Goal: Information Seeking & Learning: Find specific page/section

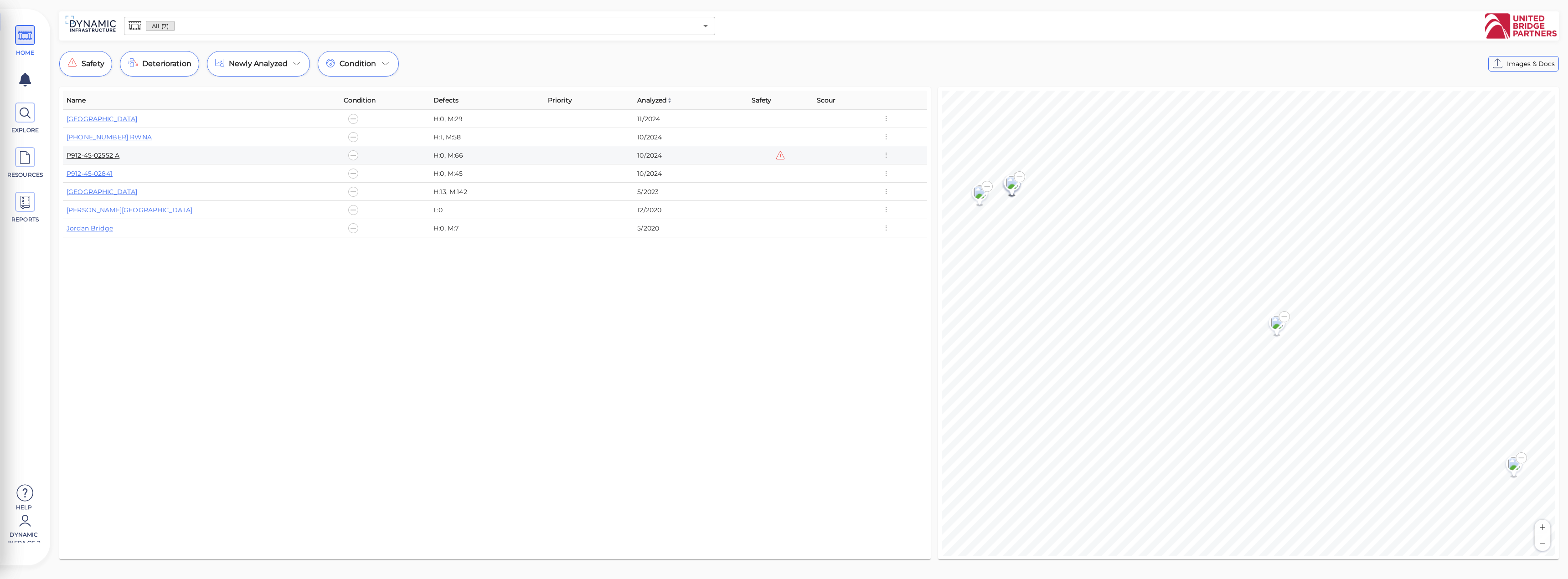
click at [103, 155] on link "P912-45-02552 A" at bounding box center [93, 155] width 53 height 8
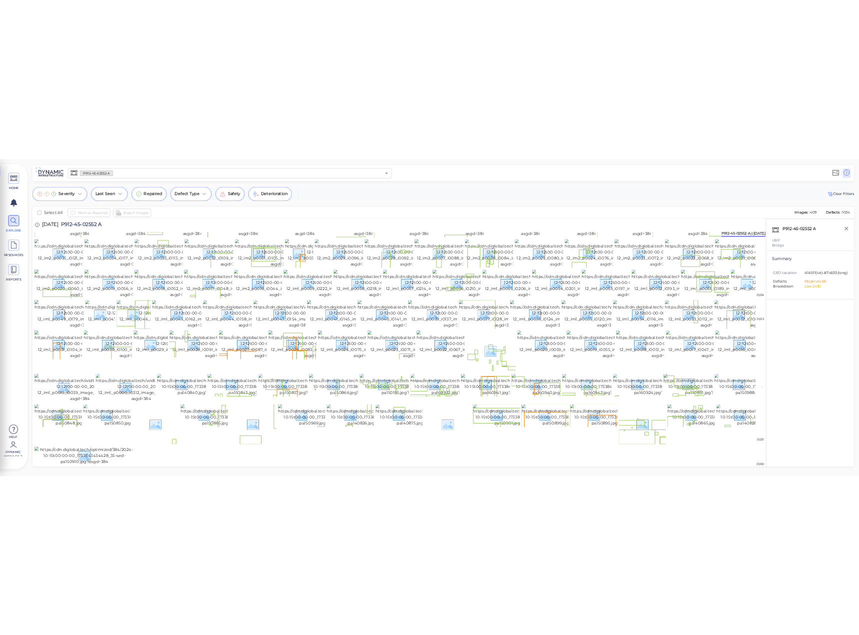
scroll to position [100, 0]
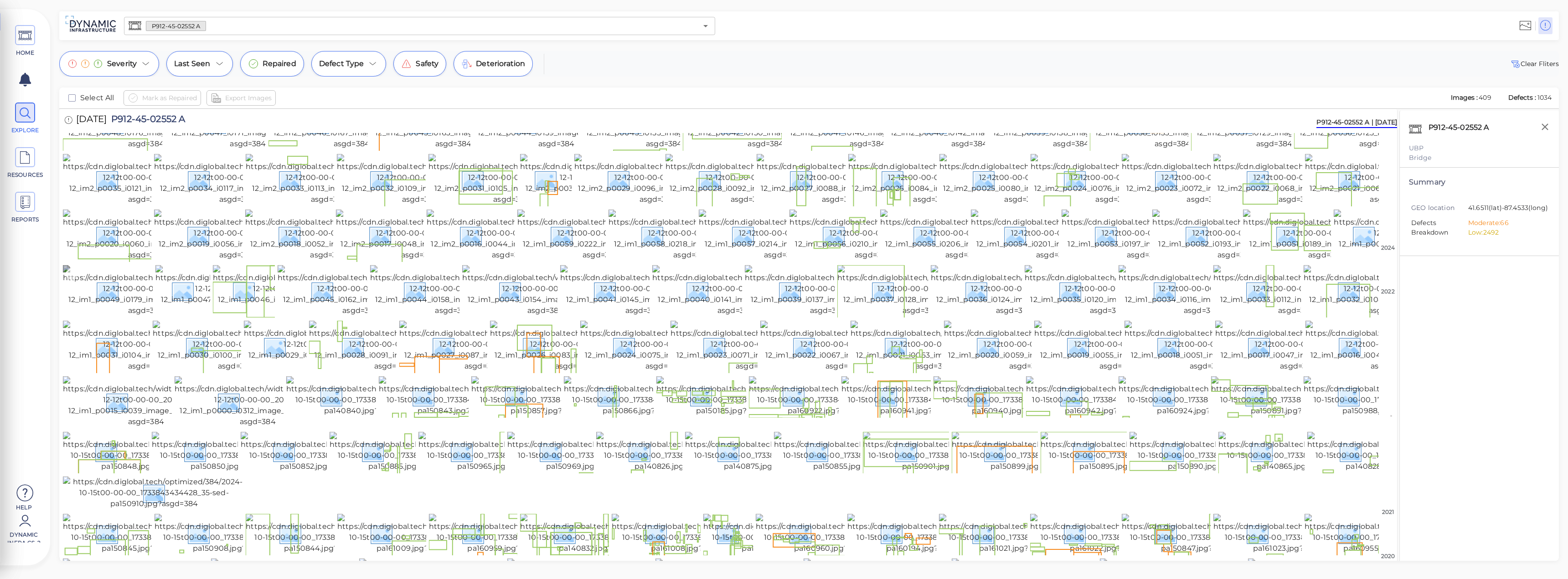
click at [117, 316] on img at bounding box center [146, 291] width 166 height 51
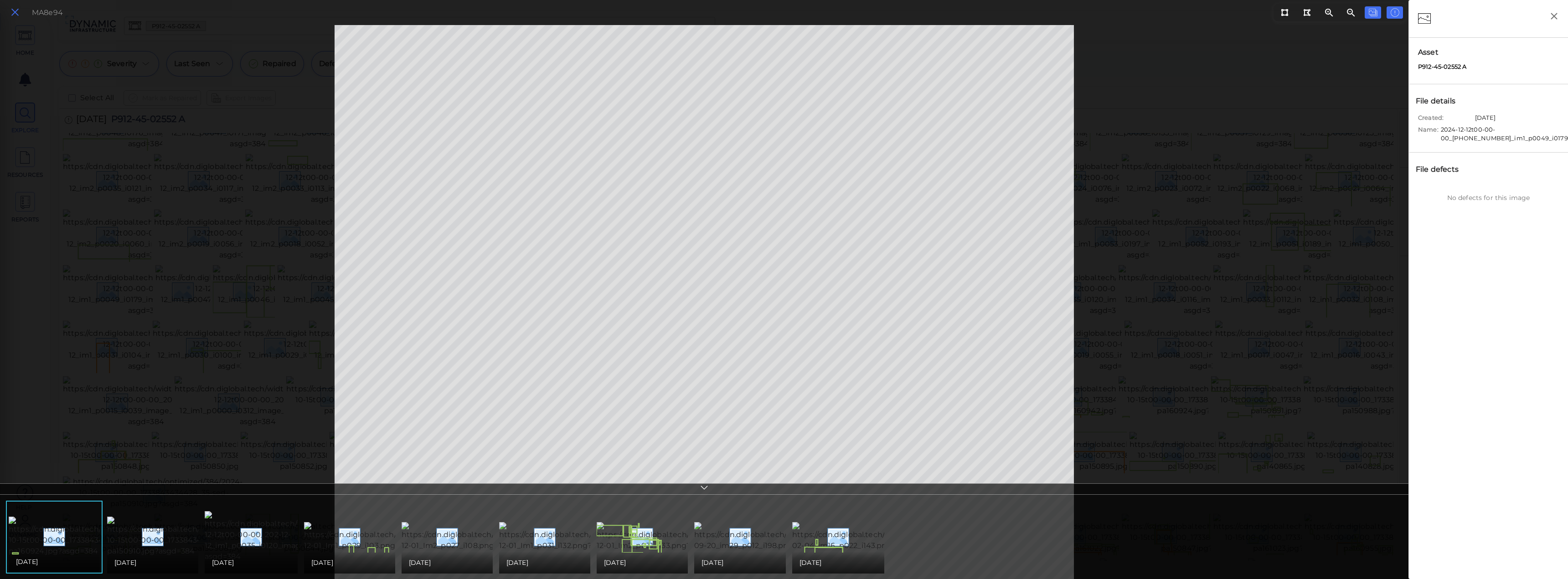
click at [12, 17] on icon at bounding box center [15, 12] width 10 height 12
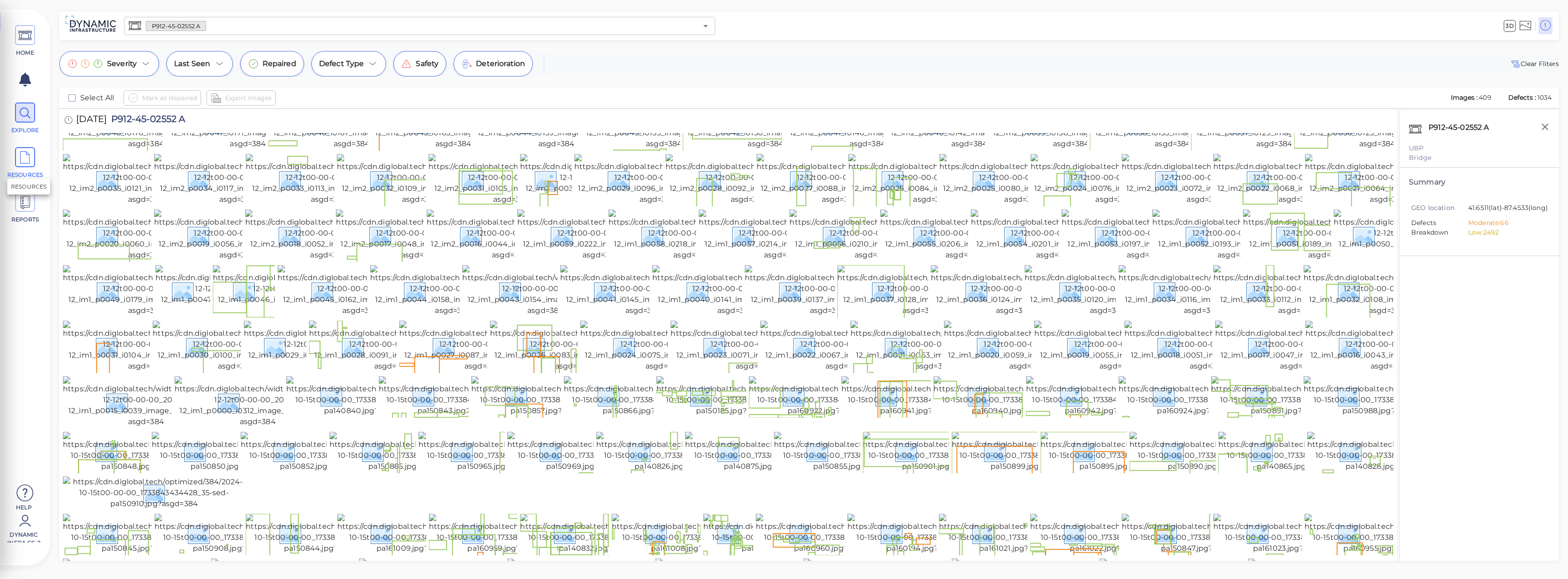
click at [38, 171] on span "RESOURCES" at bounding box center [25, 162] width 41 height 32
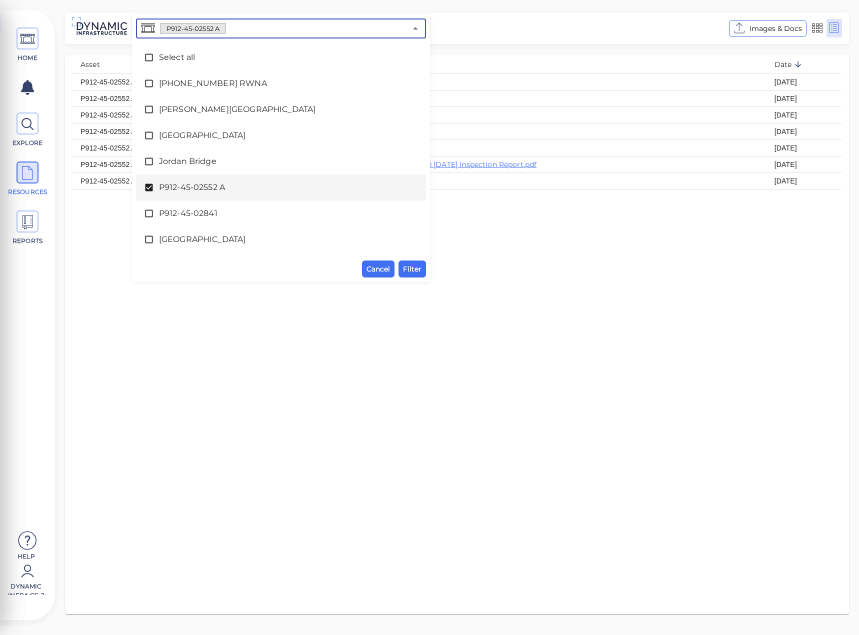
click at [278, 30] on input "text" at bounding box center [316, 28] width 180 height 14
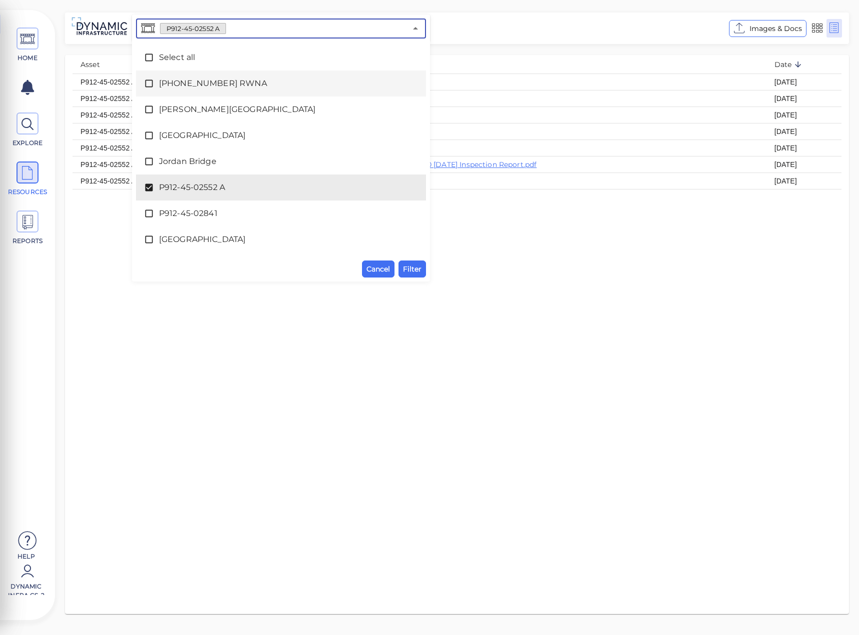
click at [153, 84] on icon at bounding box center [149, 83] width 10 height 10
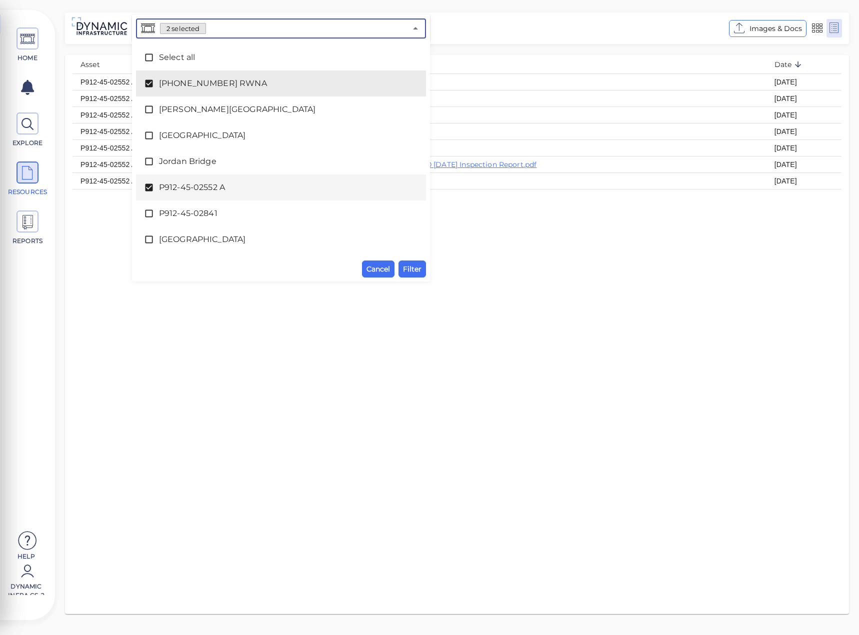
click at [150, 184] on icon at bounding box center [148, 187] width 7 height 7
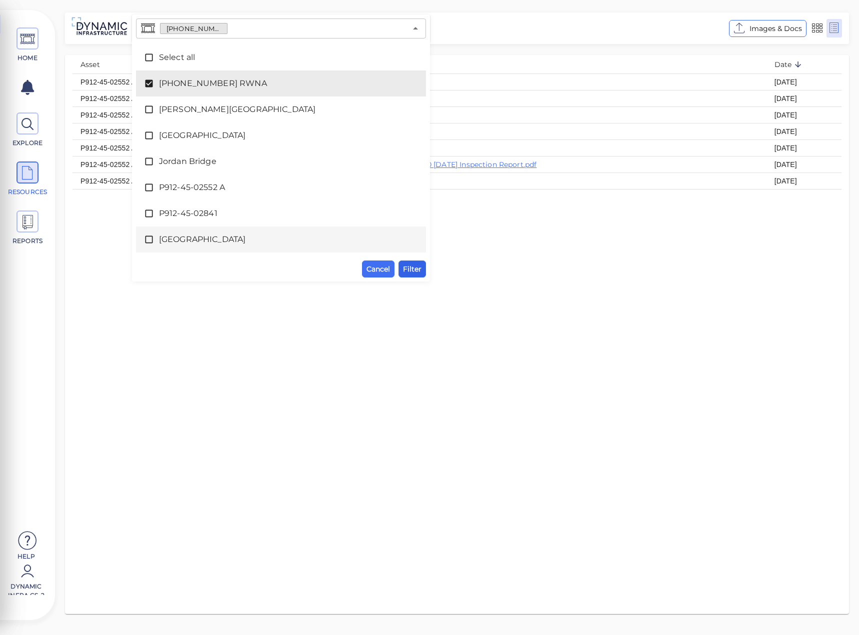
click at [420, 271] on span "Filter" at bounding box center [412, 269] width 18 height 12
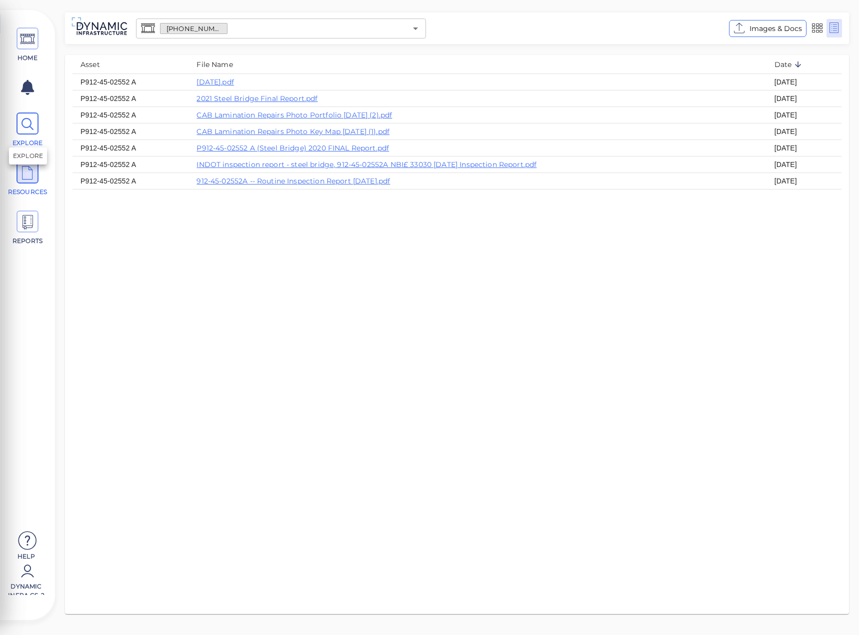
click at [32, 121] on icon at bounding box center [27, 124] width 15 height 22
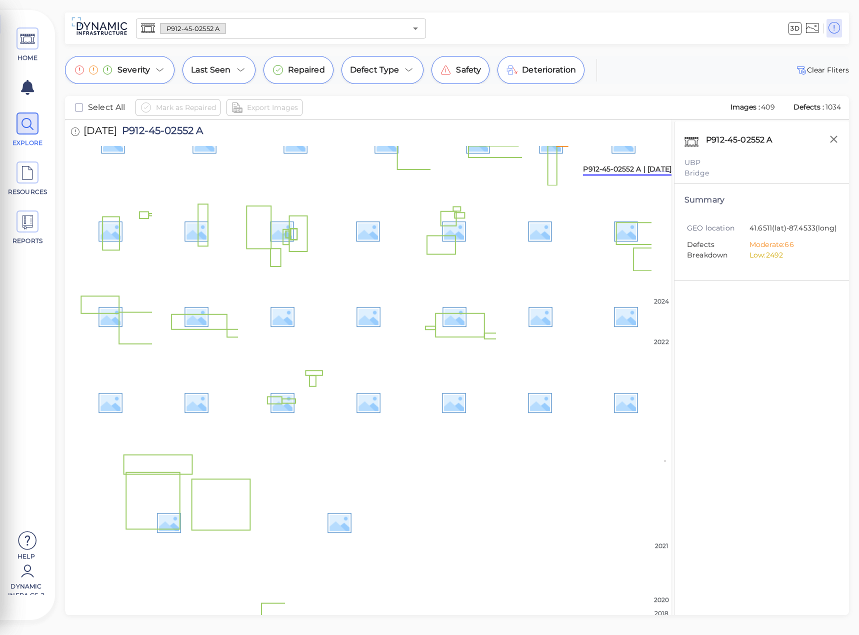
scroll to position [566, 0]
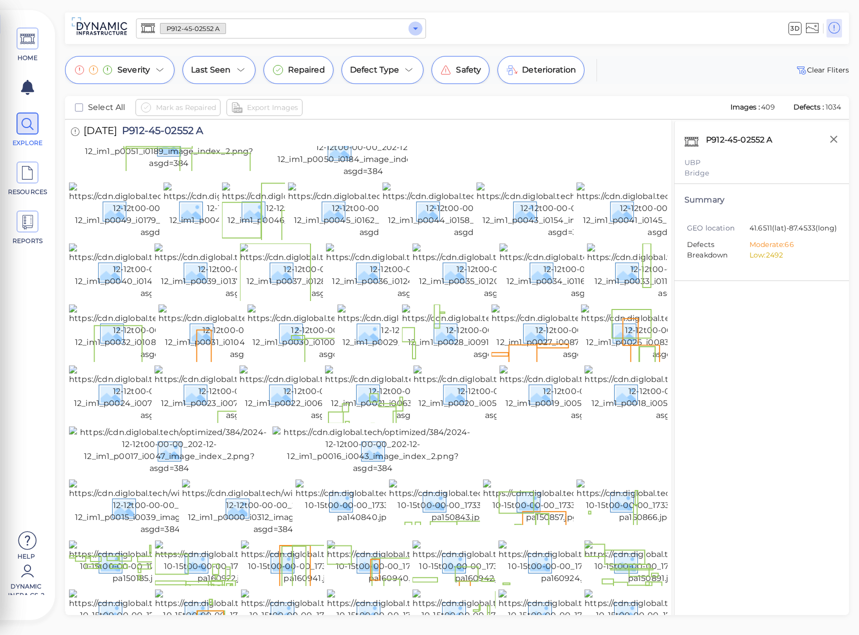
click at [412, 27] on icon "Open" at bounding box center [415, 28] width 12 height 12
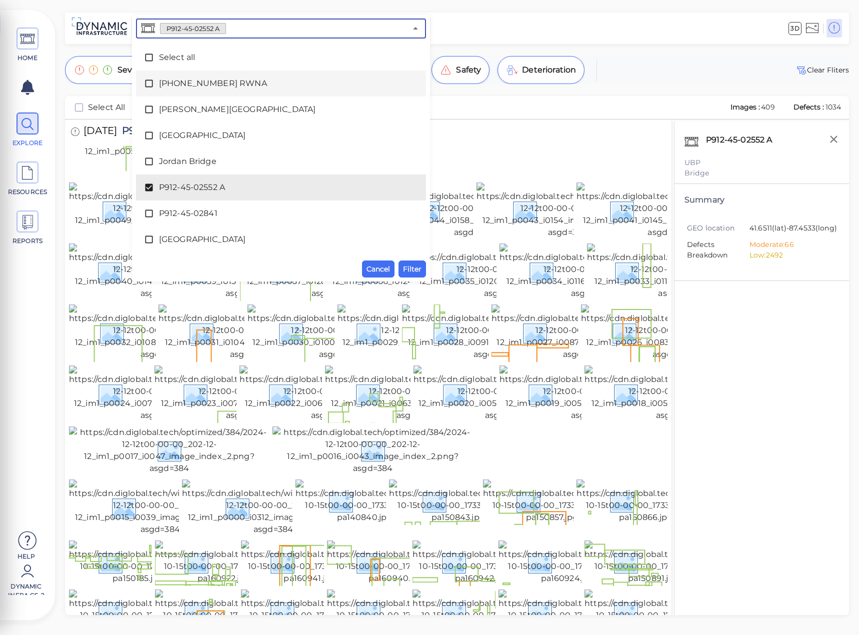
click at [144, 81] on icon at bounding box center [149, 83] width 10 height 10
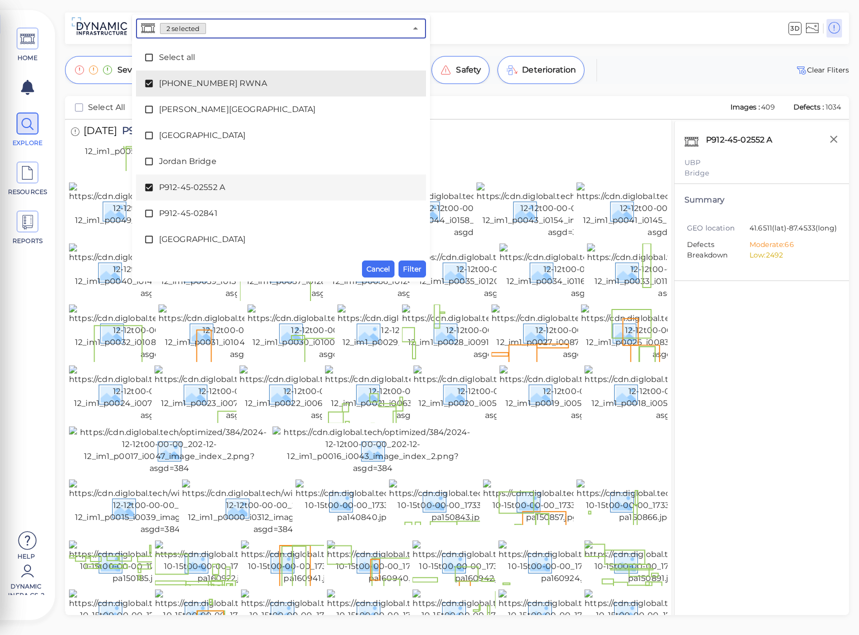
click at [147, 187] on icon at bounding box center [148, 187] width 7 height 7
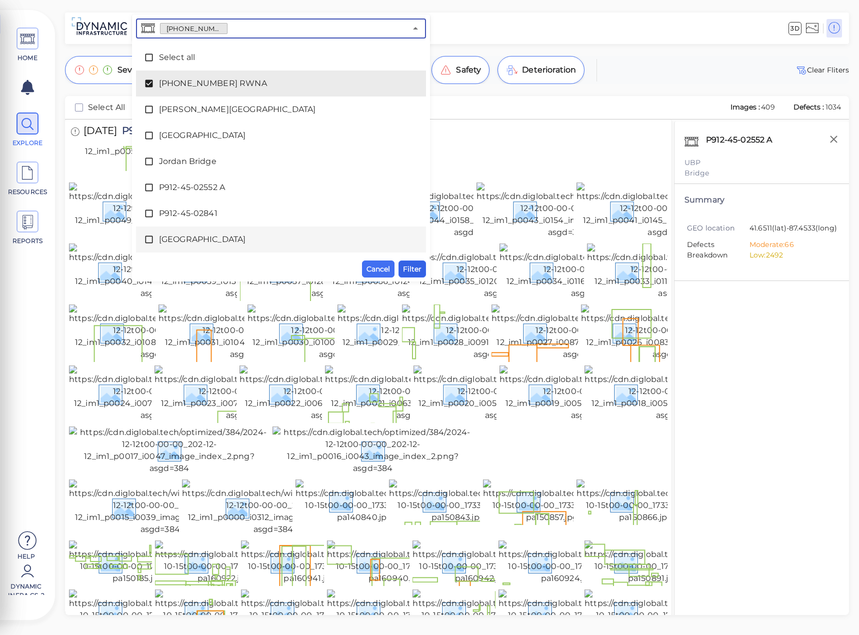
click at [405, 265] on span "Filter" at bounding box center [412, 269] width 18 height 12
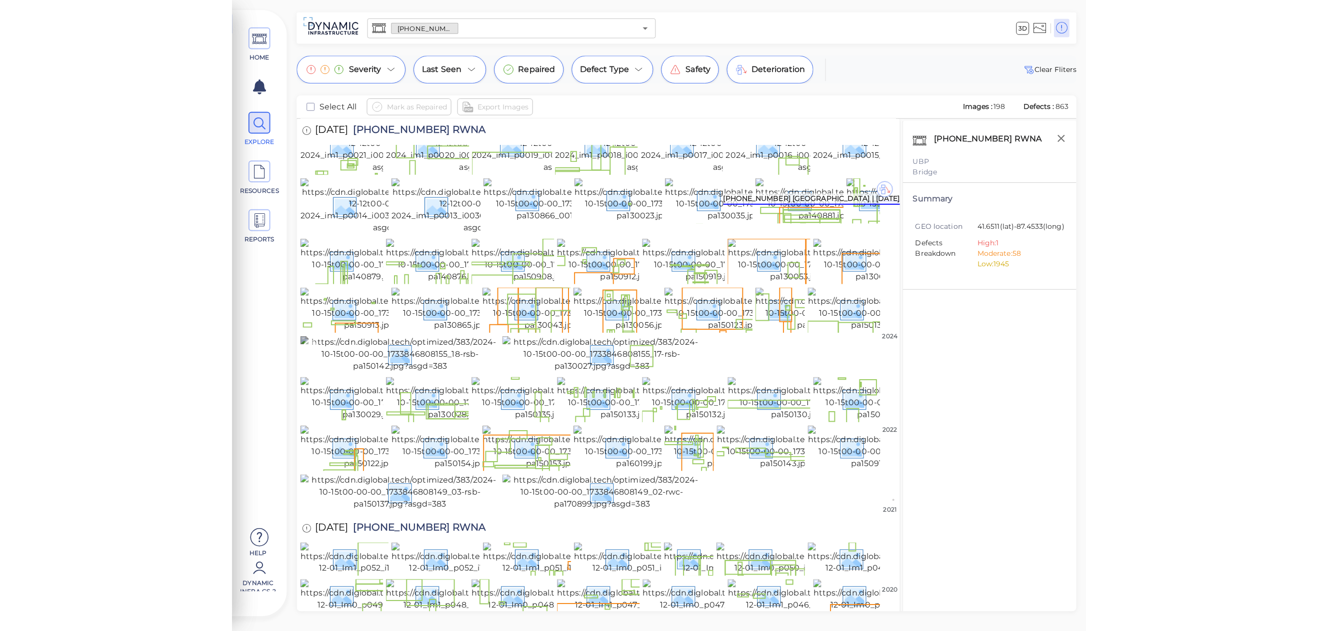
scroll to position [439, 0]
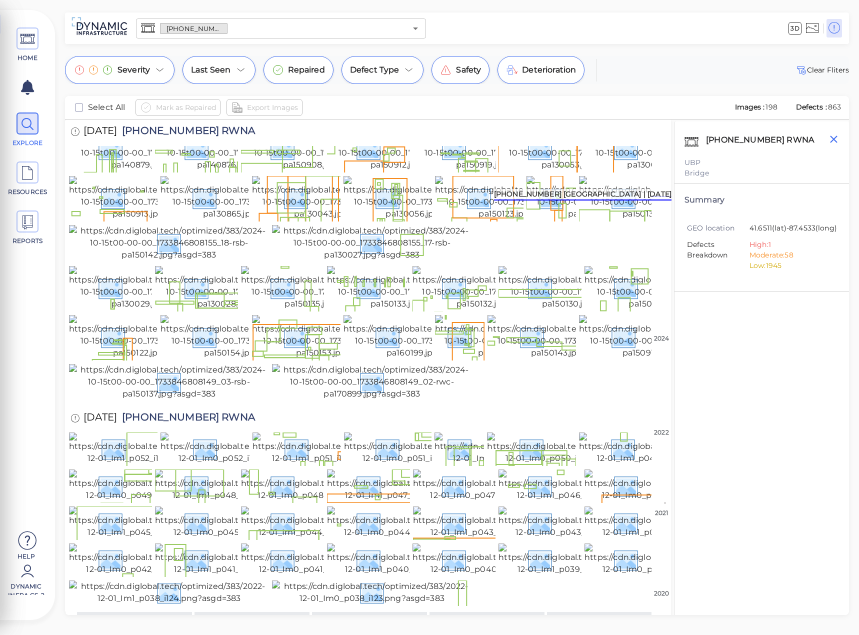
click at [834, 141] on icon "button" at bounding box center [833, 139] width 12 height 12
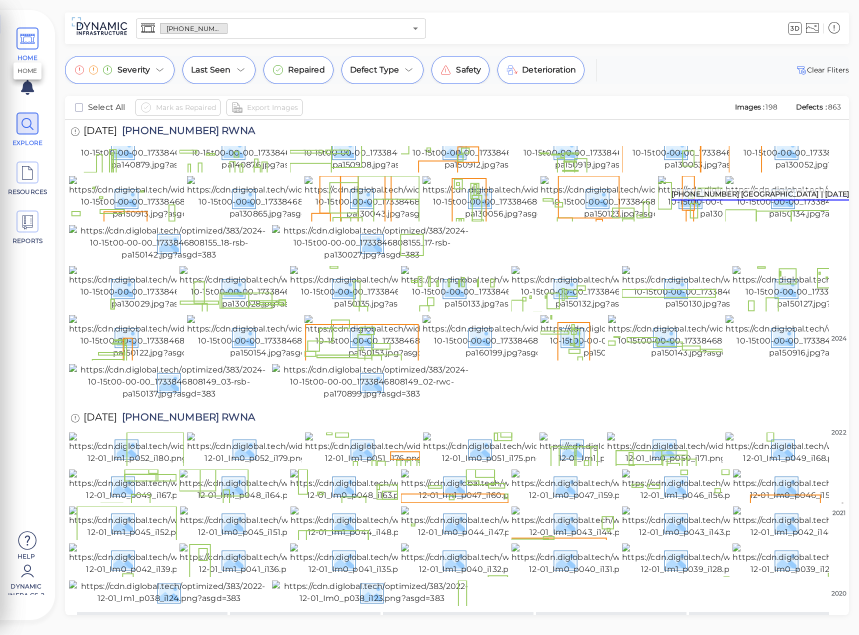
click at [29, 47] on icon at bounding box center [27, 39] width 15 height 22
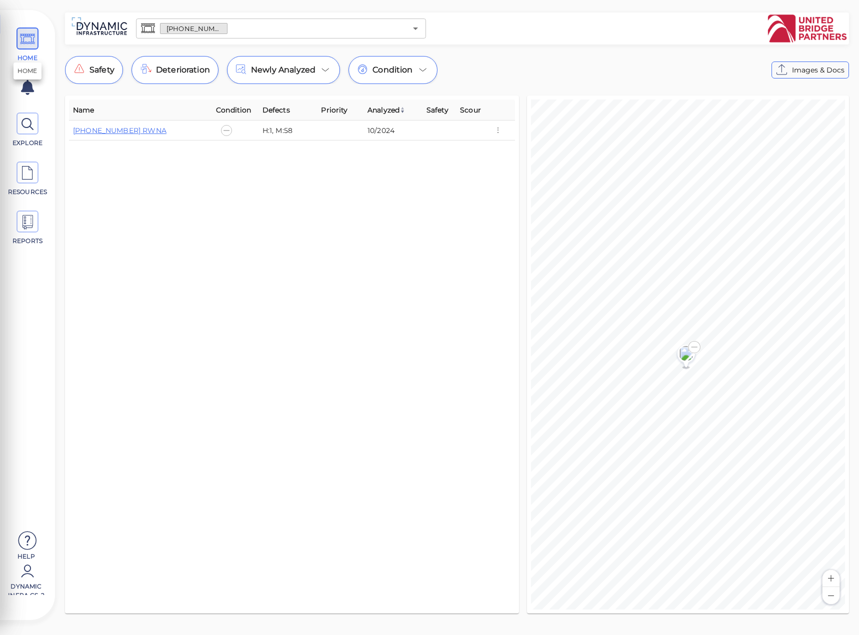
click at [20, 30] on icon at bounding box center [27, 39] width 15 height 22
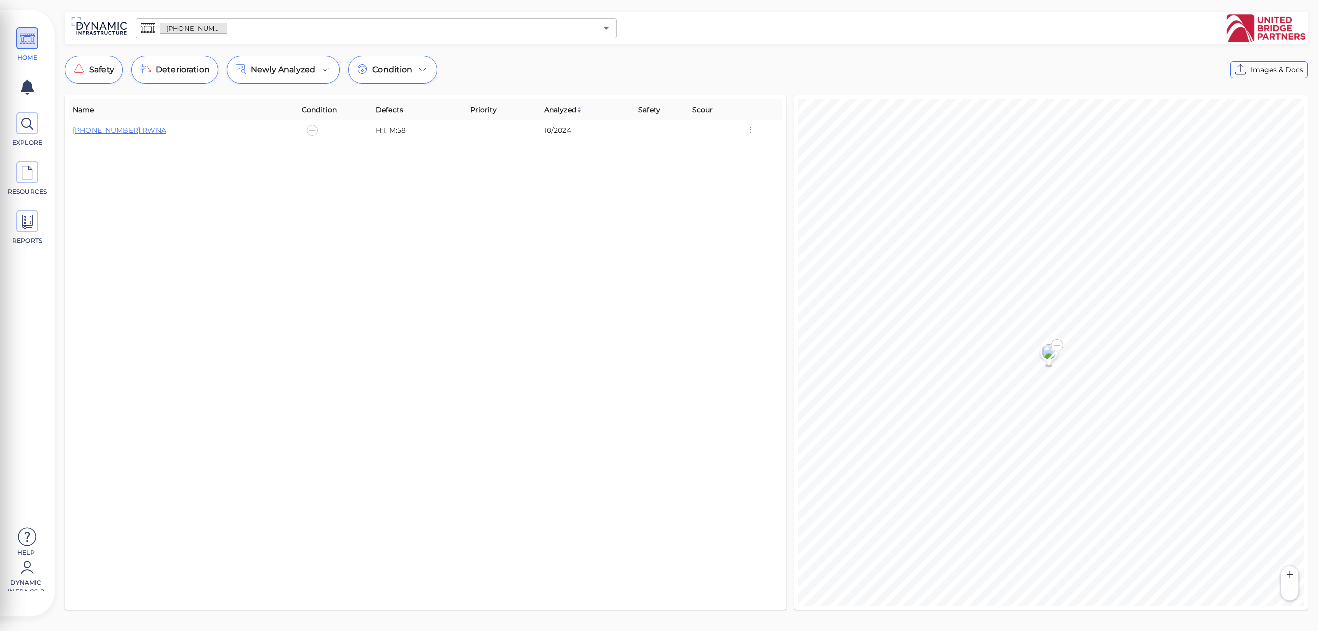
click at [313, 25] on input "text" at bounding box center [412, 28] width 370 height 14
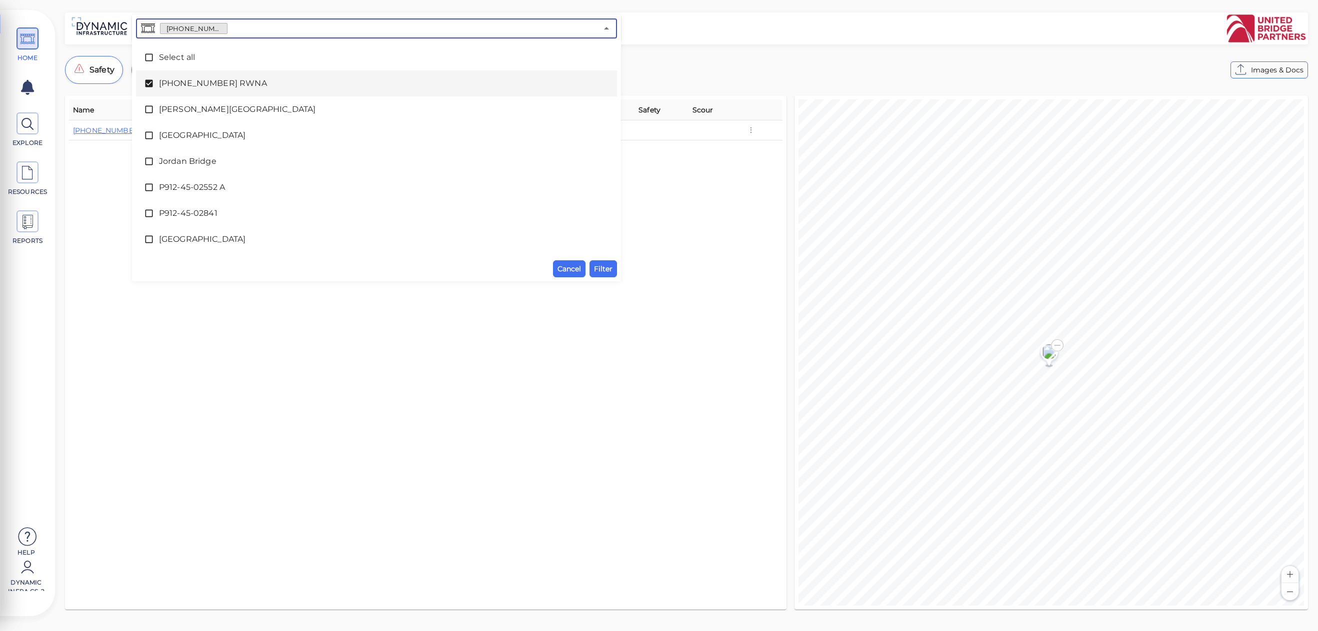
click at [147, 86] on icon at bounding box center [149, 83] width 10 height 10
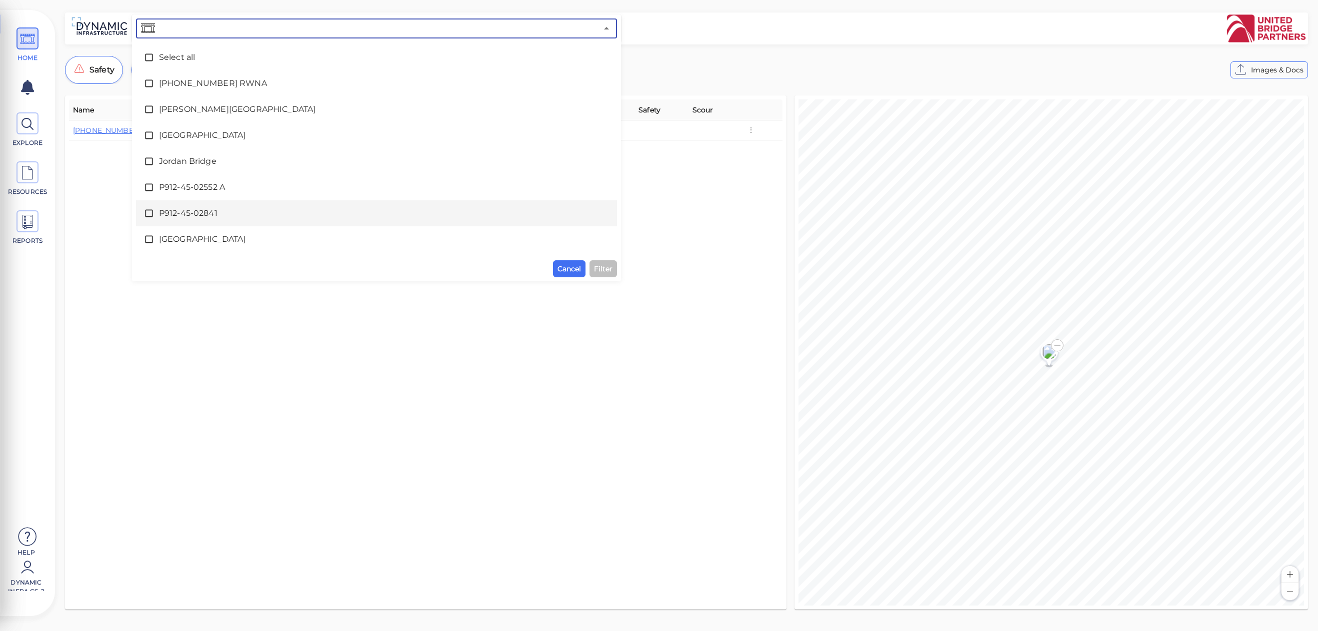
click at [152, 211] on icon at bounding box center [149, 213] width 10 height 10
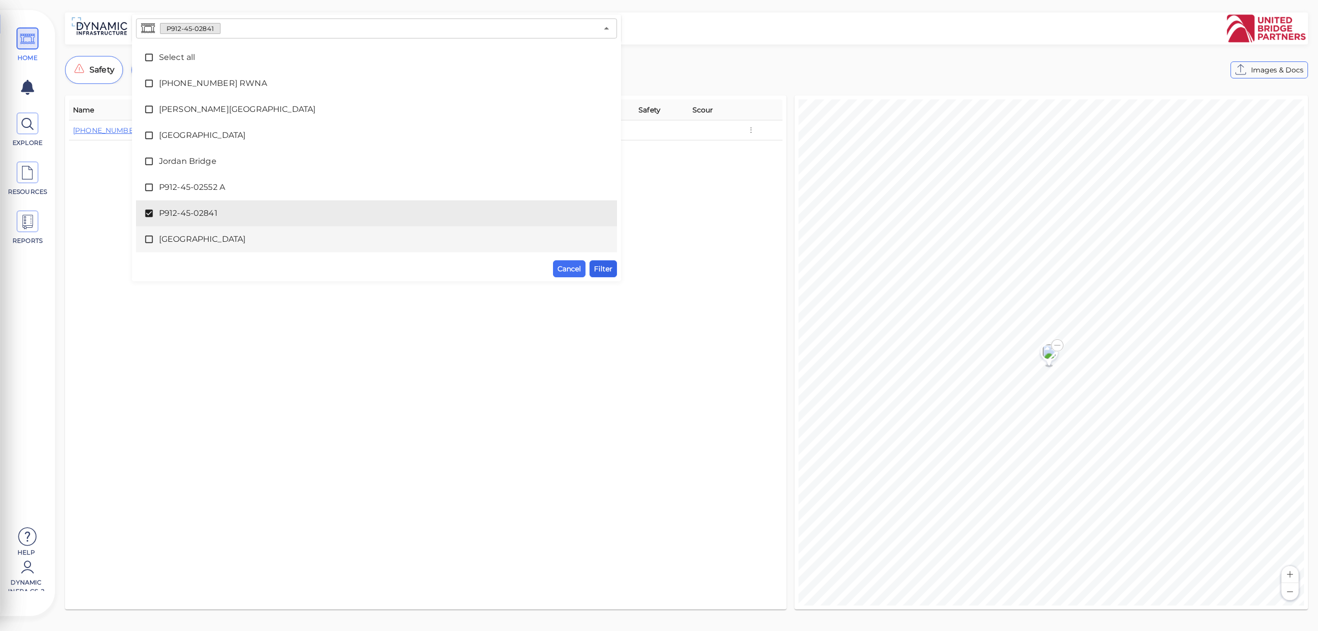
click at [610, 277] on button "Filter" at bounding box center [602, 268] width 27 height 17
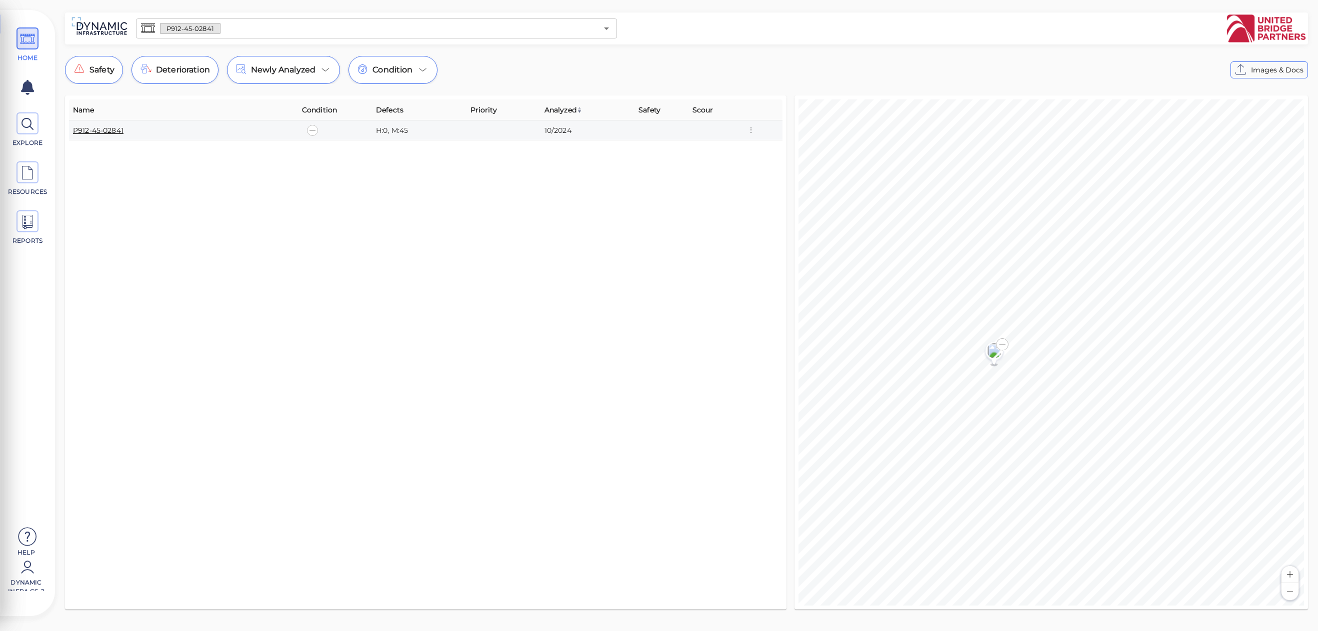
click at [101, 130] on link "P912-45-02841" at bounding box center [98, 130] width 50 height 9
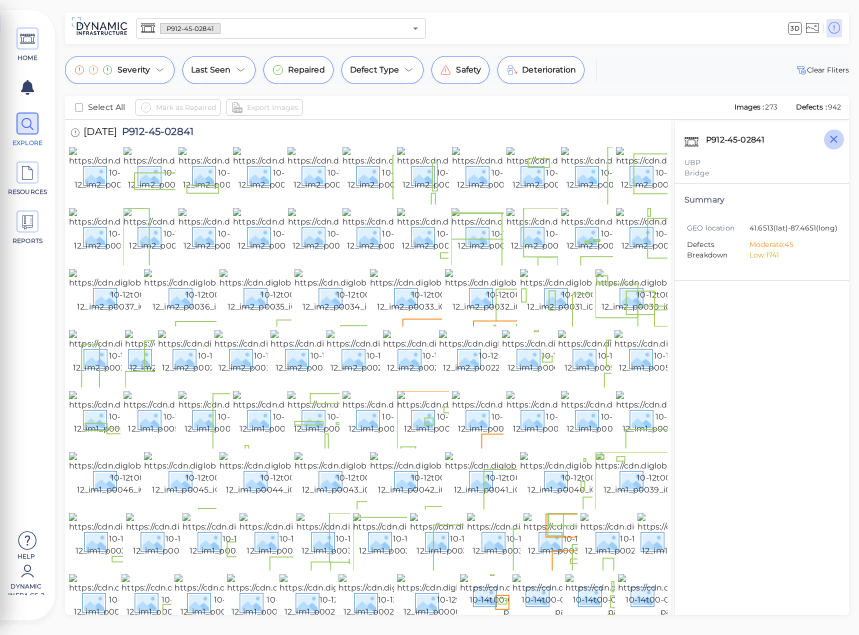
click at [837, 139] on icon "button" at bounding box center [833, 139] width 12 height 12
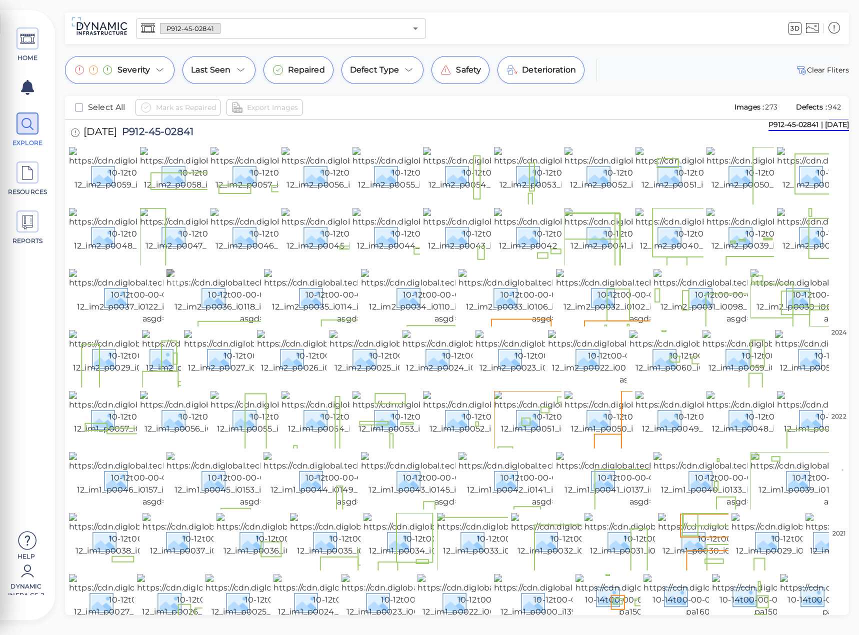
click at [209, 325] on img at bounding box center [259, 297] width 186 height 56
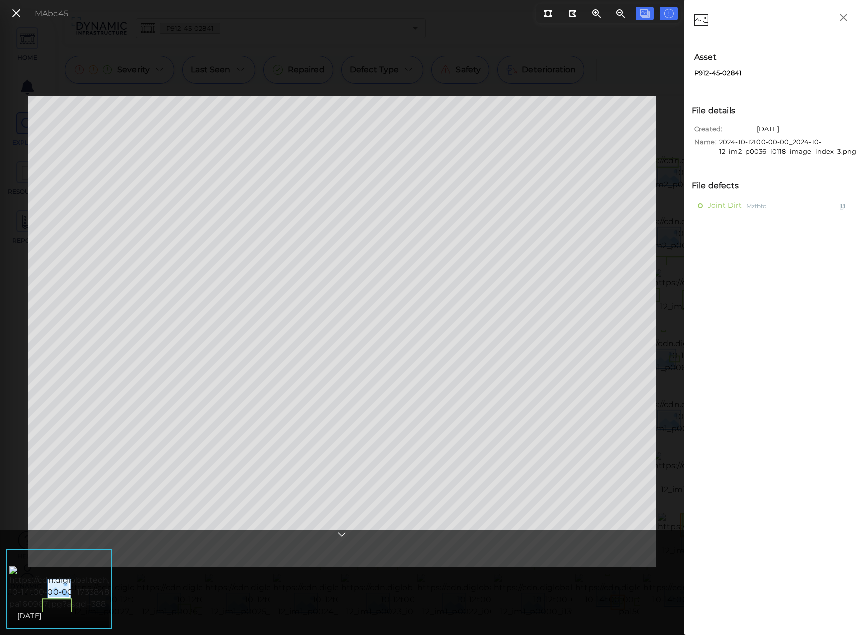
click at [13, 13] on icon at bounding box center [16, 13] width 11 height 13
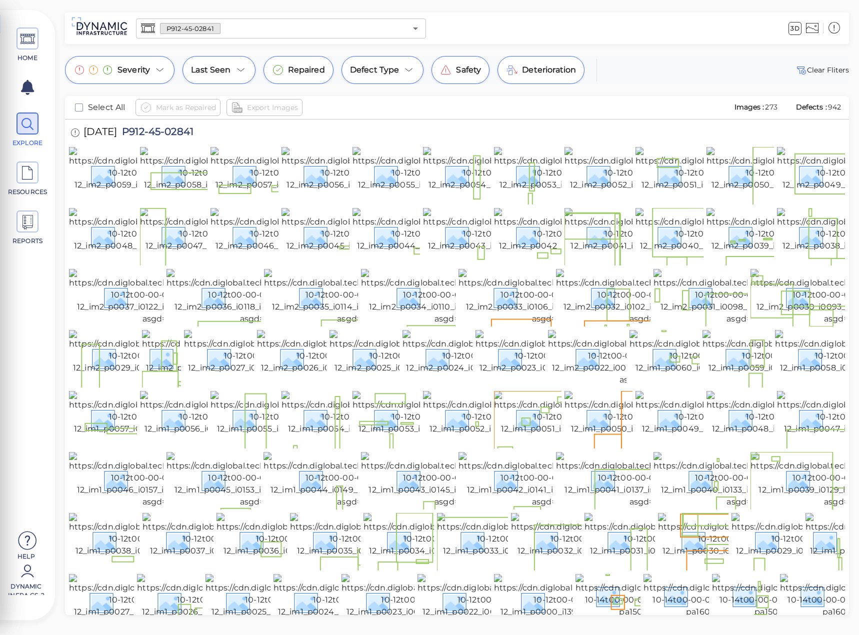
click at [35, 391] on div "HOME EXPLORE RESOURCES REPORTS Help Dynamic Infra CS-2" at bounding box center [27, 320] width 45 height 600
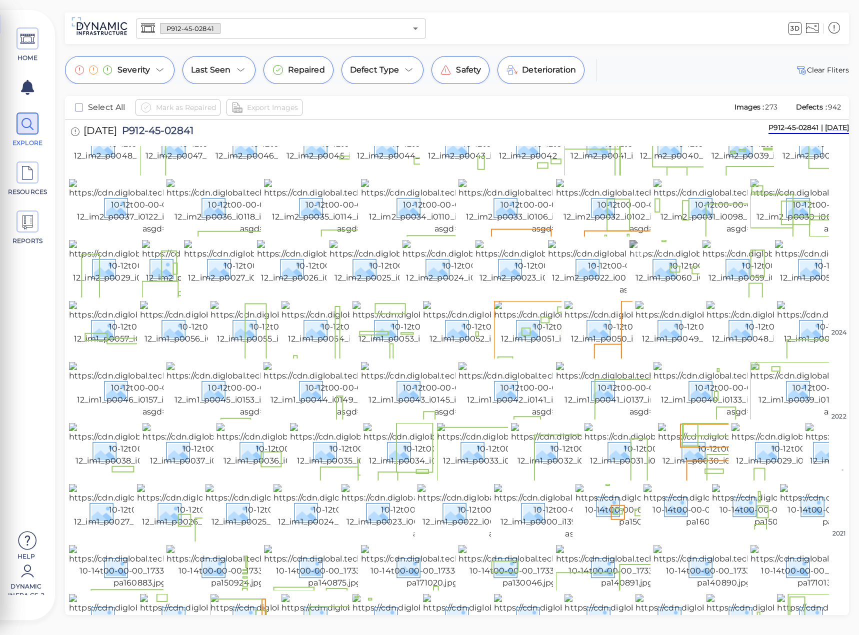
scroll to position [100, 0]
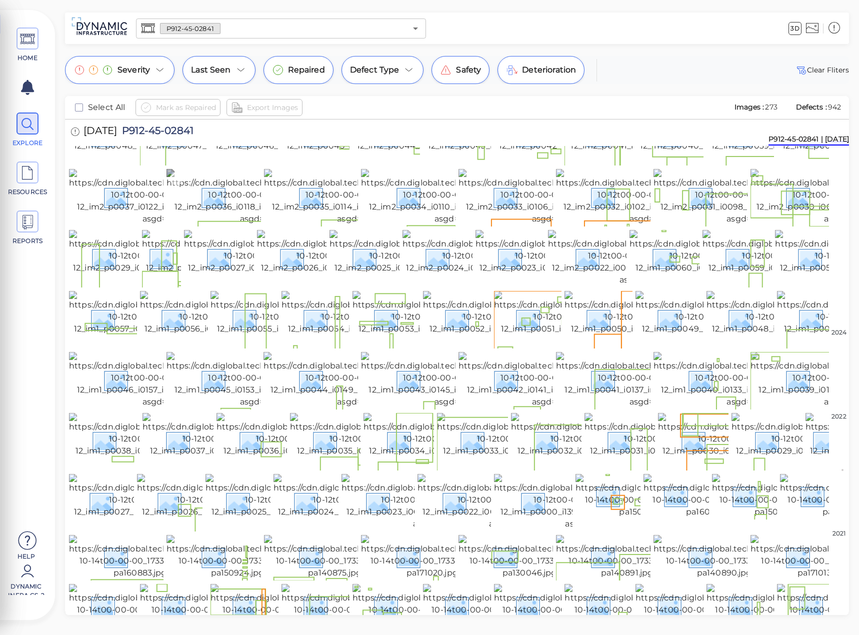
click at [214, 225] on img at bounding box center [259, 197] width 186 height 56
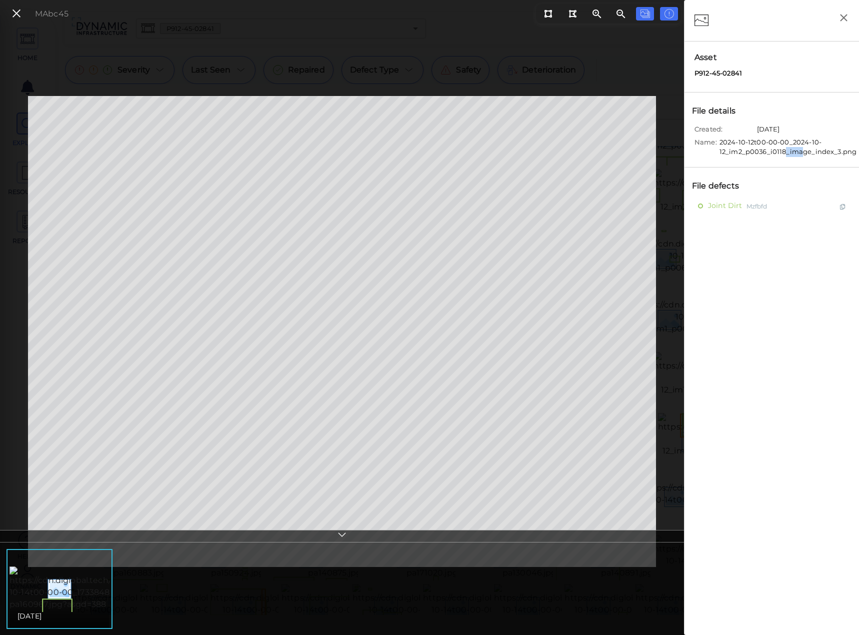
drag, startPoint x: 785, startPoint y: 154, endPoint x: 801, endPoint y: 154, distance: 15.5
click at [801, 154] on span "2024-10-12t00-00-00_2024-10-12_im2_p0036_i0118_image_index_3.png" at bounding box center [787, 146] width 137 height 19
click at [10, 12] on button at bounding box center [16, 13] width 17 height 14
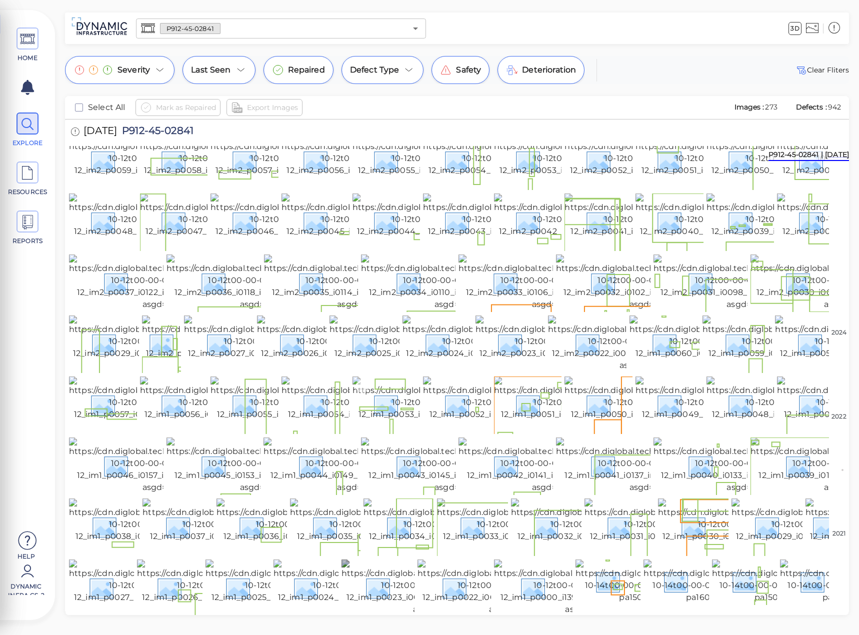
scroll to position [13, 0]
click at [212, 311] on img at bounding box center [259, 283] width 186 height 56
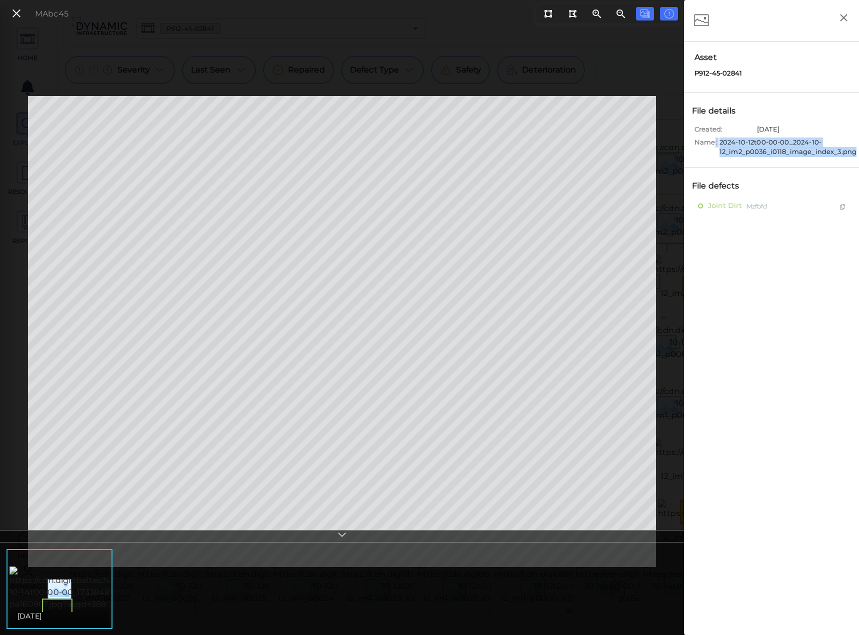
drag, startPoint x: 713, startPoint y: 152, endPoint x: 854, endPoint y: 155, distance: 141.0
click at [854, 155] on div "Name: 2024-10-12t00-00-00_2024-10-12_im2_p0036_i0118_image_index_3.png" at bounding box center [773, 146] width 159 height 19
drag, startPoint x: 738, startPoint y: 70, endPoint x: 709, endPoint y: 76, distance: 30.1
click at [709, 76] on div "Asset P912-45-02841" at bounding box center [771, 66] width 174 height 51
drag, startPoint x: 702, startPoint y: 75, endPoint x: 752, endPoint y: 71, distance: 50.1
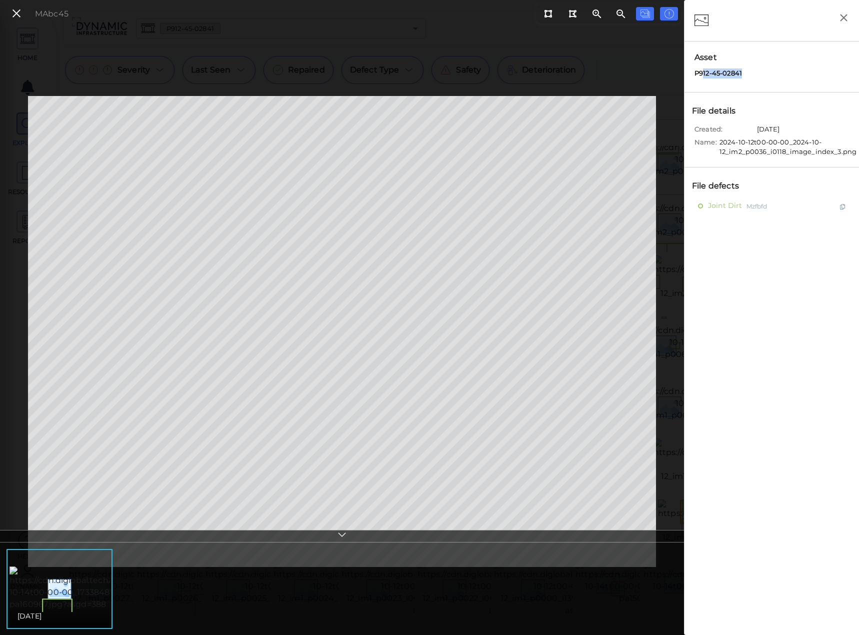
click at [752, 71] on div "Asset P912-45-02841" at bounding box center [771, 66] width 174 height 51
click at [17, 12] on icon at bounding box center [16, 13] width 11 height 13
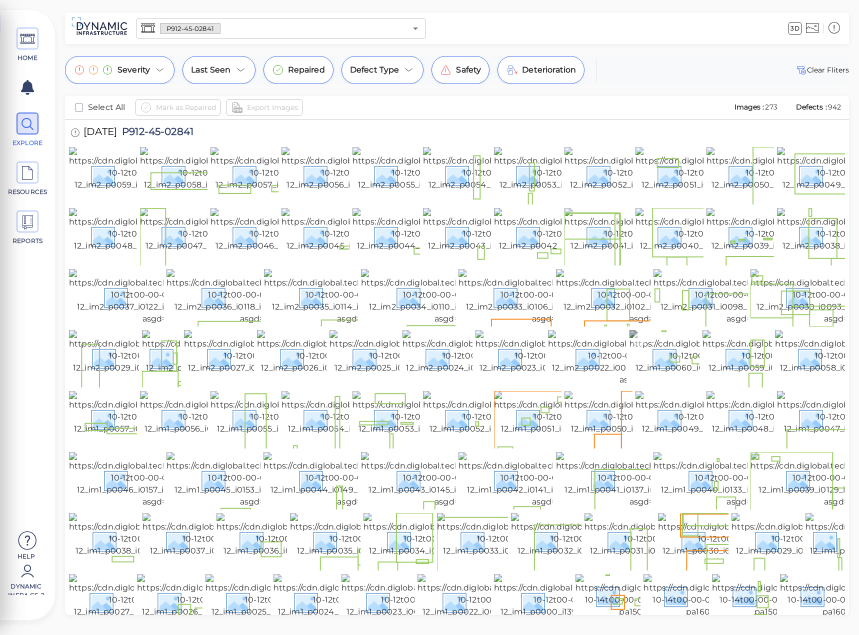
click at [667, 386] on img at bounding box center [720, 358] width 182 height 56
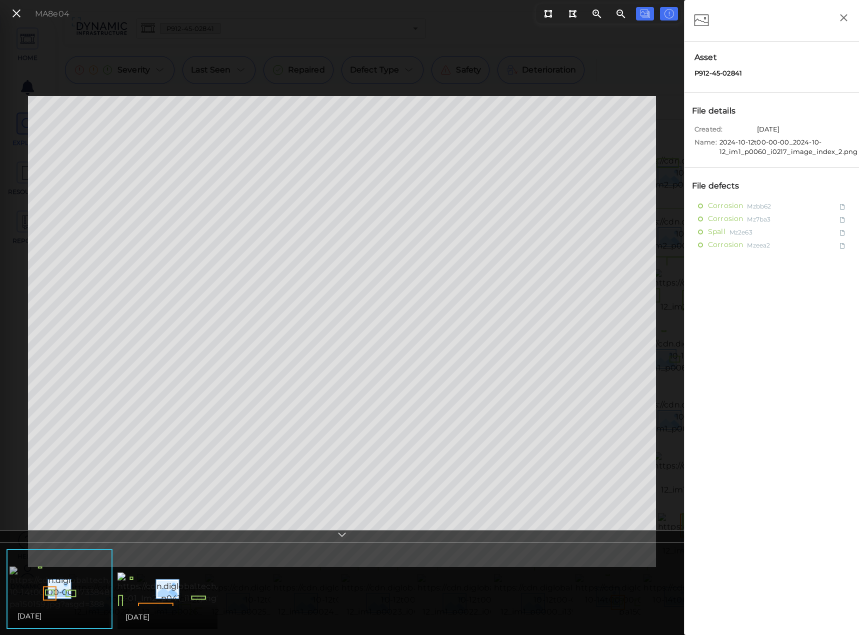
click at [14, 599] on img at bounding box center [100, 588] width 182 height 44
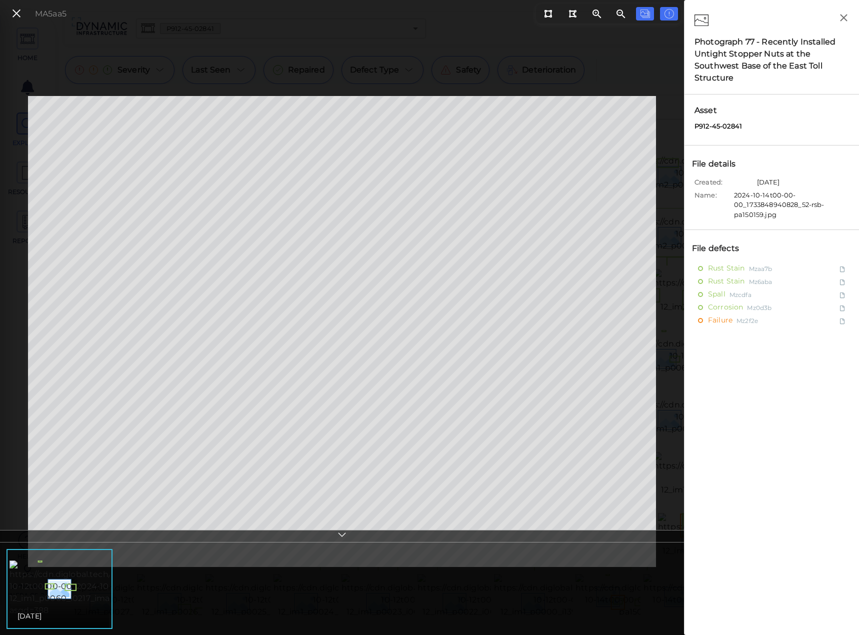
click at [15, 21] on div "MA5aa5" at bounding box center [37, 13] width 68 height 21
click at [12, 13] on icon at bounding box center [16, 13] width 11 height 13
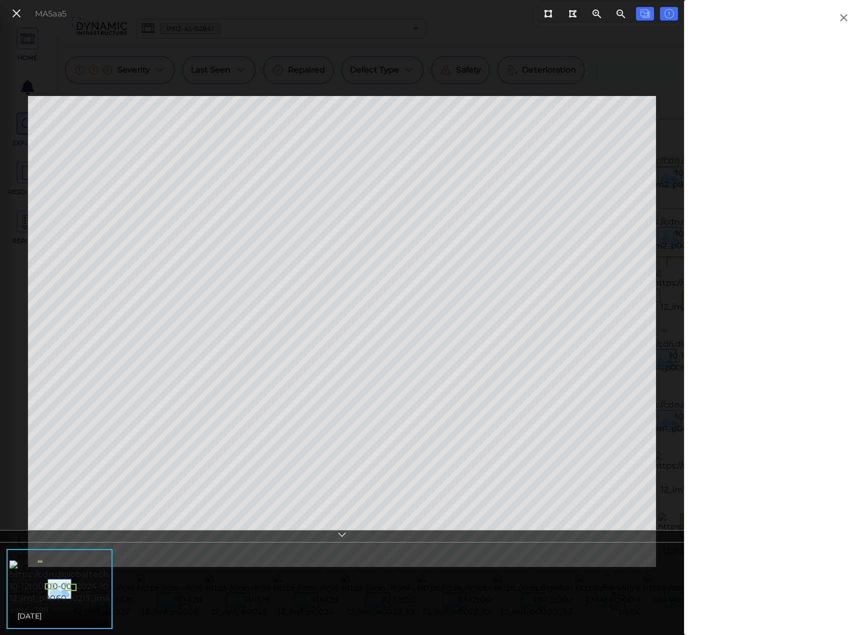
click at [10, 14] on button at bounding box center [16, 13] width 17 height 14
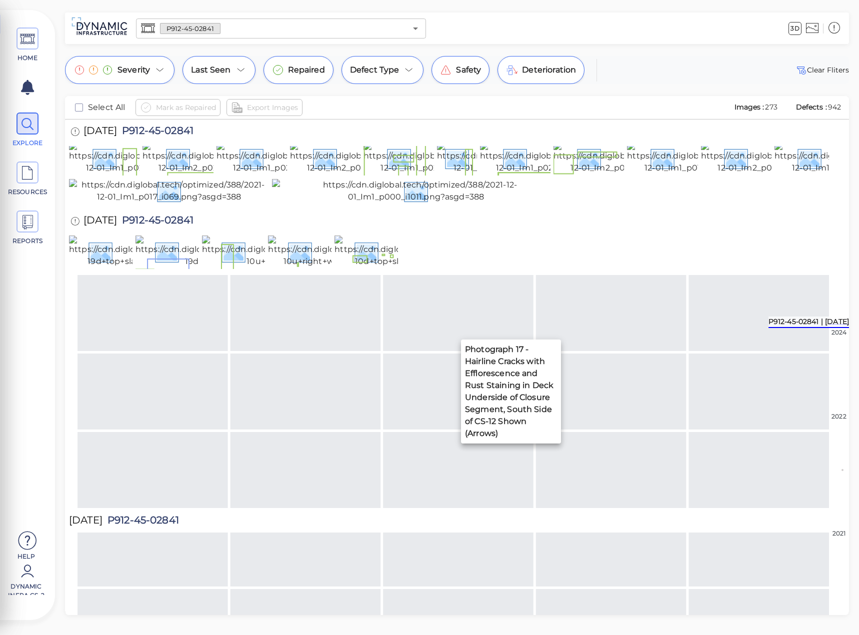
scroll to position [916, 0]
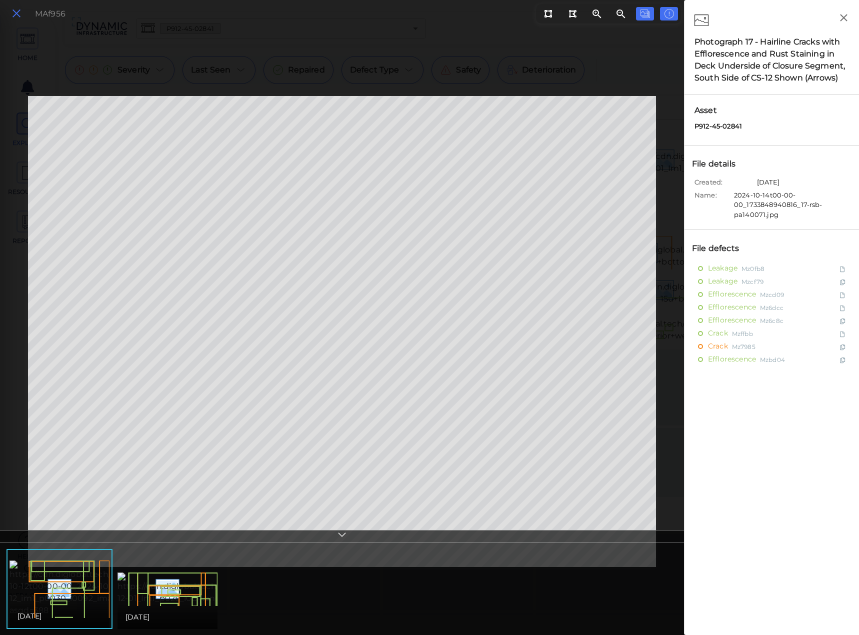
click at [20, 17] on icon at bounding box center [16, 13] width 11 height 13
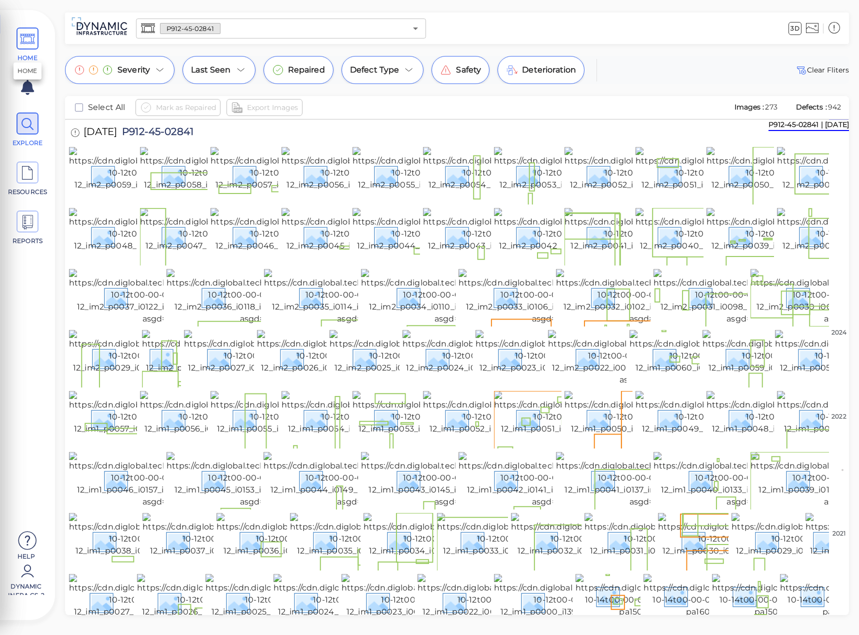
click at [38, 42] on span at bounding box center [27, 38] width 22 height 22
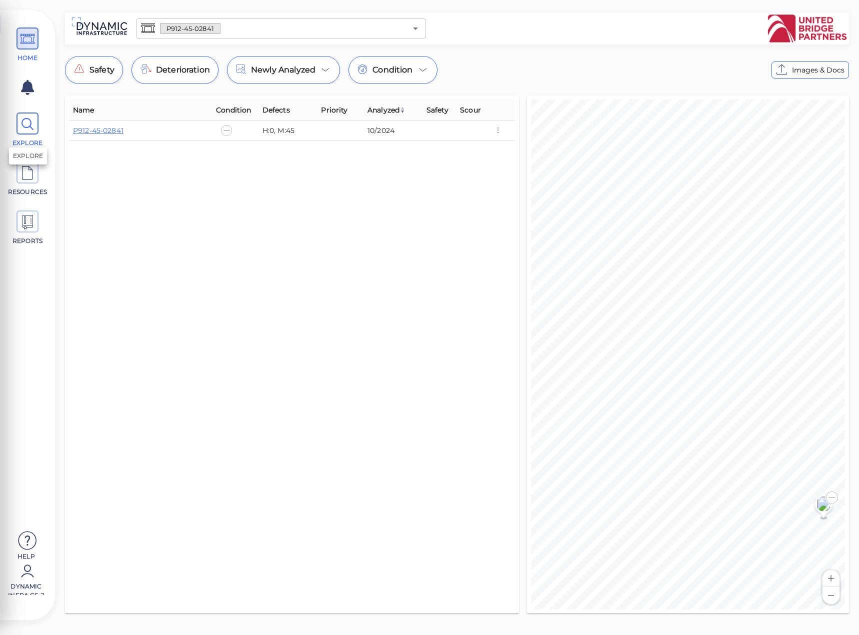
click at [13, 125] on span "EXPLORE" at bounding box center [27, 129] width 45 height 35
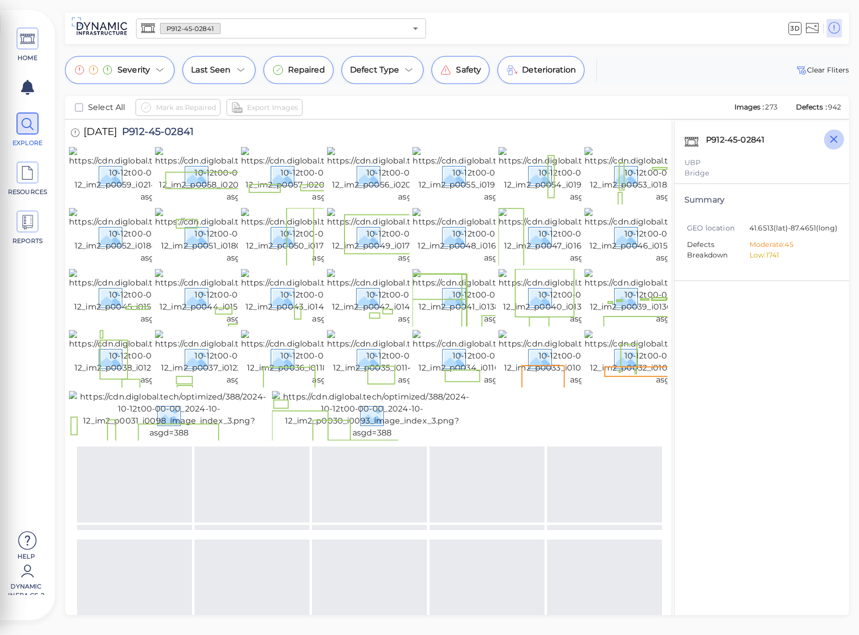
click at [843, 136] on button "button" at bounding box center [833, 139] width 20 height 20
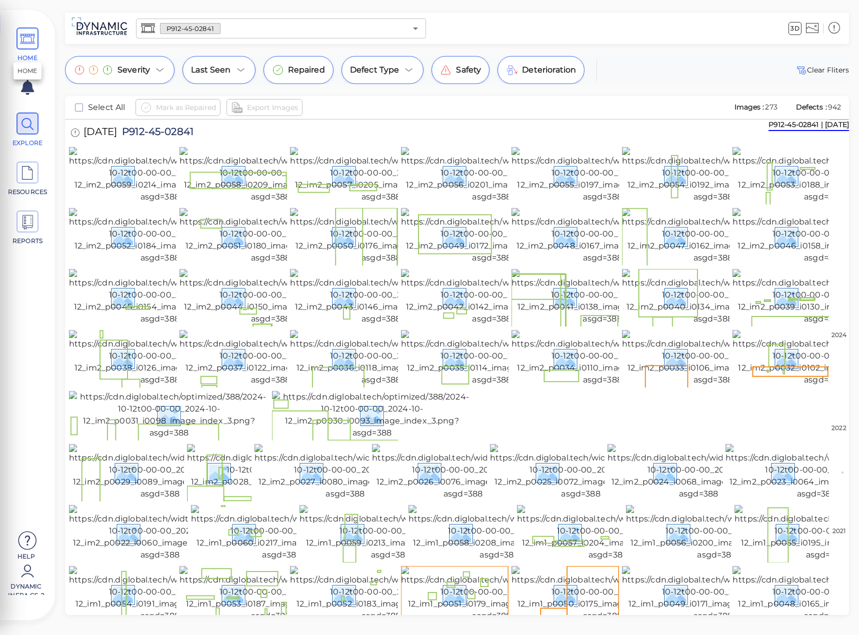
click at [37, 38] on span at bounding box center [27, 38] width 22 height 22
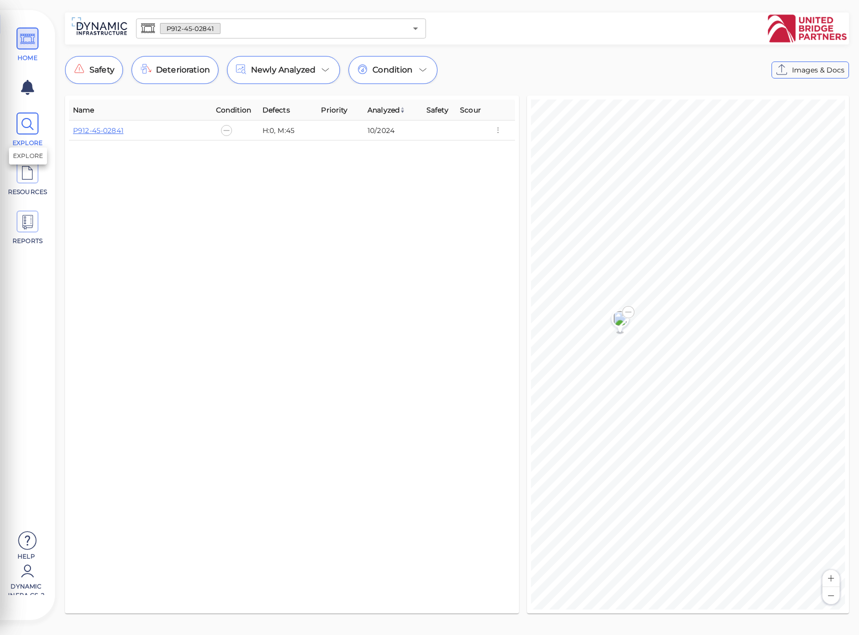
click at [28, 122] on icon at bounding box center [27, 124] width 15 height 22
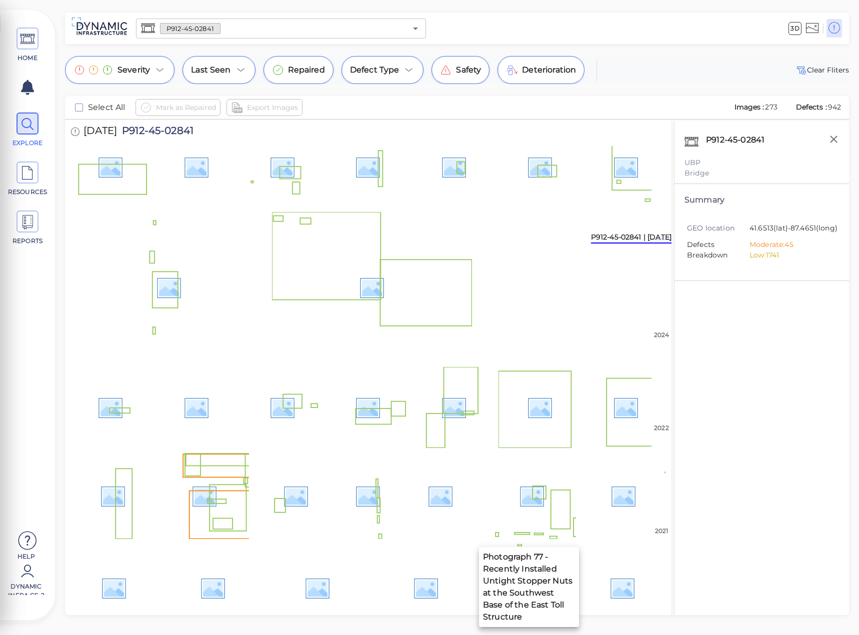
scroll to position [961, 0]
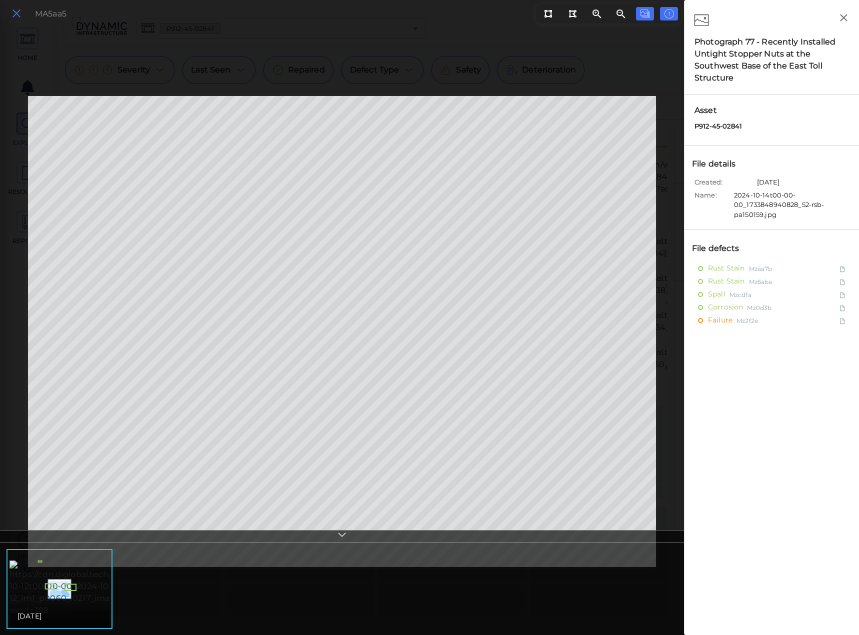
click at [12, 14] on icon at bounding box center [16, 13] width 11 height 13
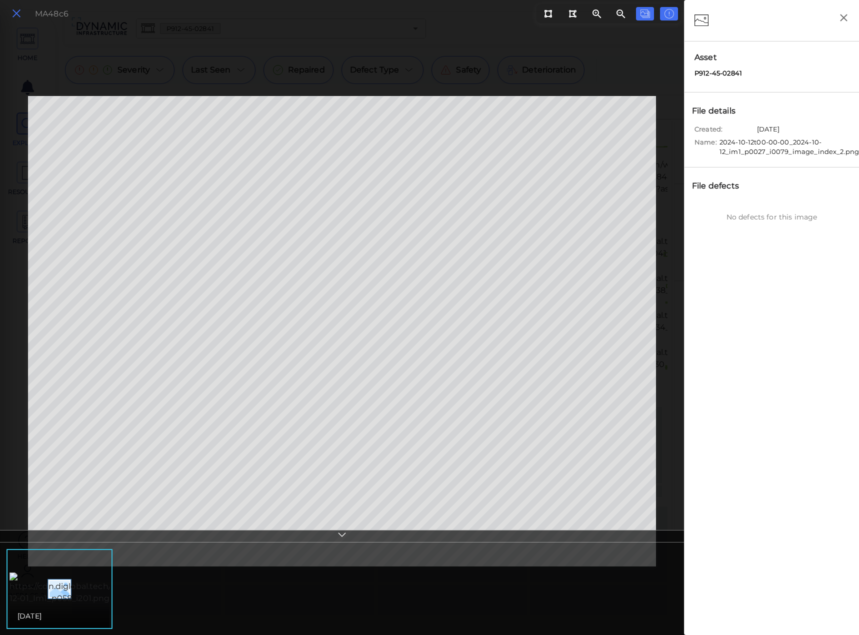
click at [18, 13] on icon at bounding box center [16, 13] width 11 height 13
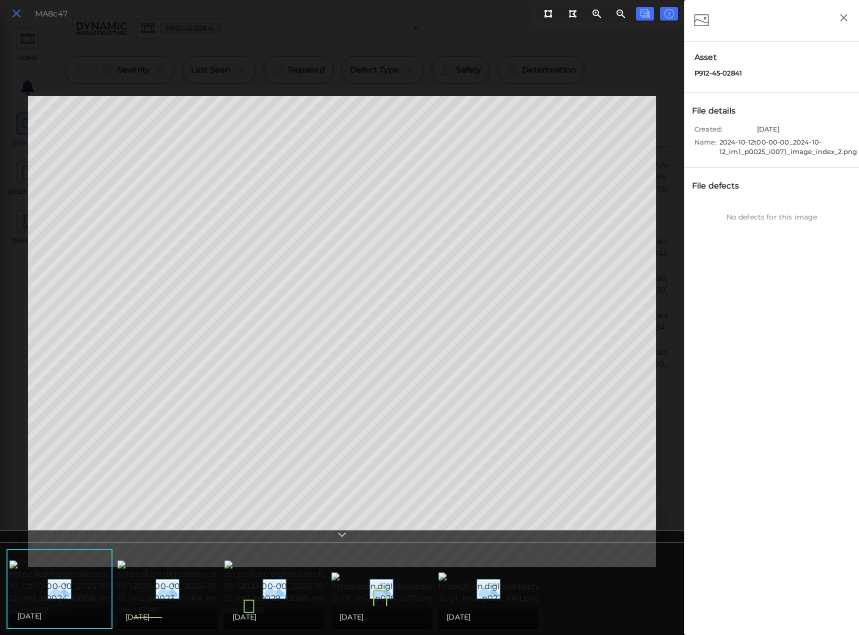
click at [15, 18] on icon at bounding box center [16, 13] width 11 height 13
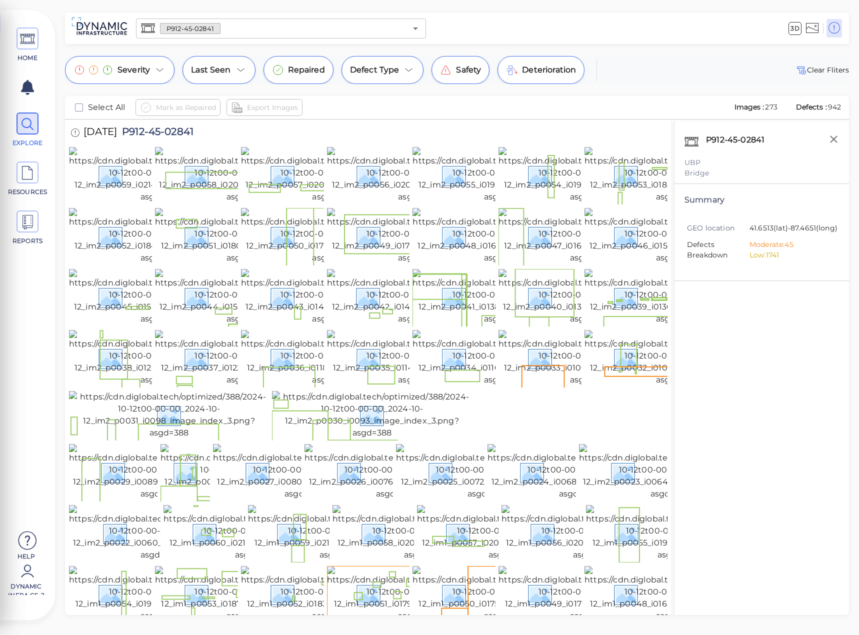
click at [523, 440] on div at bounding box center [368, 415] width 598 height 49
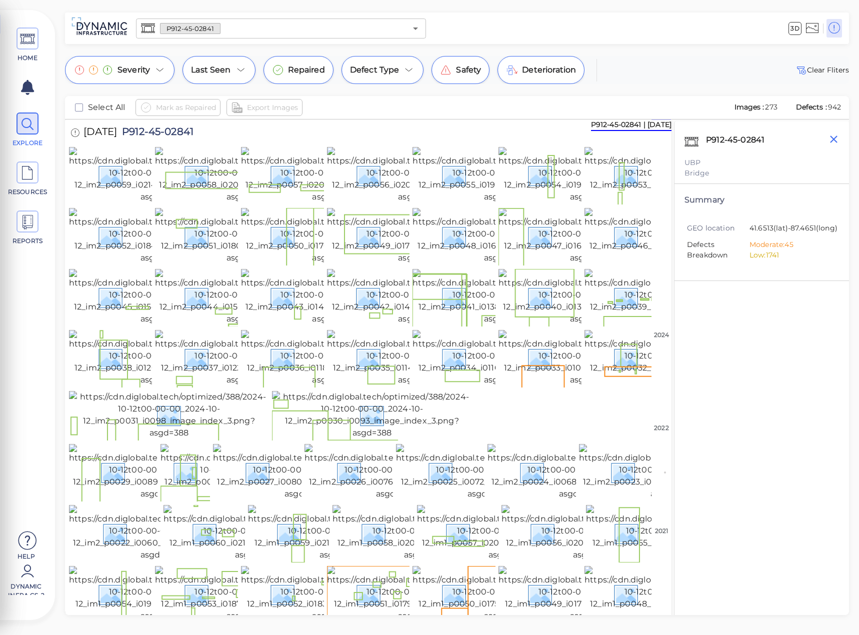
click at [834, 143] on icon "button" at bounding box center [833, 139] width 12 height 12
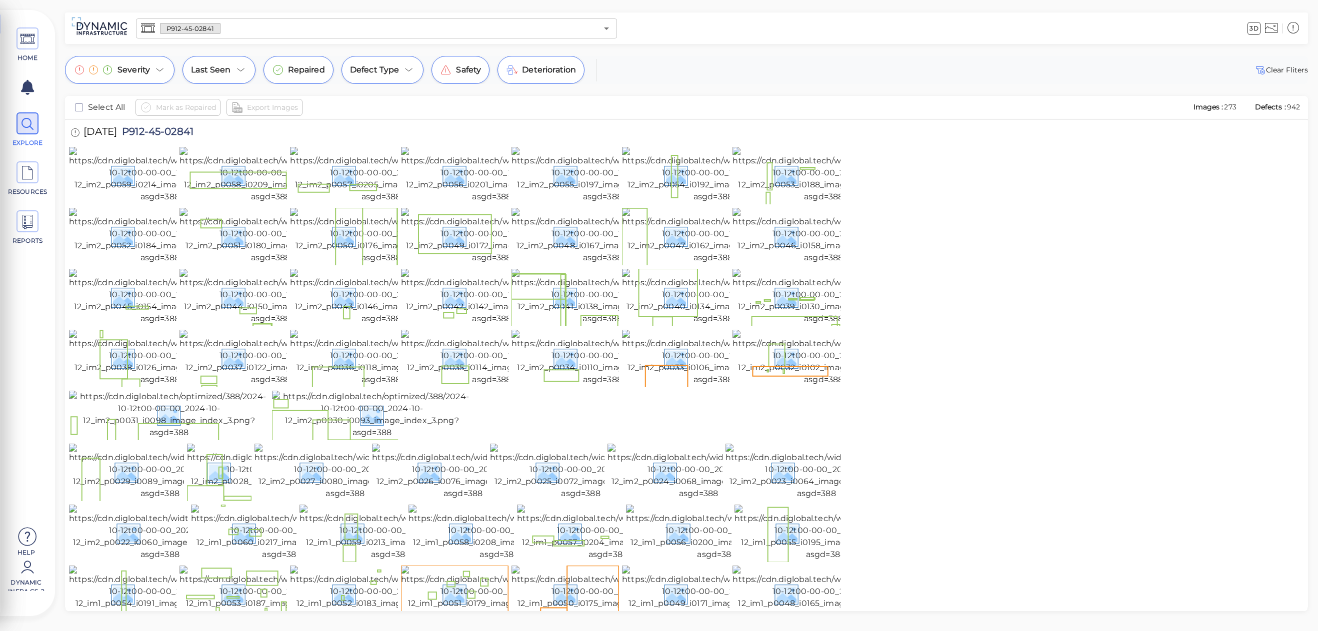
drag, startPoint x: 831, startPoint y: 11, endPoint x: 856, endPoint y: 0, distance: 28.0
click at [831, 11] on div "HOME EXPLORE RESOURCES REPORTS Help Dynamic Infra CS-2 How to My Display Settin…" at bounding box center [659, 315] width 1318 height 631
click at [36, 39] on span at bounding box center [27, 38] width 22 height 22
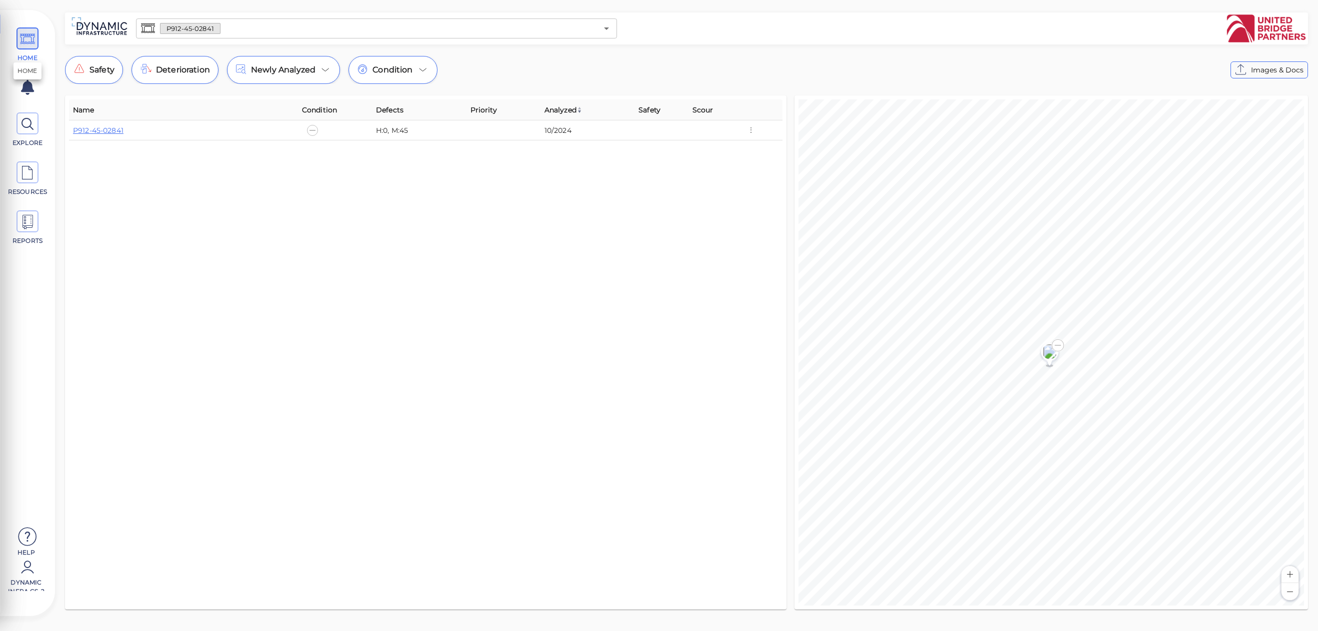
click at [21, 54] on span "HOME" at bounding box center [27, 57] width 42 height 9
click at [29, 127] on icon at bounding box center [27, 124] width 15 height 22
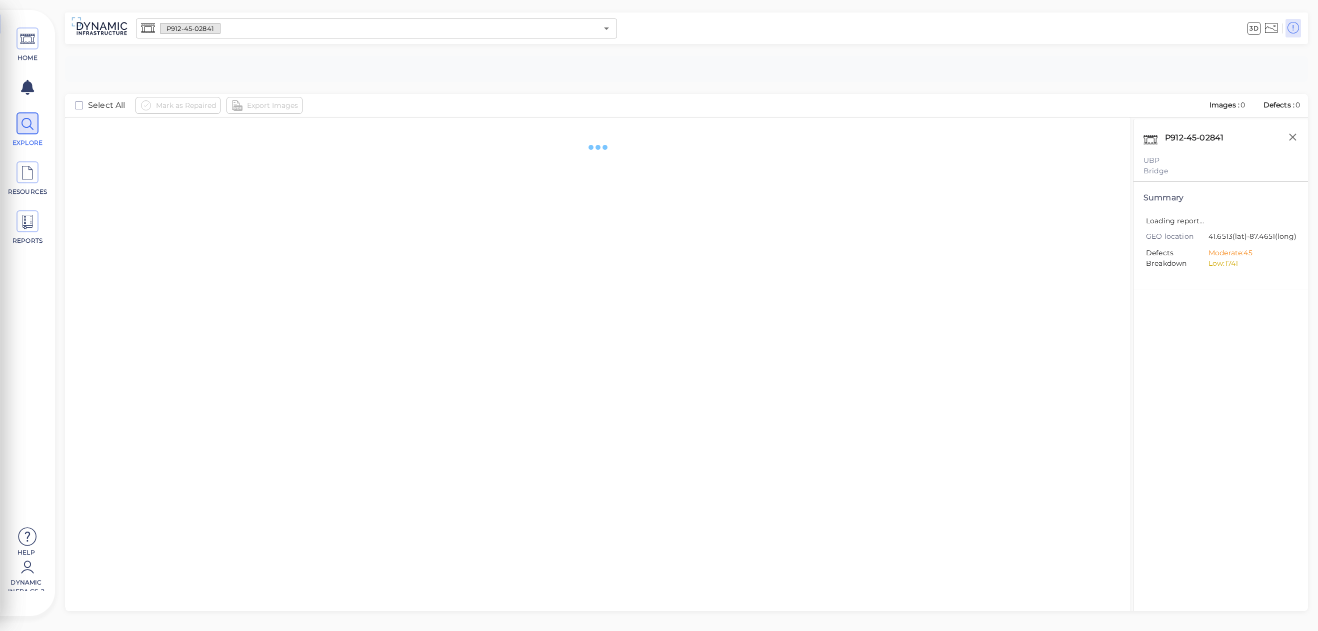
click at [431, 37] on div "P912-45-02841 ​" at bounding box center [376, 28] width 481 height 20
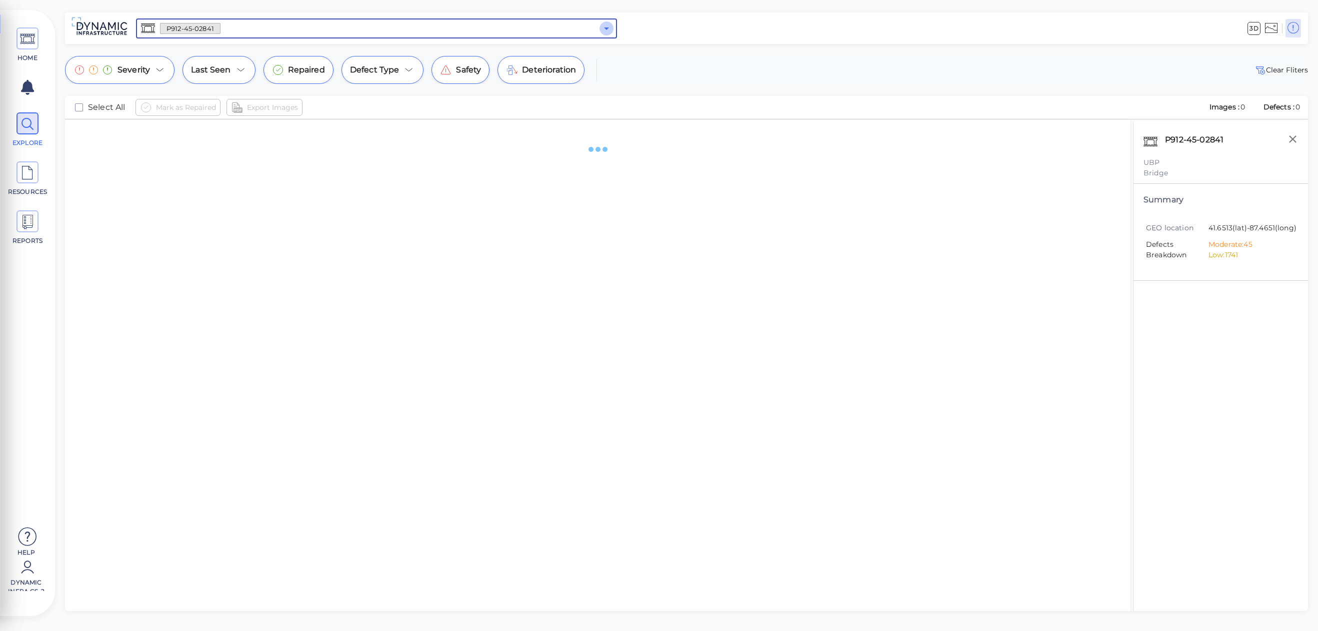
click at [607, 32] on icon "Open" at bounding box center [606, 28] width 12 height 12
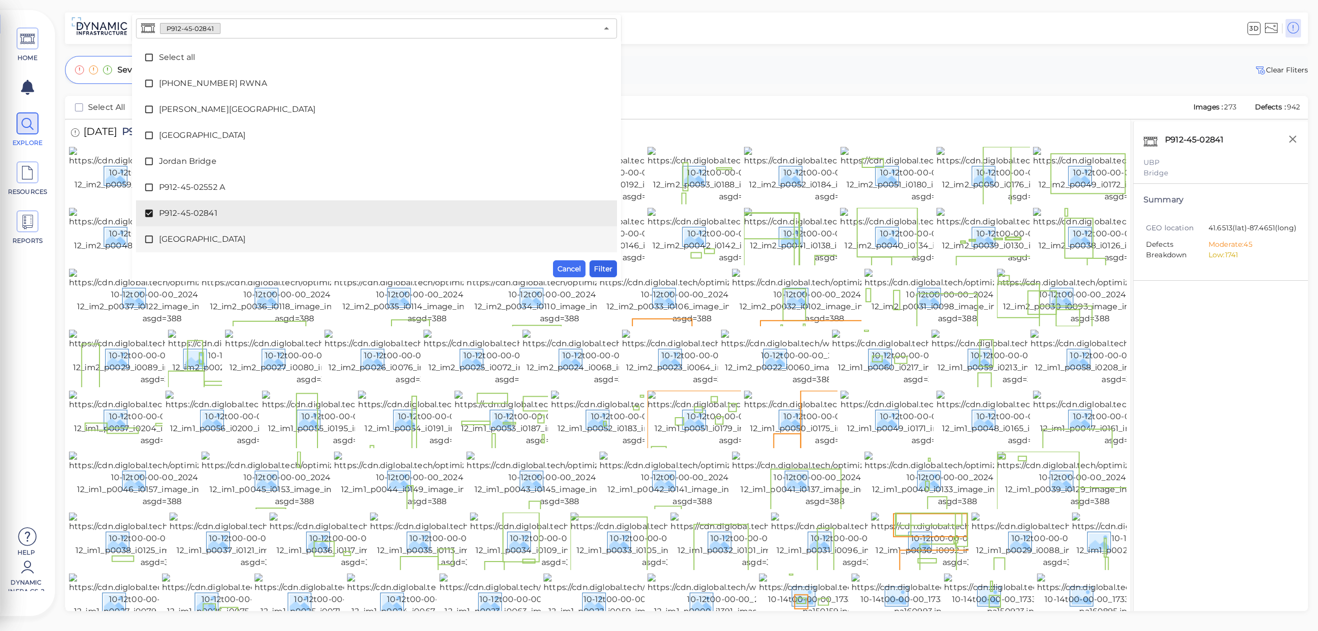
click at [601, 270] on span "Filter" at bounding box center [603, 269] width 18 height 12
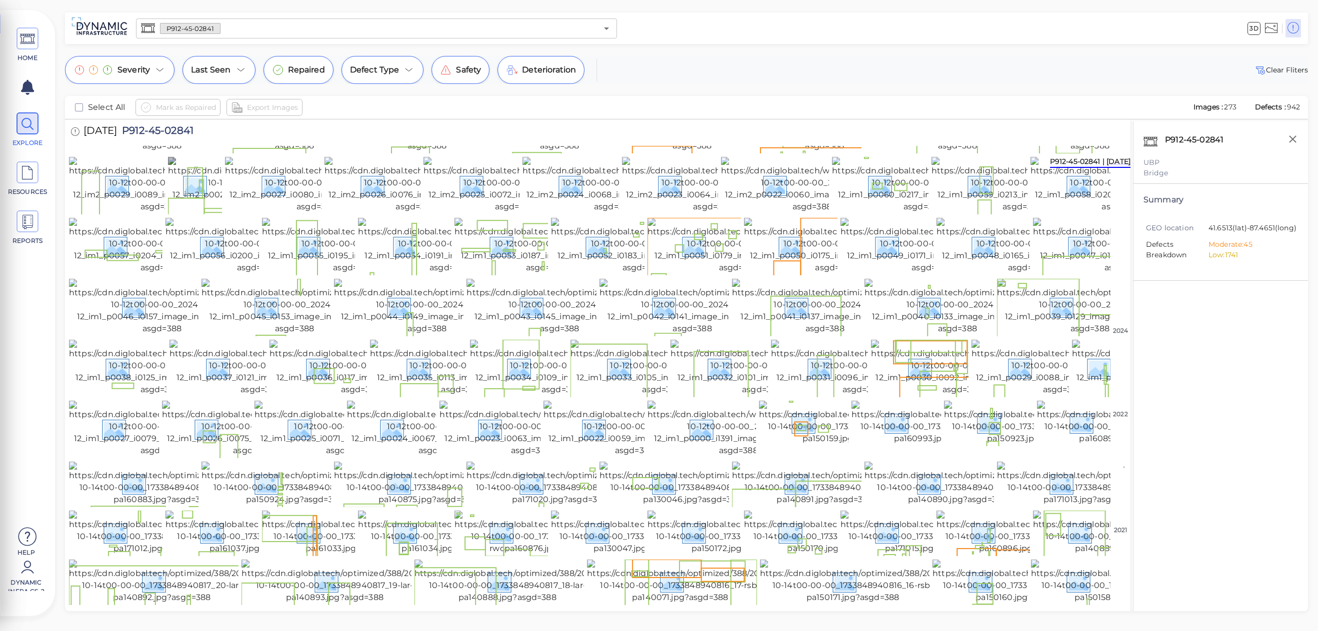
scroll to position [166, 0]
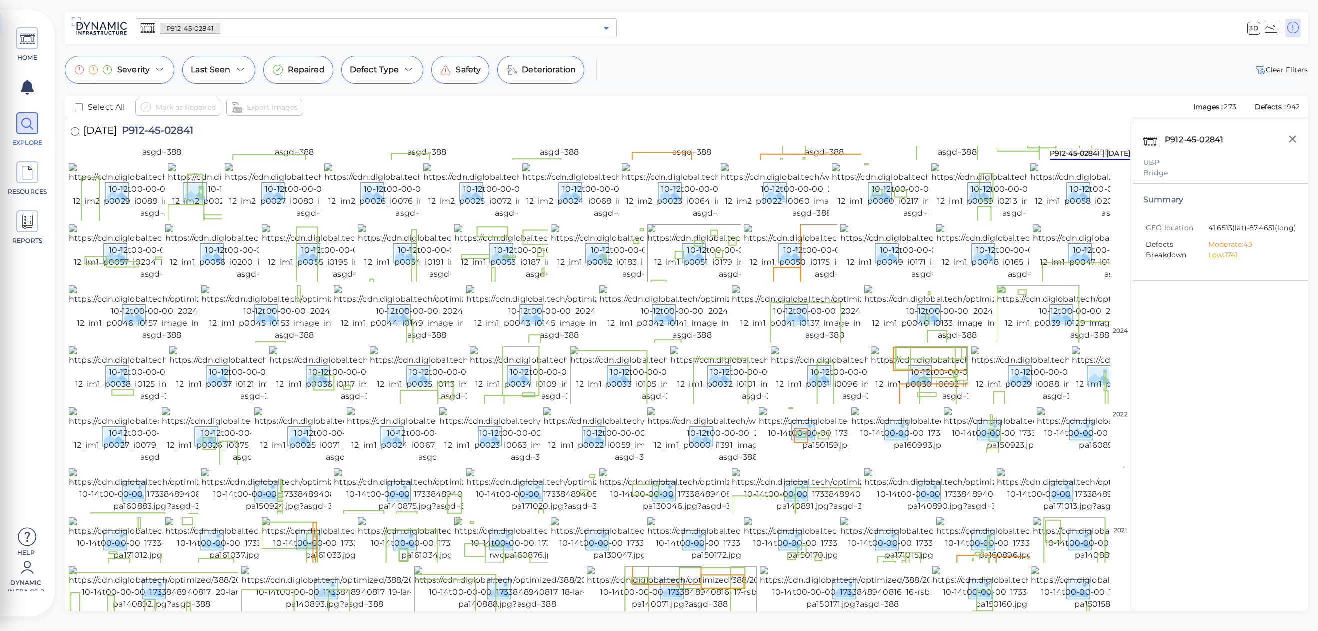
click at [609, 30] on icon "Open" at bounding box center [606, 28] width 12 height 12
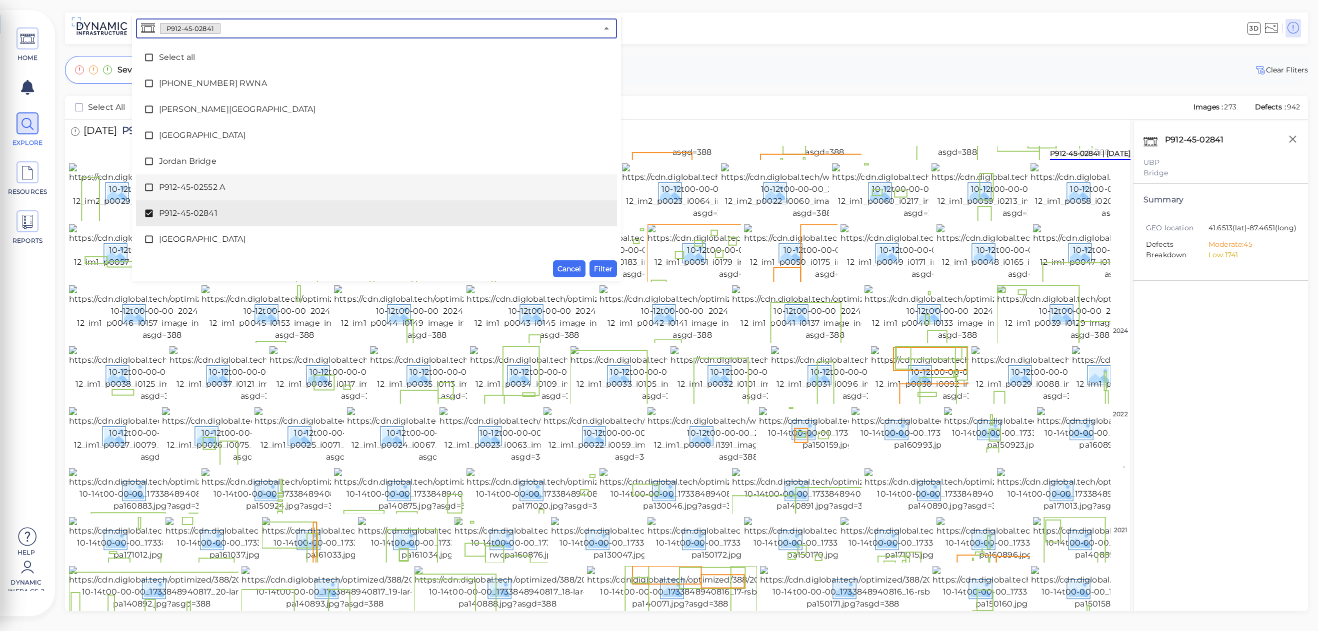
click at [149, 184] on icon at bounding box center [148, 187] width 7 height 7
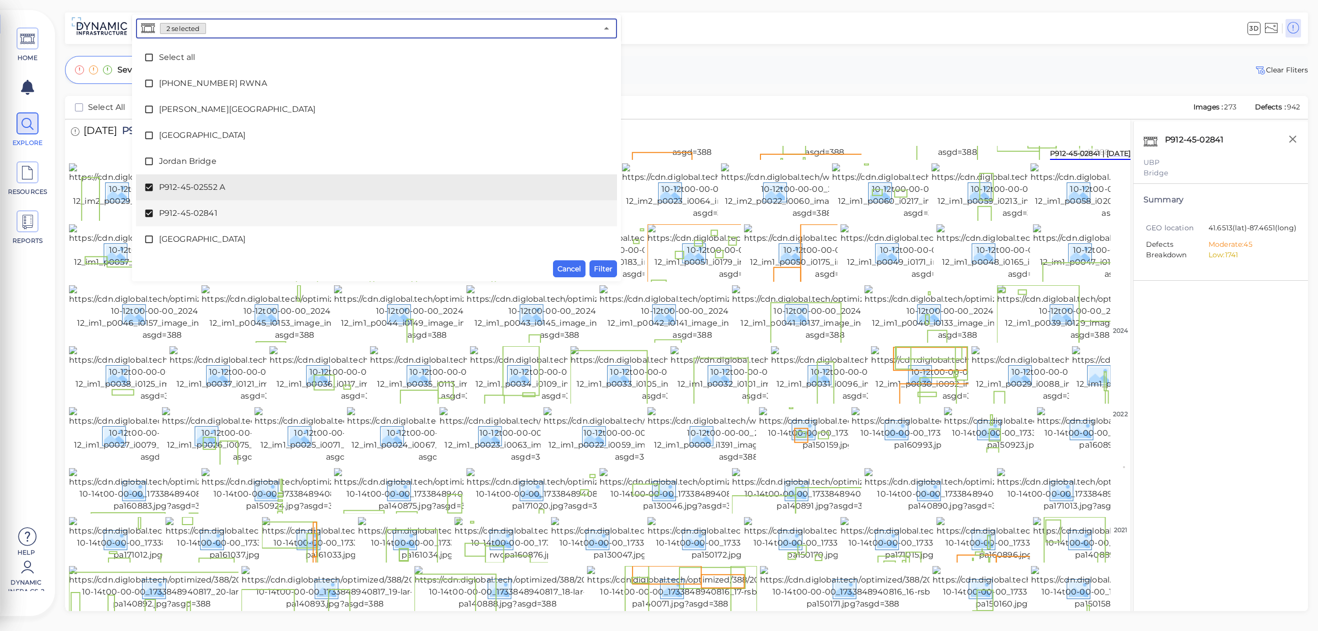
click at [146, 212] on icon at bounding box center [148, 213] width 7 height 7
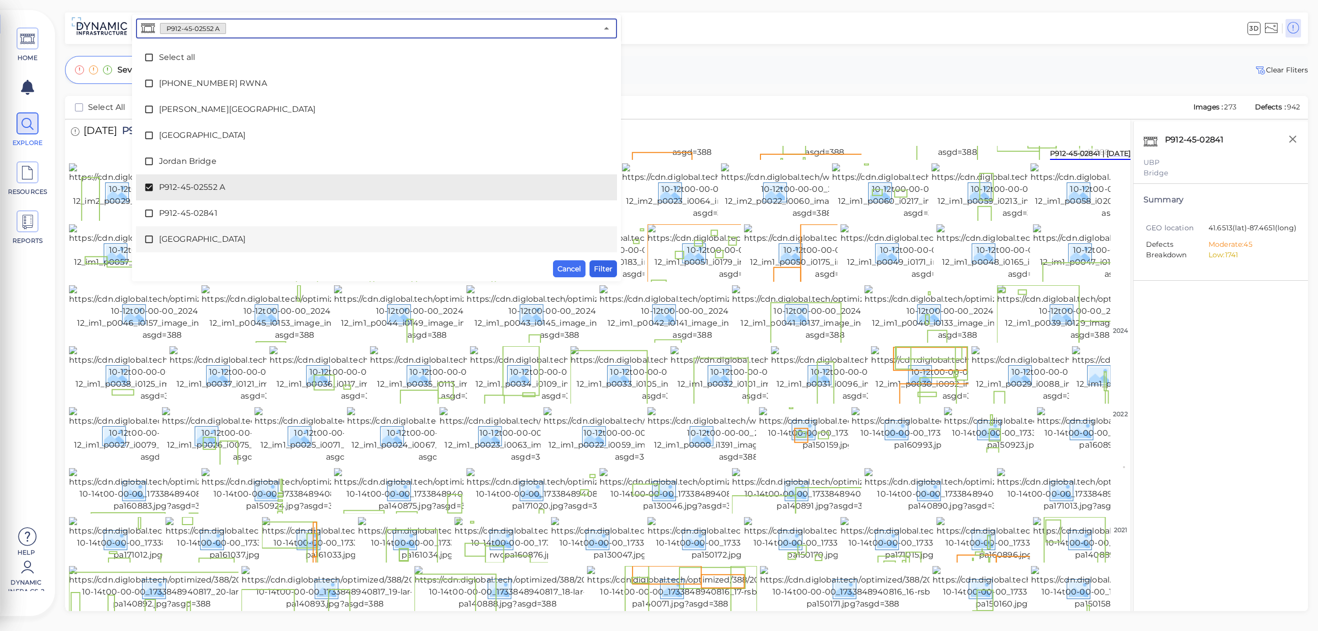
click at [599, 266] on span "Filter" at bounding box center [603, 269] width 18 height 12
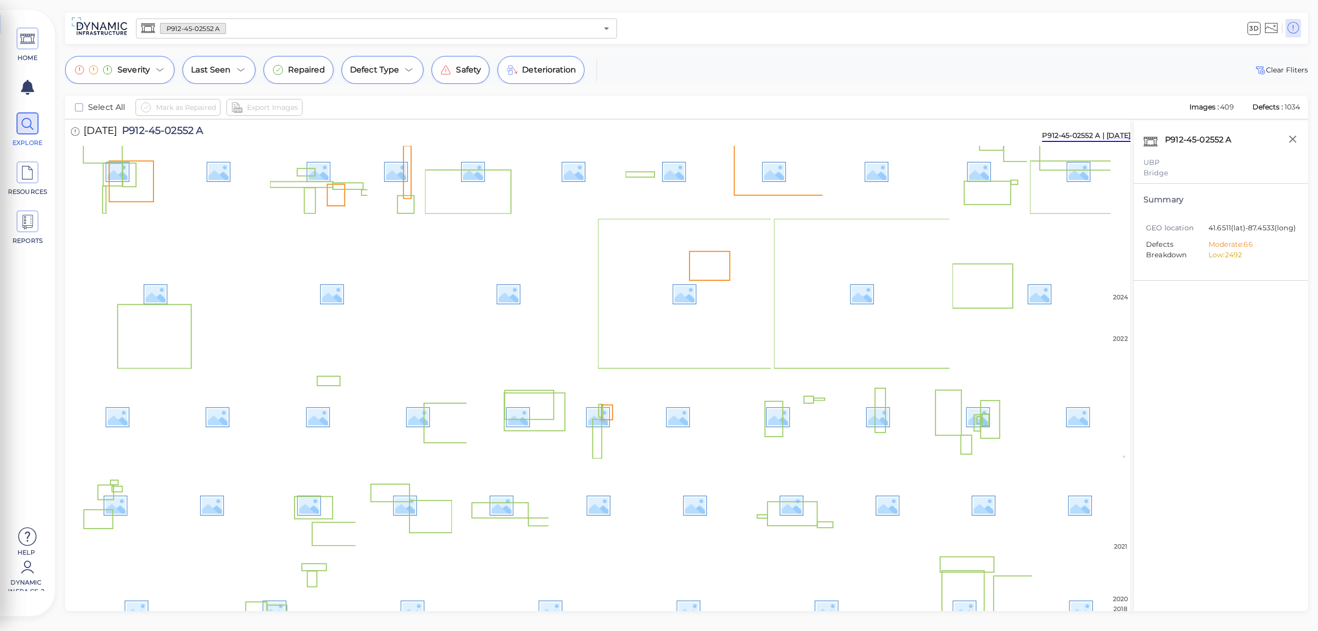
scroll to position [100, 0]
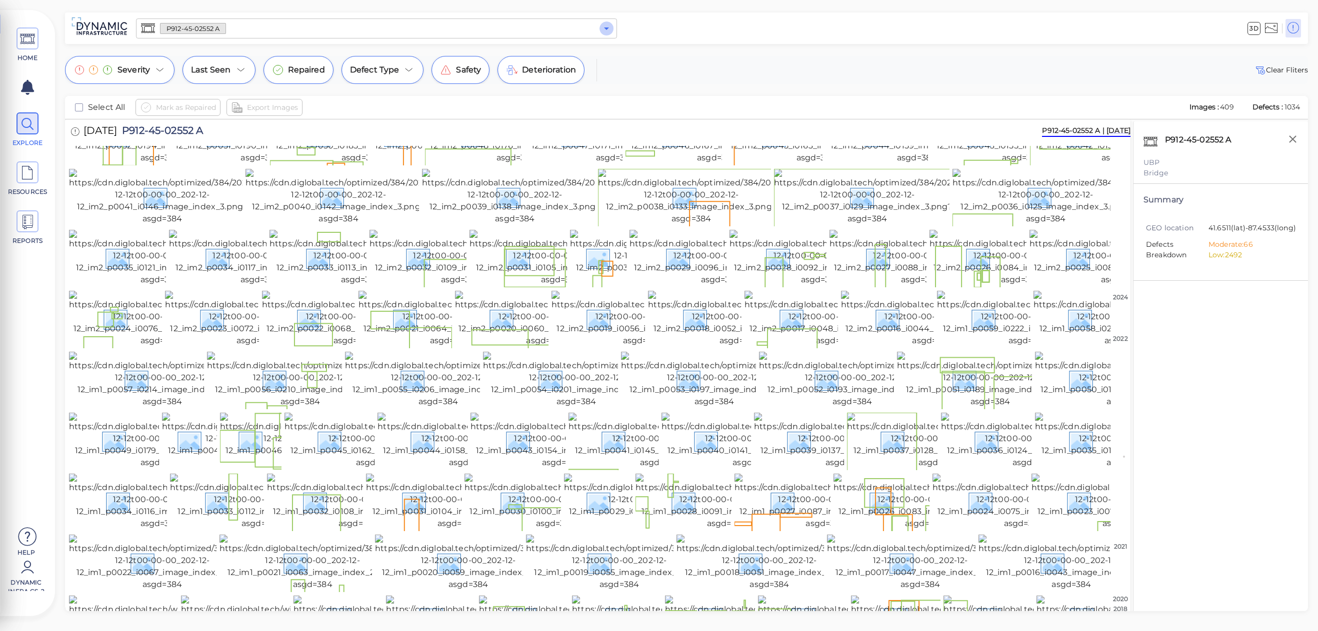
click at [608, 27] on icon "Open" at bounding box center [606, 28] width 12 height 12
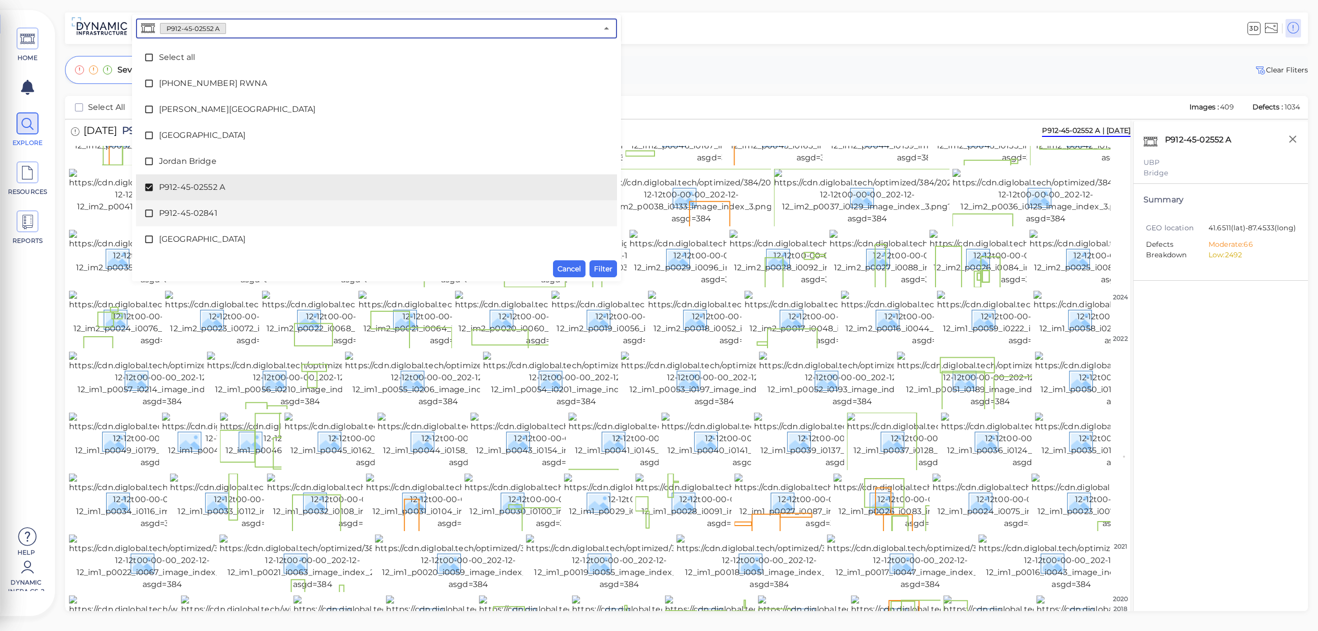
click at [146, 215] on icon at bounding box center [149, 213] width 10 height 10
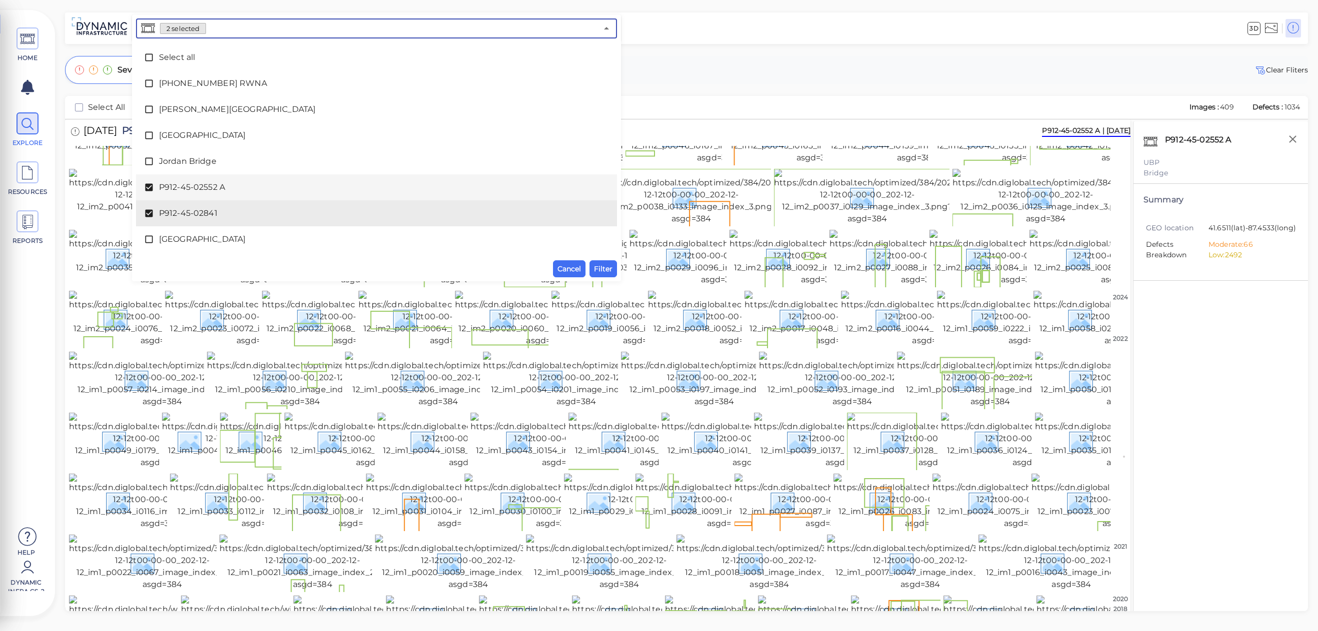
click at [149, 181] on div "P912-45-02552 A" at bounding box center [376, 187] width 465 height 20
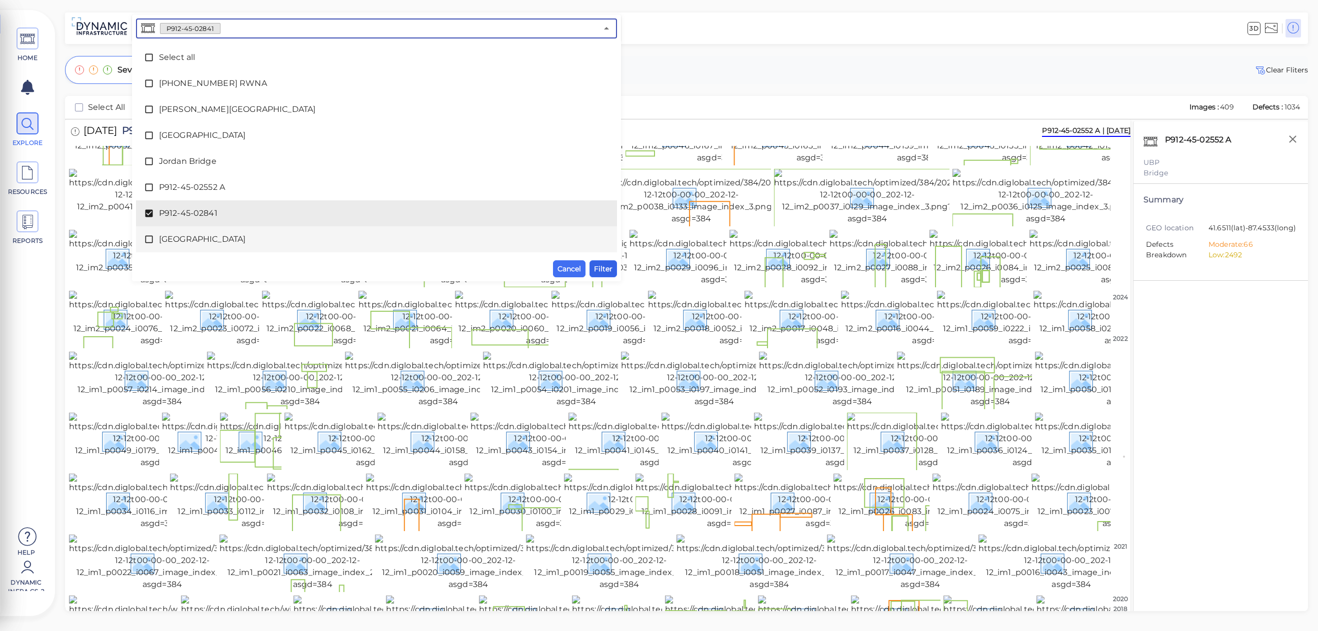
click at [613, 270] on button "Filter" at bounding box center [602, 268] width 27 height 17
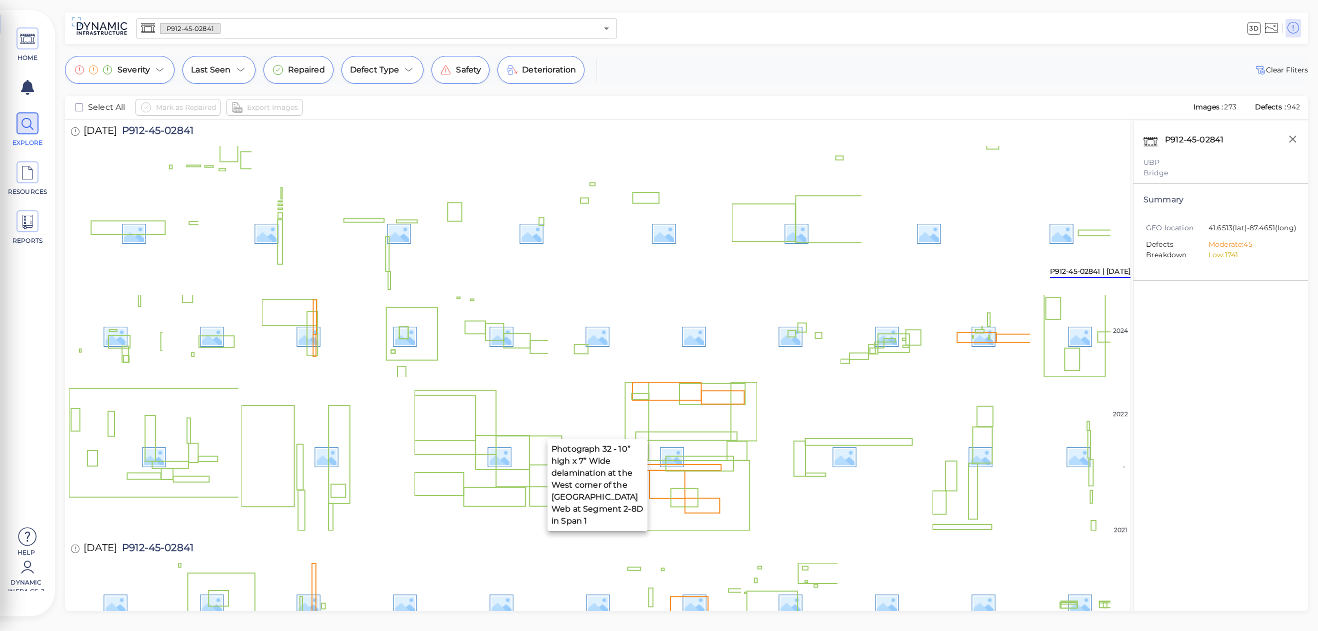
scroll to position [719, 0]
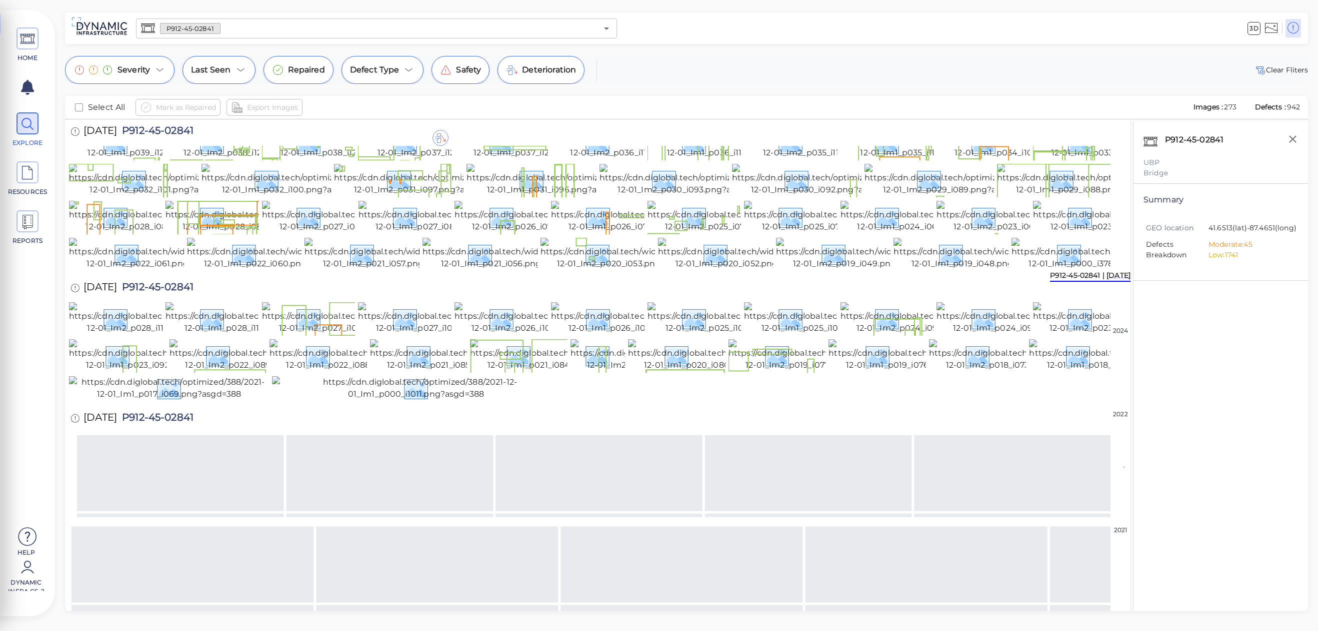
click at [305, 29] on input "text" at bounding box center [408, 28] width 377 height 14
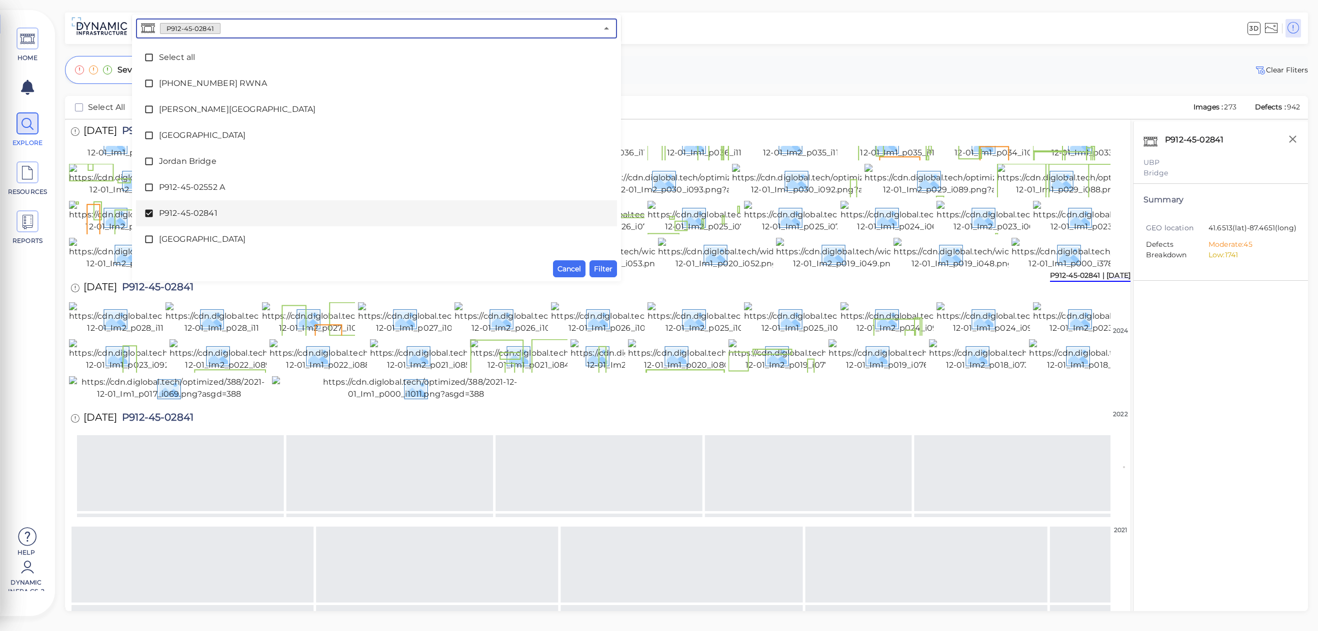
click at [148, 210] on icon at bounding box center [148, 213] width 7 height 7
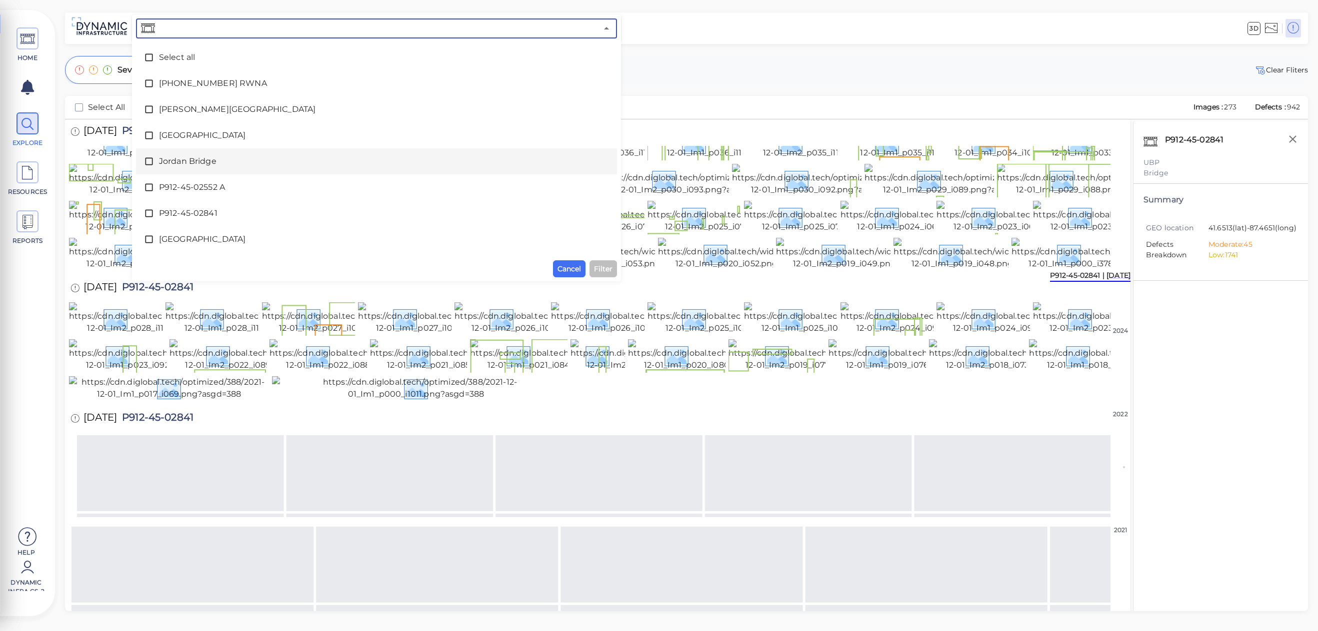
click at [152, 164] on icon at bounding box center [149, 161] width 10 height 10
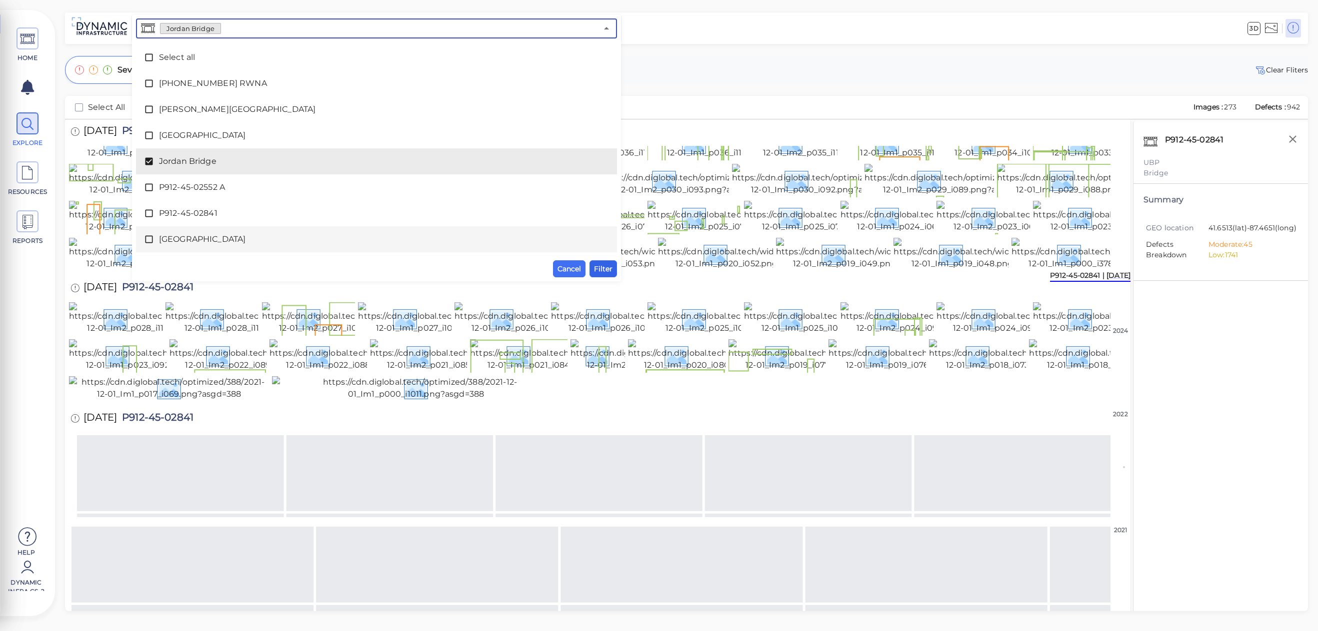
click at [610, 275] on button "Filter" at bounding box center [602, 268] width 27 height 17
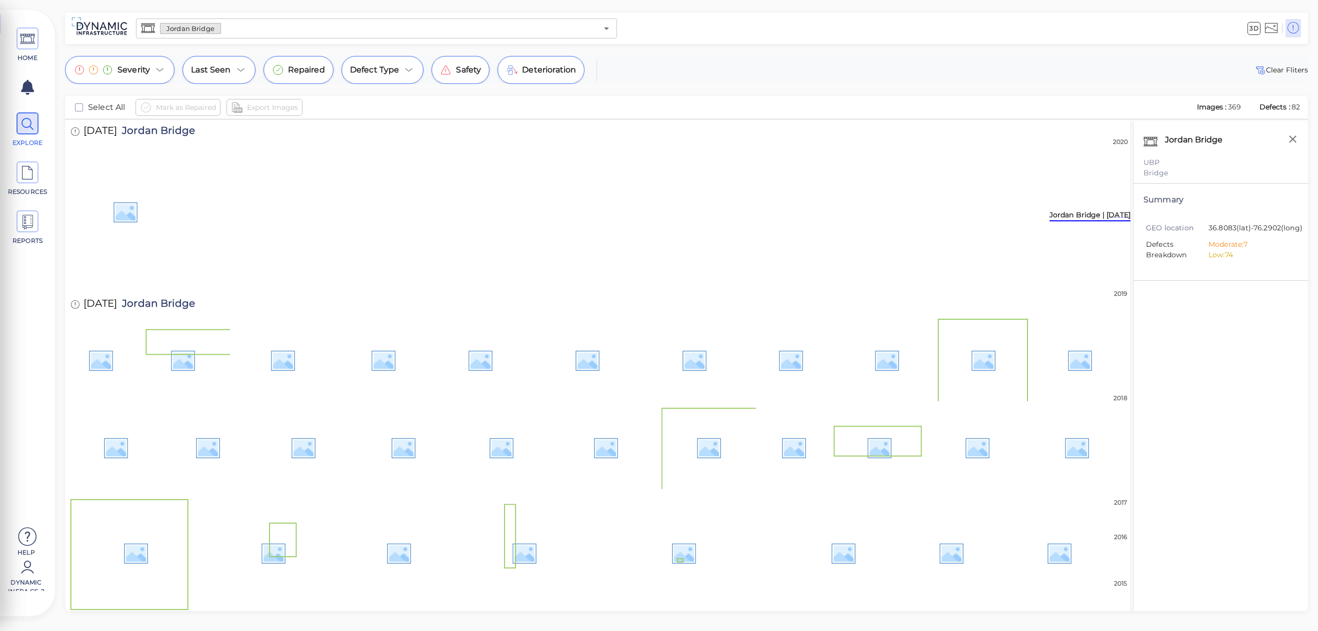
scroll to position [0, 0]
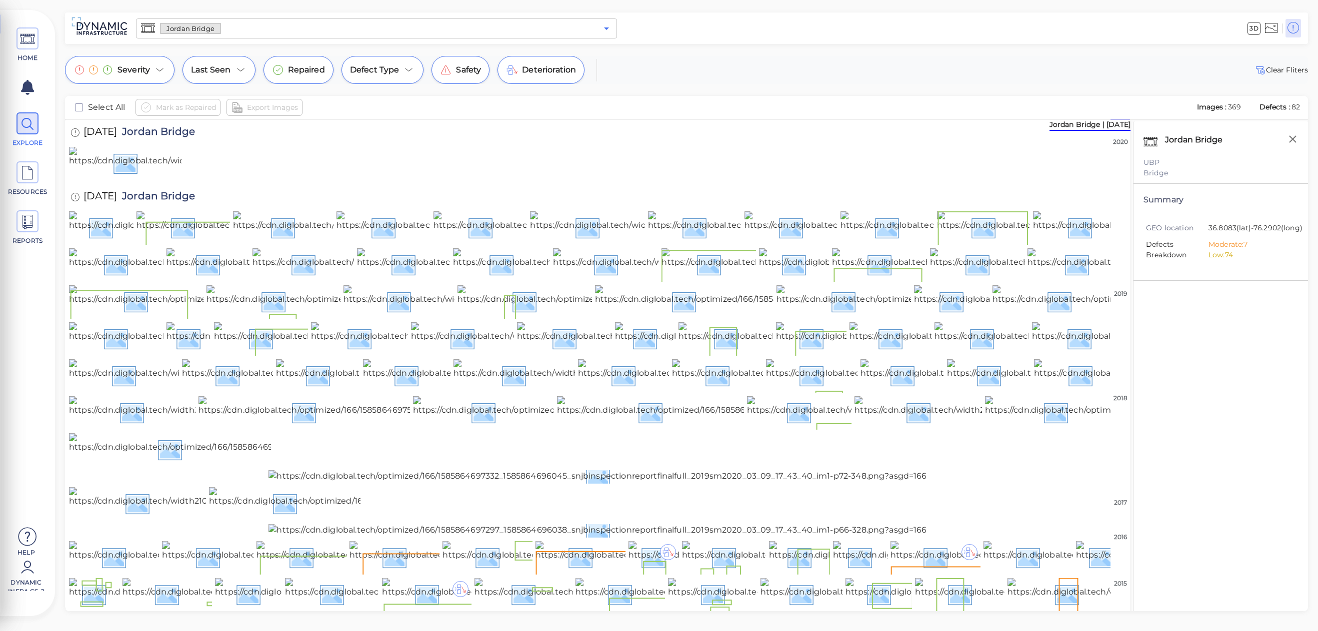
click at [610, 30] on icon "Open" at bounding box center [606, 28] width 12 height 12
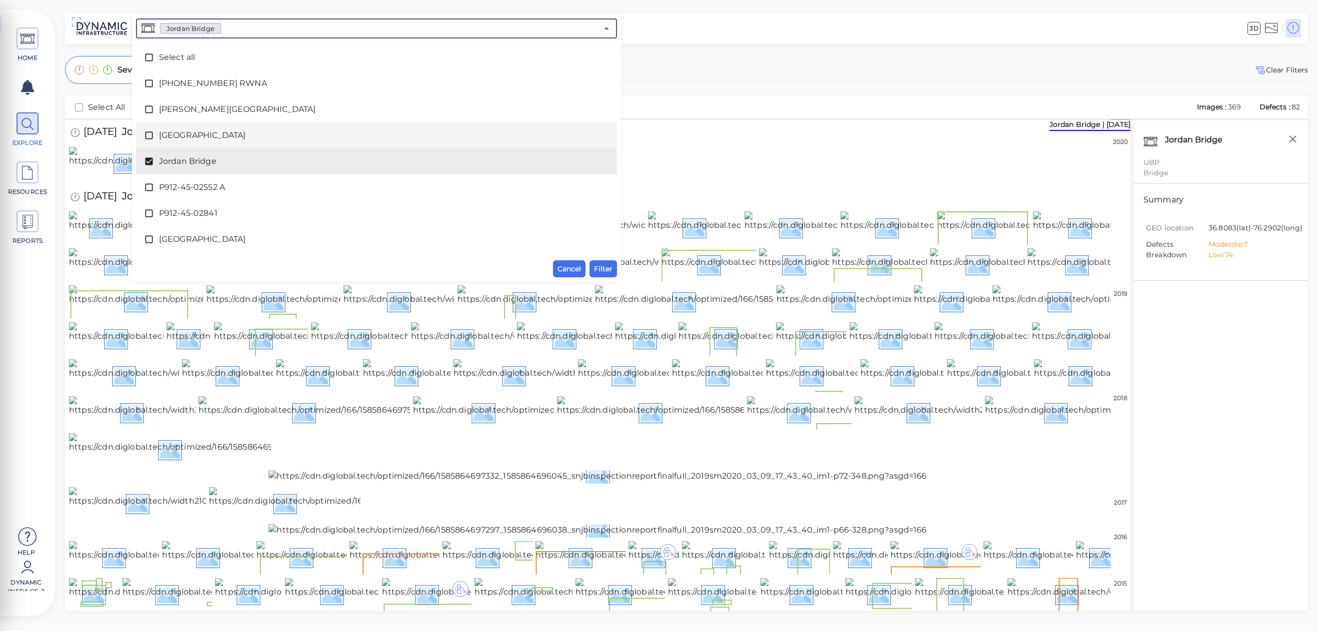
click at [152, 134] on icon at bounding box center [148, 135] width 7 height 7
click at [150, 158] on icon at bounding box center [148, 161] width 7 height 7
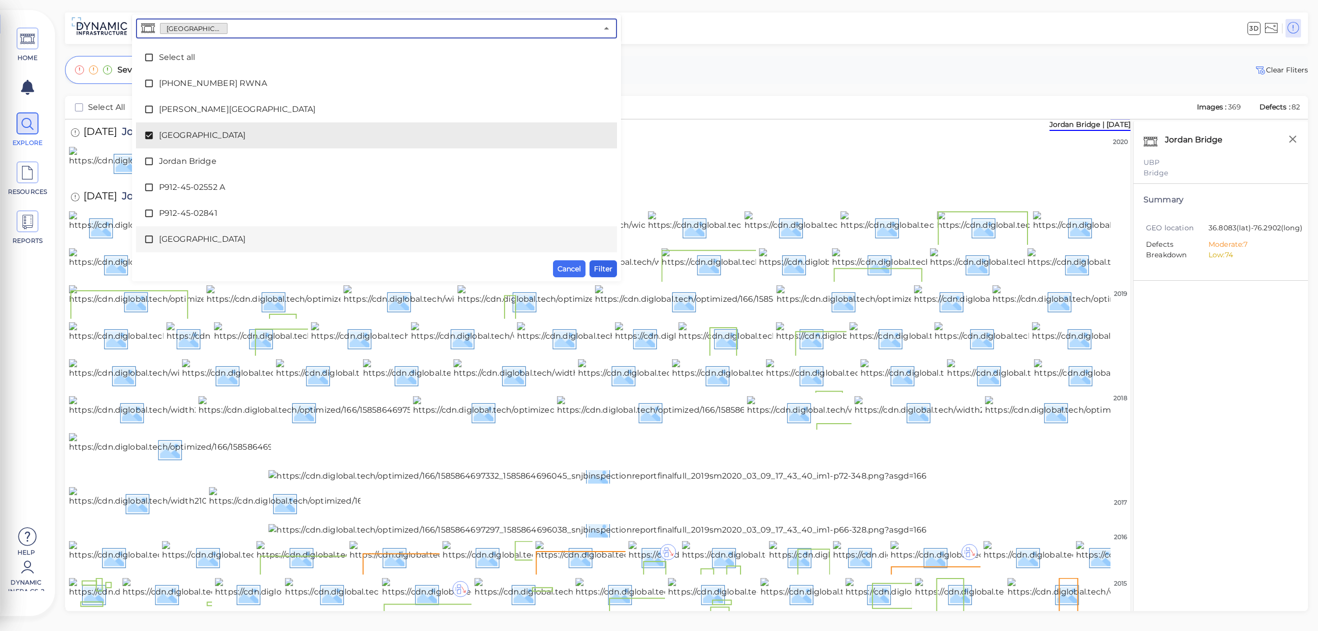
click at [608, 275] on button "Filter" at bounding box center [602, 268] width 27 height 17
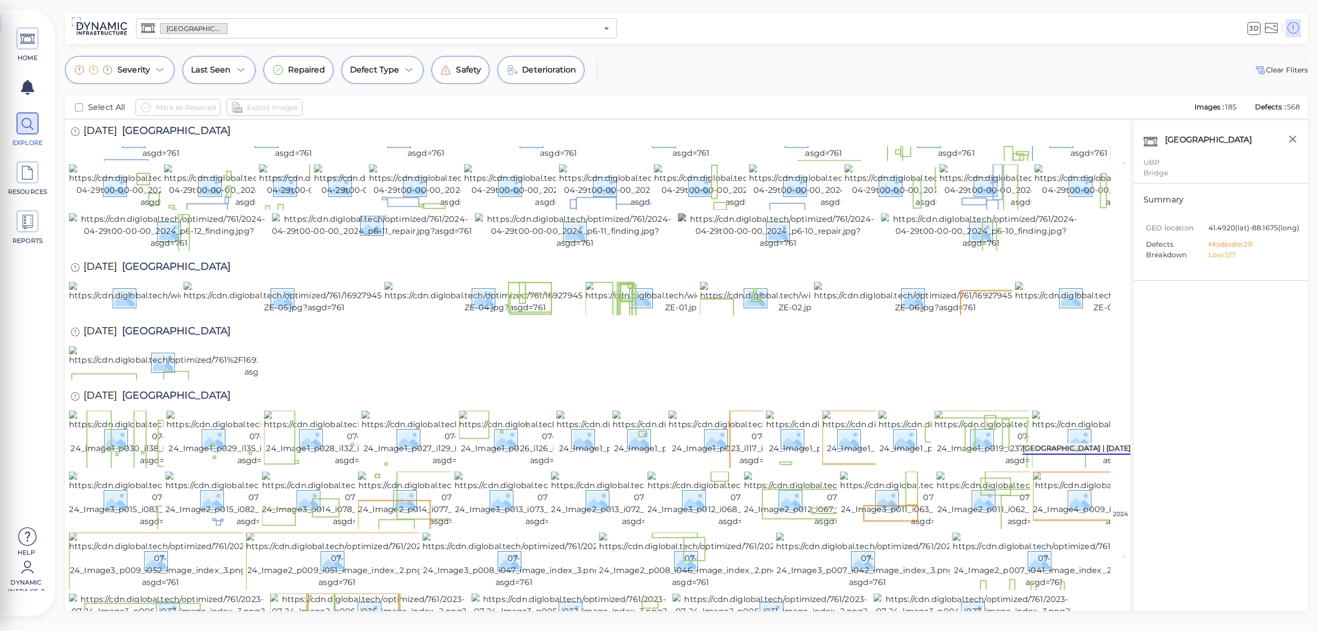
scroll to position [1386, 0]
click at [607, 21] on div "Houbolt Road Extension ​" at bounding box center [376, 28] width 481 height 20
click at [606, 28] on icon "Open" at bounding box center [606, 28] width 5 height 2
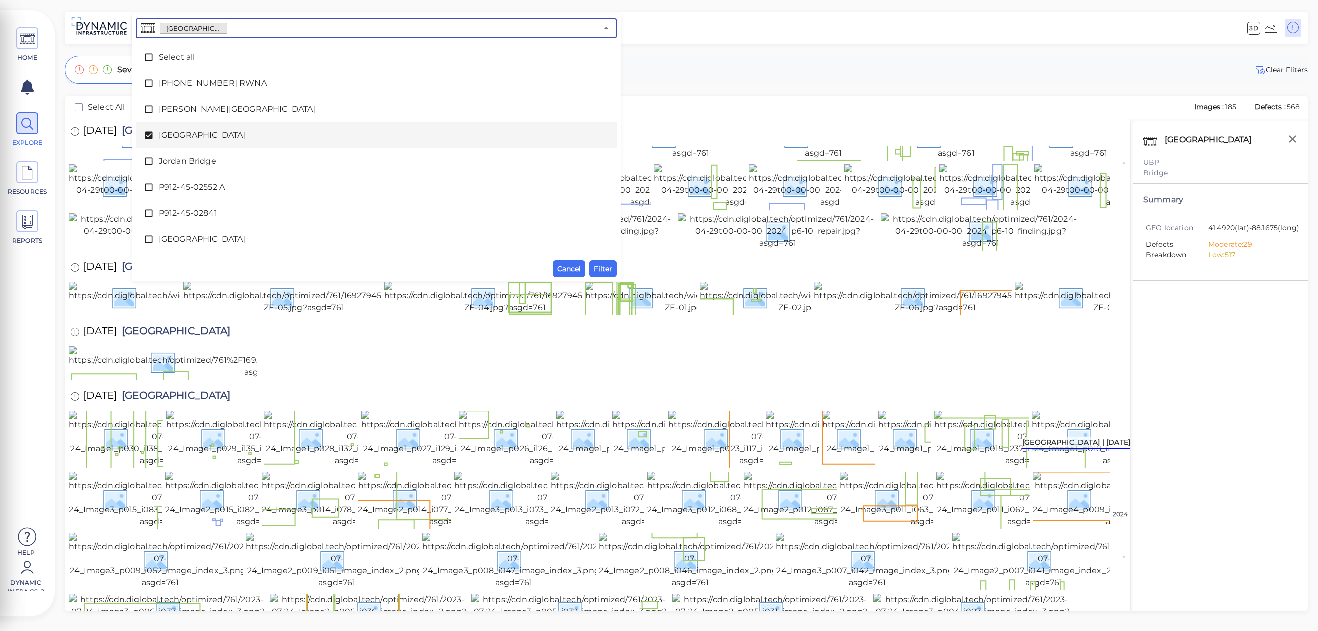
click at [153, 136] on icon at bounding box center [149, 135] width 10 height 10
click at [145, 110] on icon at bounding box center [149, 109] width 10 height 10
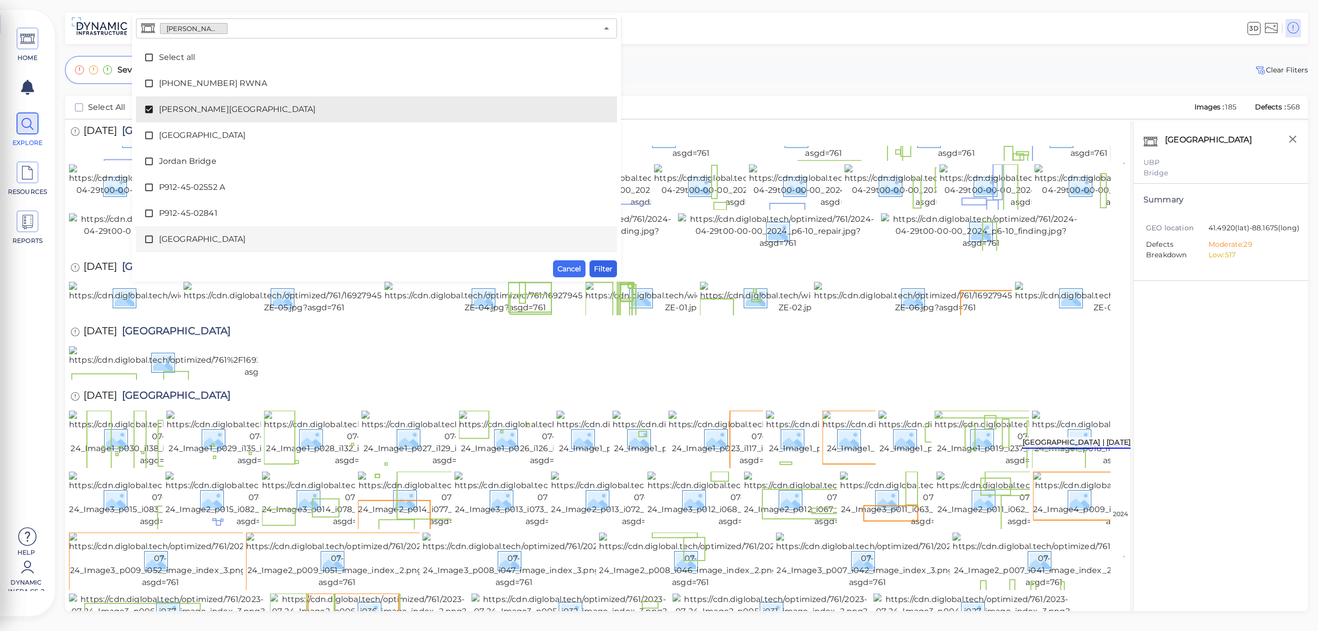
click at [592, 265] on button "Filter" at bounding box center [602, 268] width 27 height 17
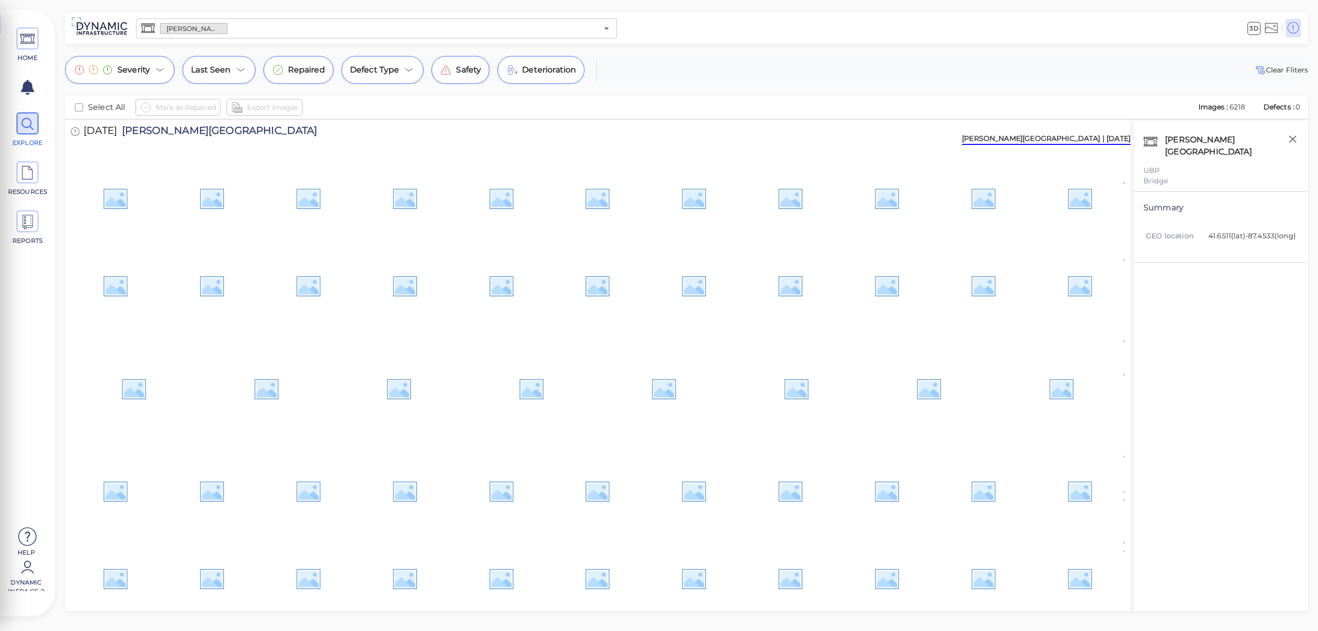
scroll to position [2093, 0]
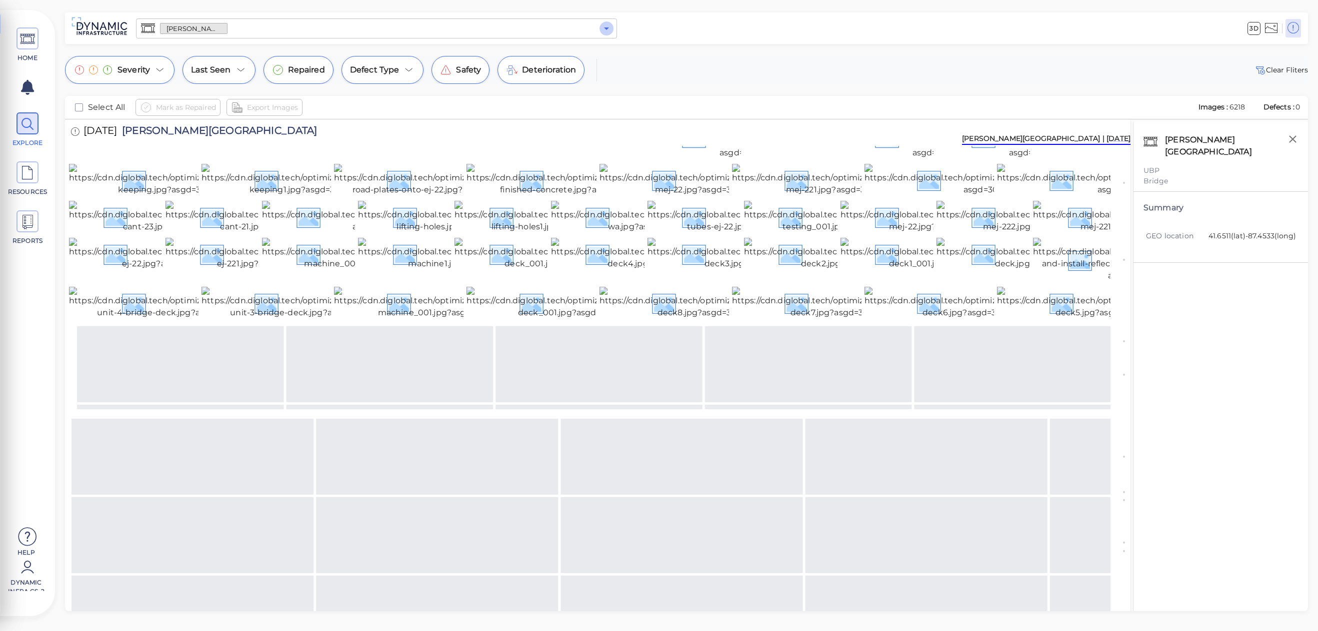
click at [612, 30] on icon "Open" at bounding box center [606, 28] width 12 height 12
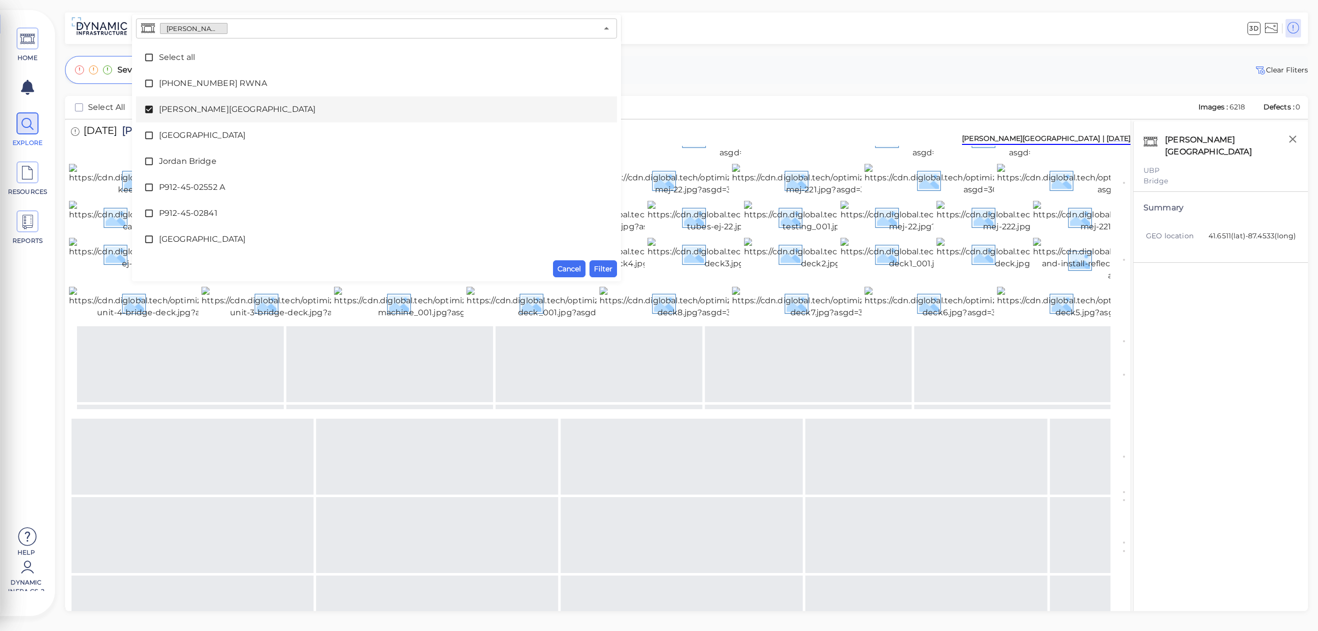
click at [809, 87] on div "Severity Last Seen Repaired Defect Type Safety Deterioration Clear Fliters Sele…" at bounding box center [686, 333] width 1263 height 555
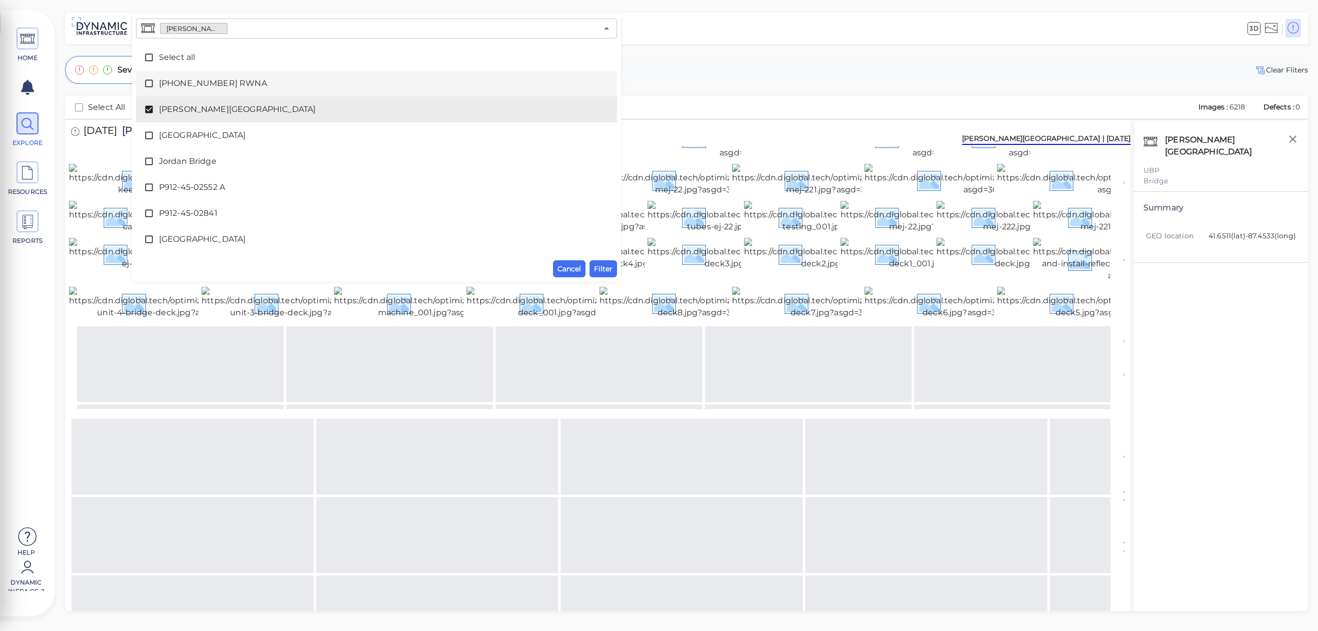
click at [148, 81] on icon at bounding box center [149, 83] width 10 height 10
click at [150, 107] on icon at bounding box center [148, 109] width 7 height 7
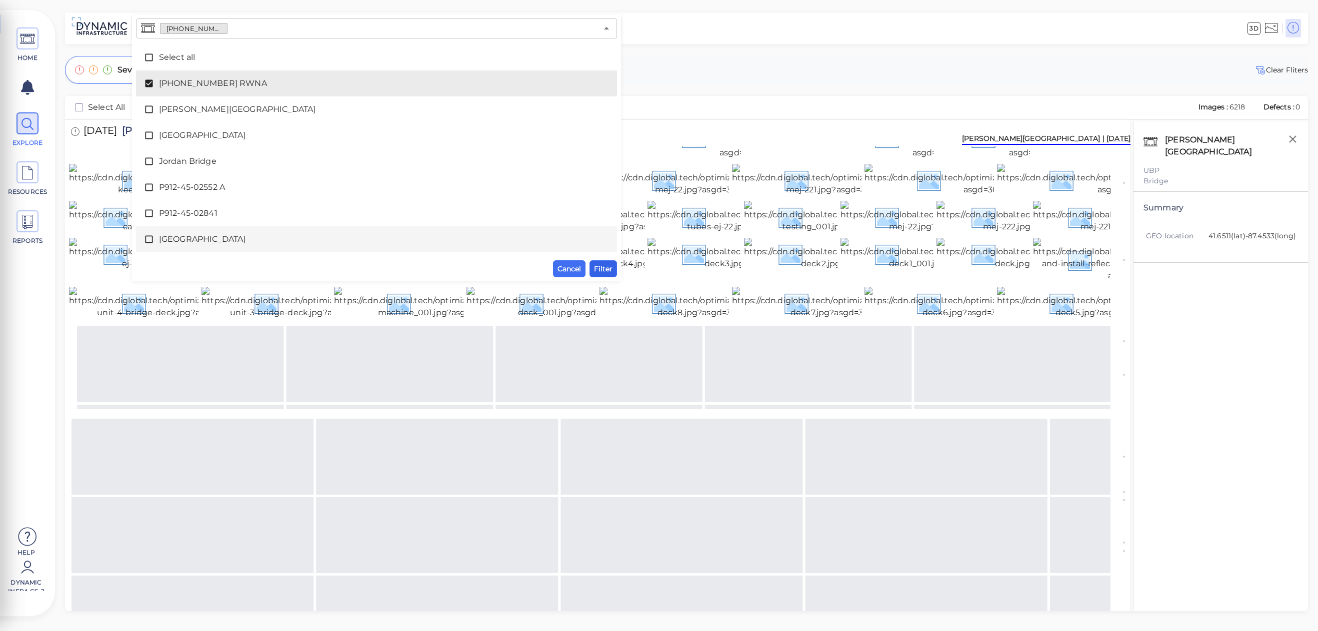
click at [608, 266] on span "Filter" at bounding box center [603, 269] width 18 height 12
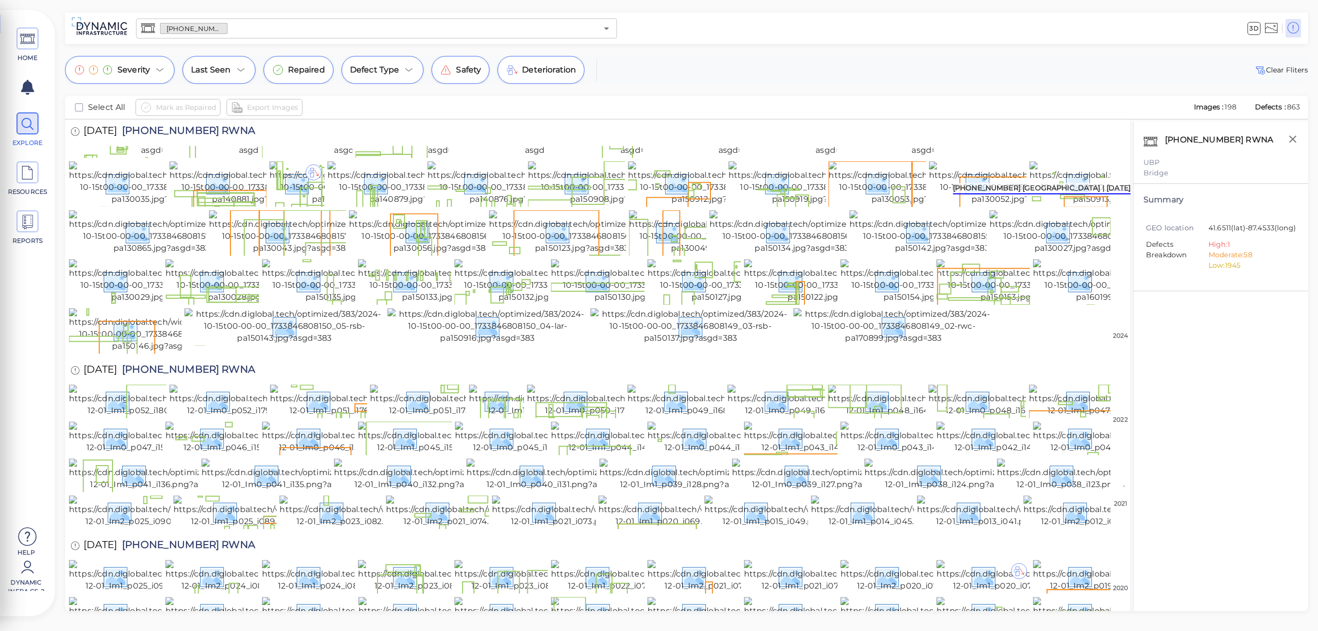
scroll to position [274, 0]
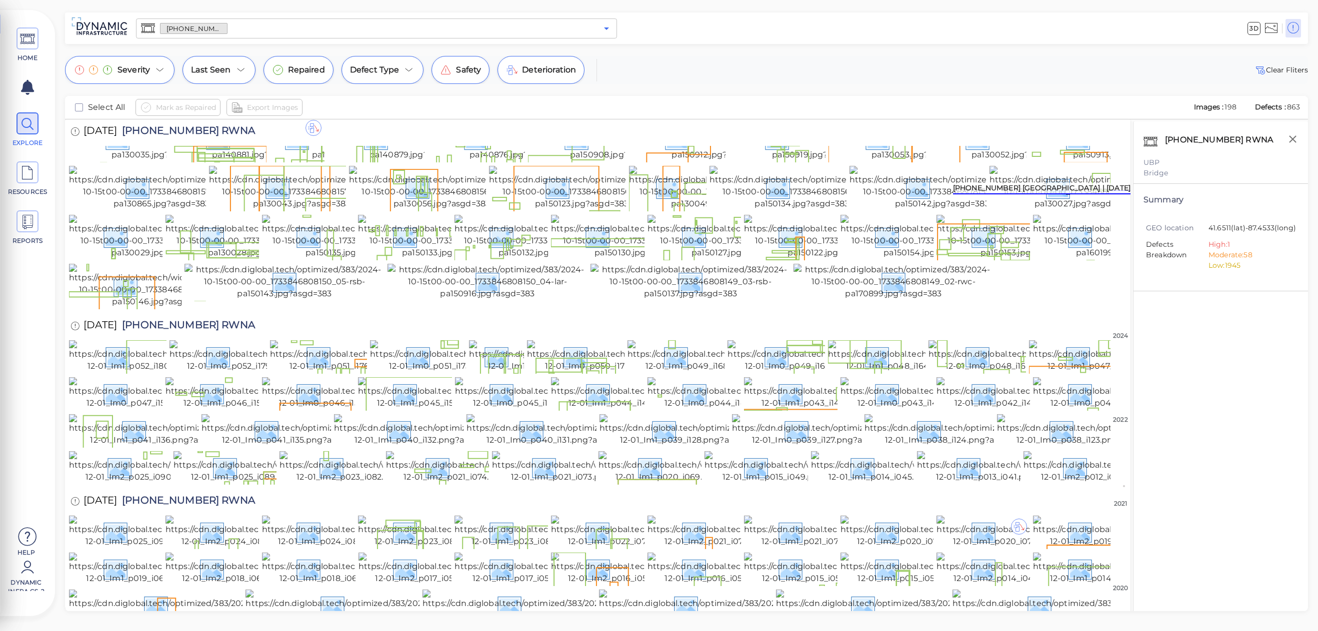
click at [607, 28] on icon "Open" at bounding box center [606, 28] width 5 height 2
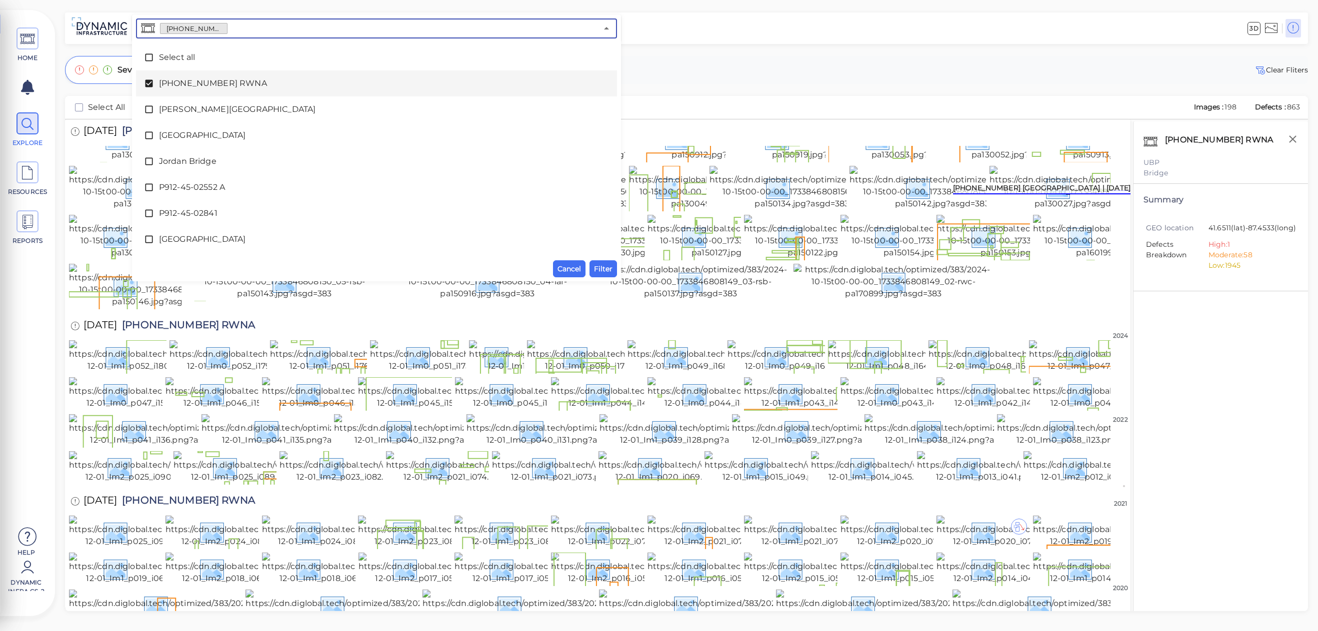
click at [149, 87] on icon at bounding box center [148, 83] width 7 height 7
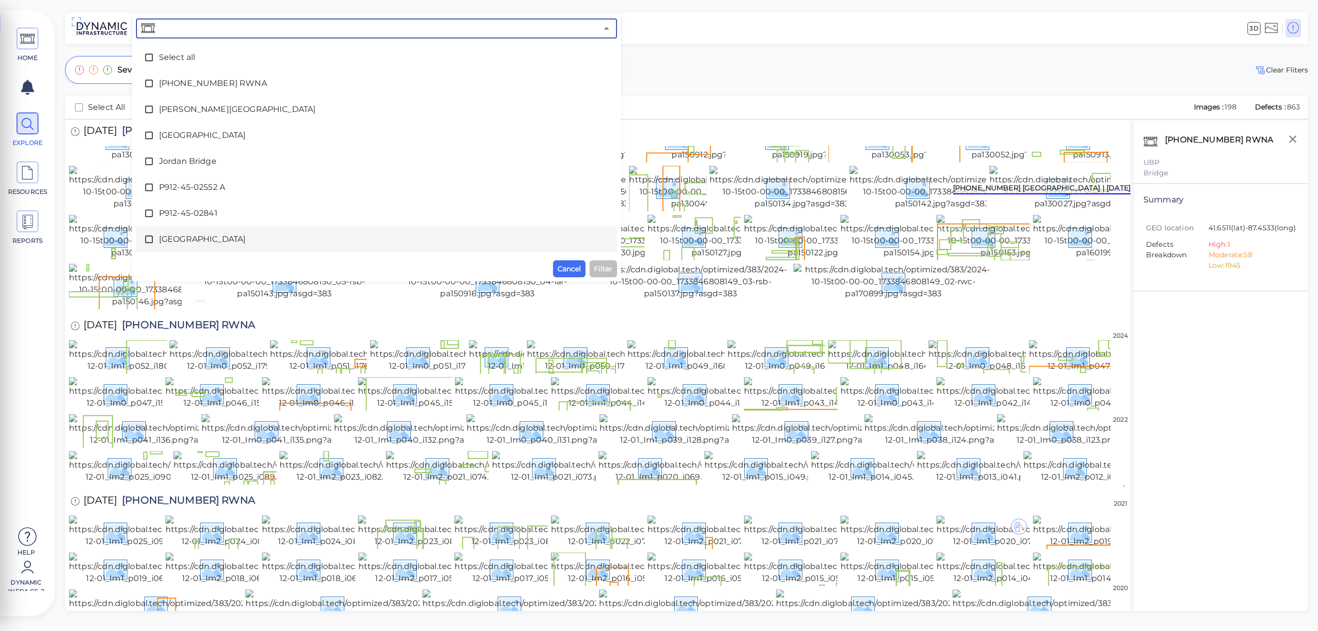
click at [148, 237] on icon at bounding box center [149, 239] width 10 height 10
click at [603, 263] on span "Filter" at bounding box center [603, 269] width 18 height 12
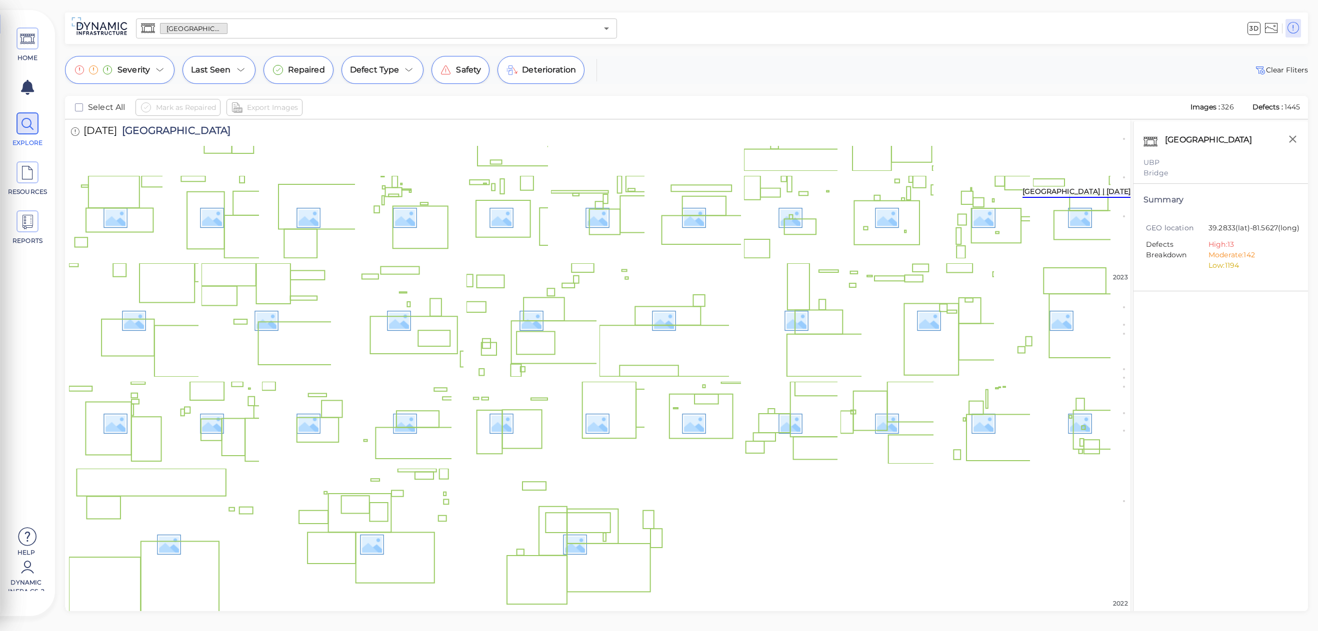
scroll to position [852, 0]
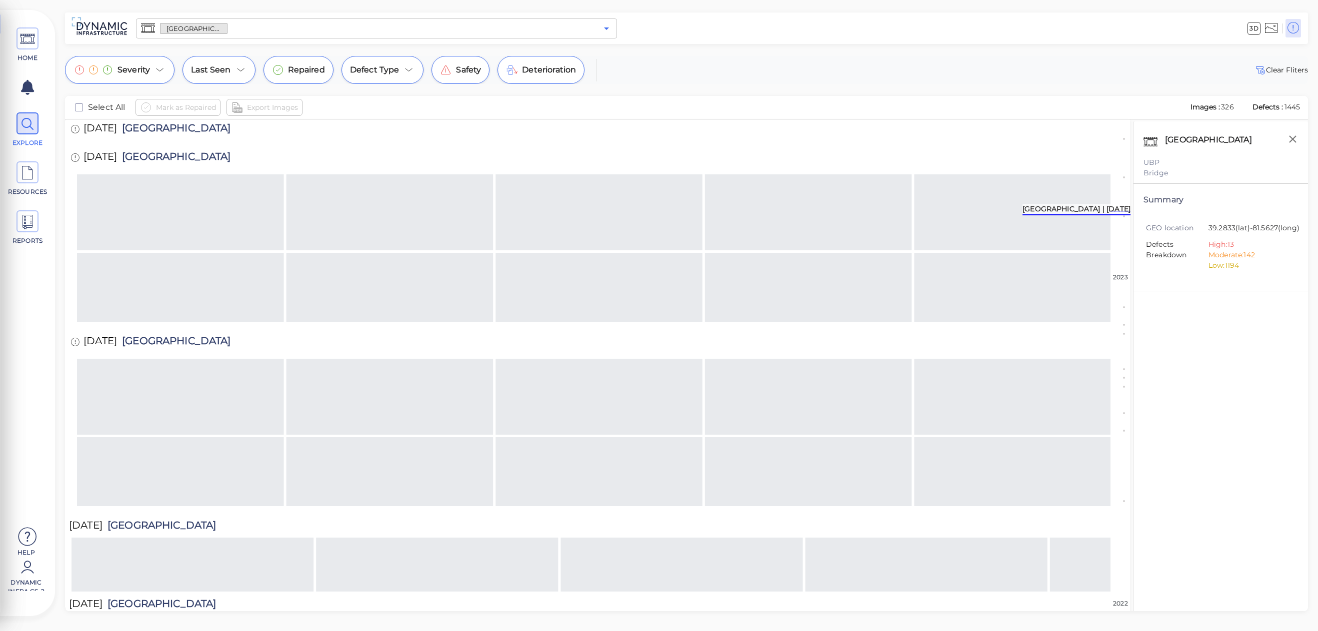
click at [611, 27] on icon "Open" at bounding box center [606, 28] width 12 height 12
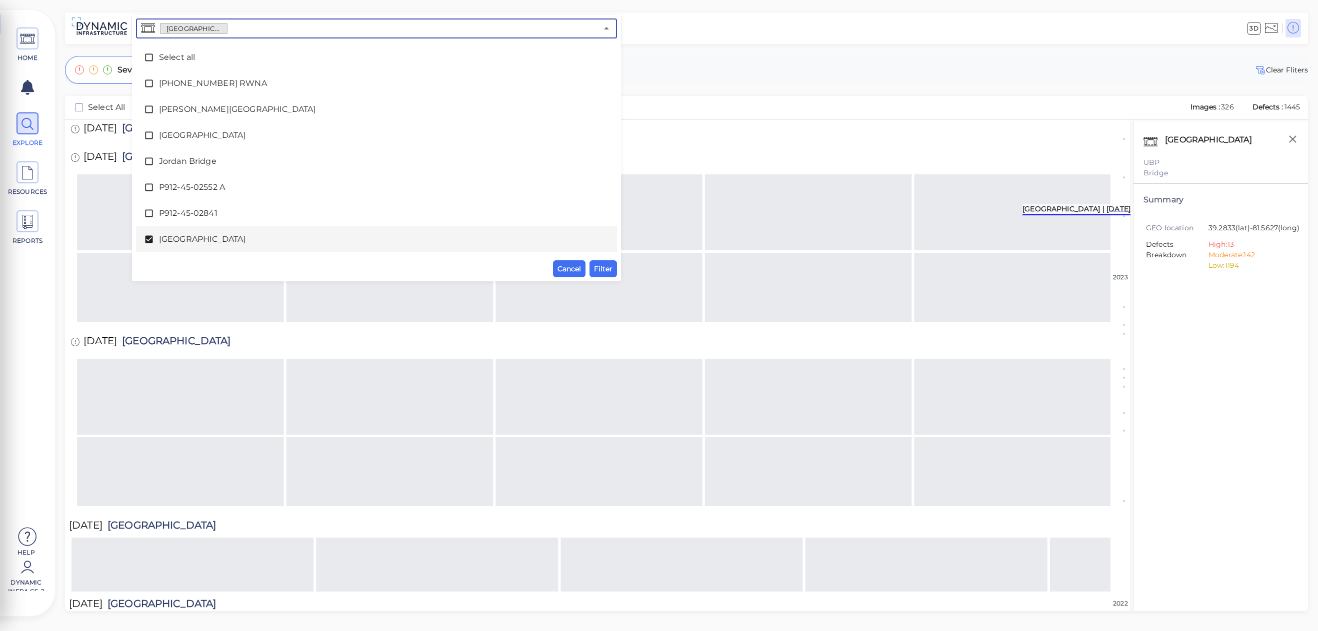
drag, startPoint x: 153, startPoint y: 239, endPoint x: 160, endPoint y: 216, distance: 24.0
click at [153, 239] on icon at bounding box center [149, 239] width 10 height 10
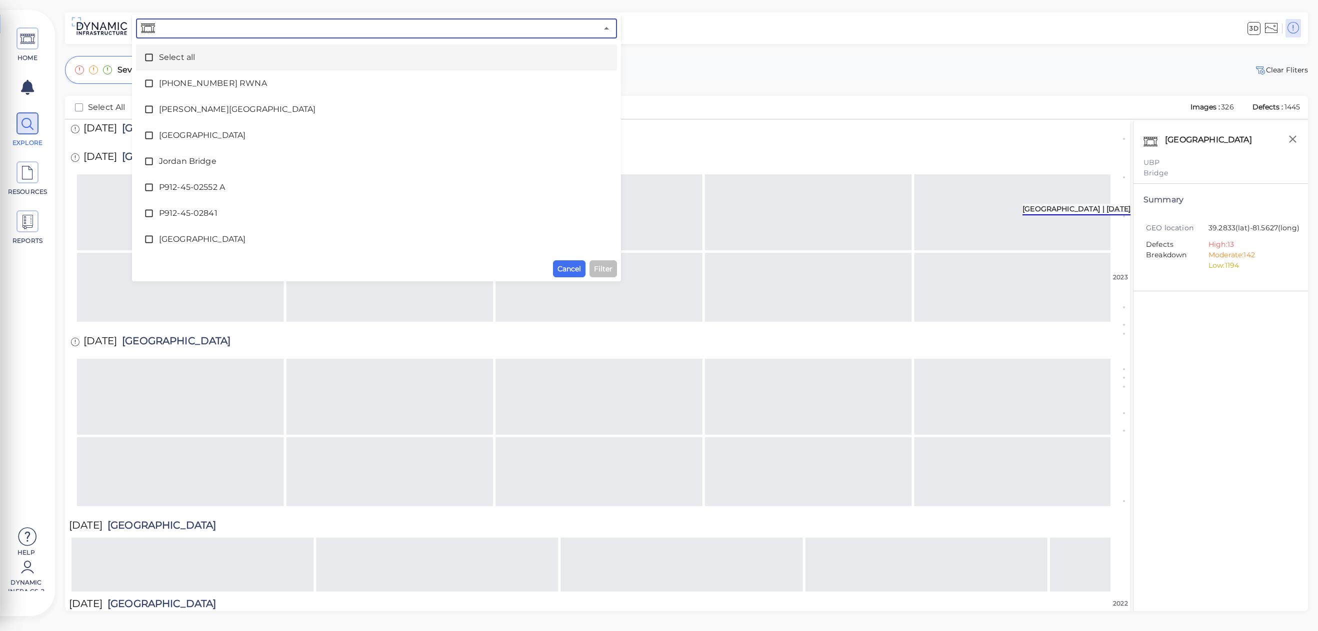
click at [140, 70] on li "[PHONE_NUMBER] RWNA" at bounding box center [376, 83] width 481 height 26
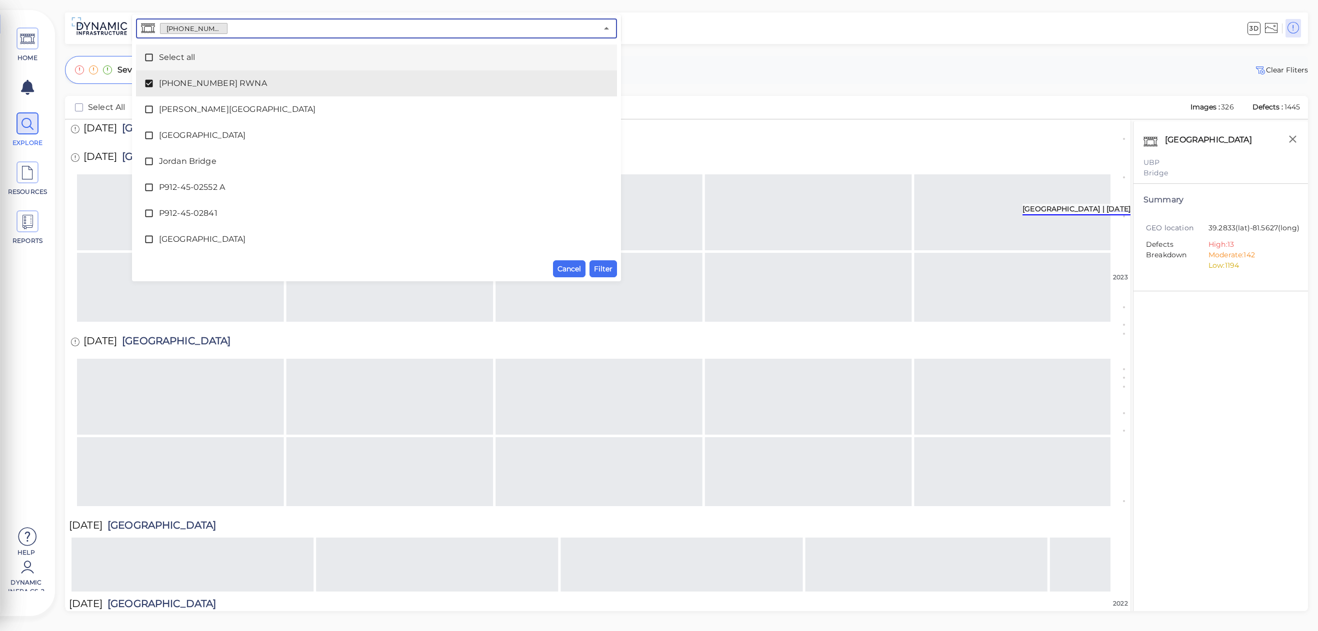
click at [154, 56] on span at bounding box center [151, 57] width 15 height 10
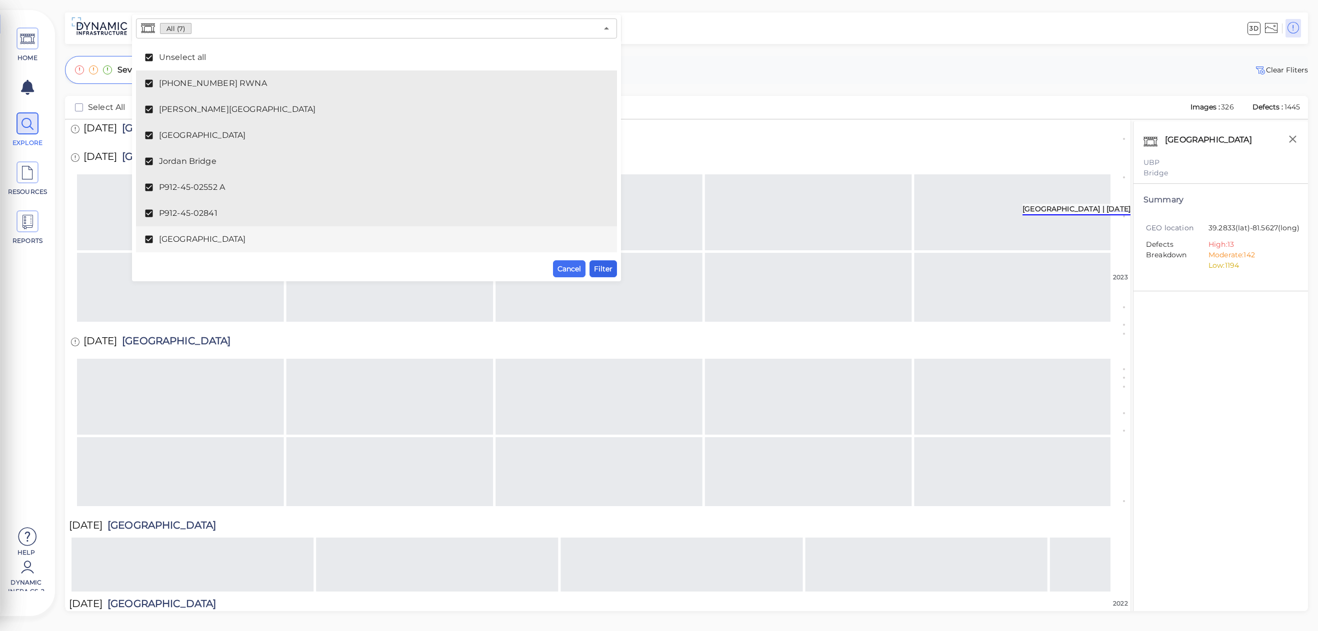
click at [608, 265] on span "Filter" at bounding box center [603, 269] width 18 height 12
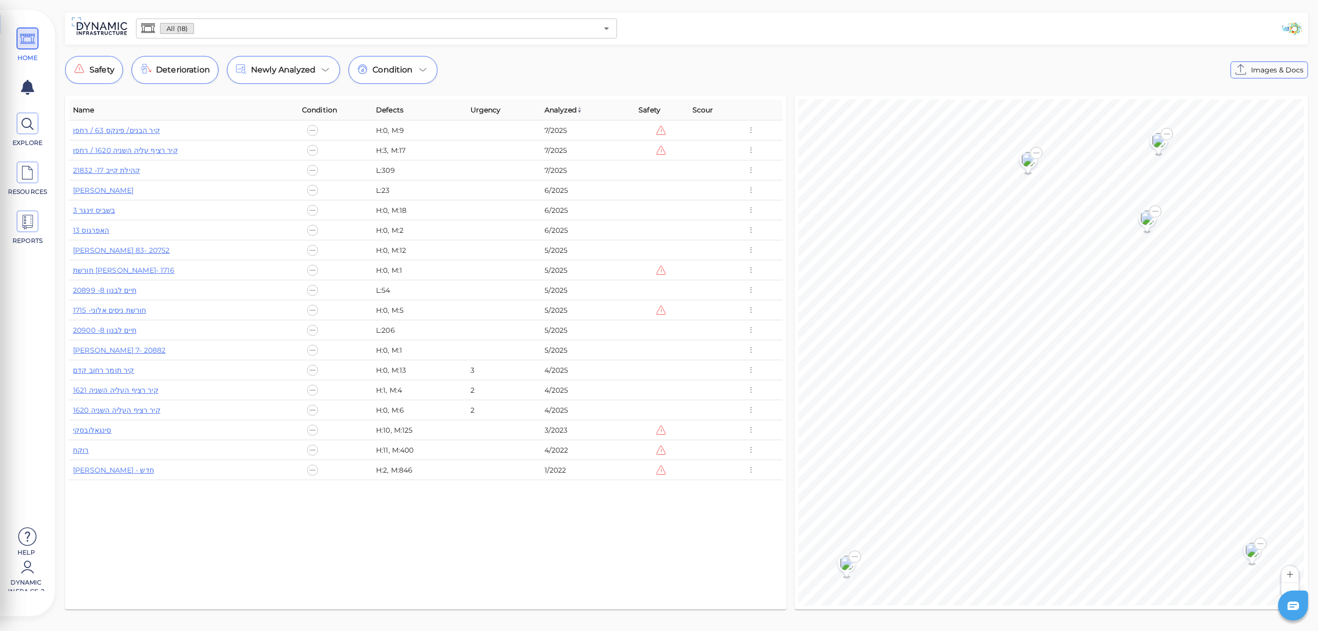
click at [668, 543] on div "Name Condition Defects Urgency Analyzed Safety Scour קיר הבנים/ [PERSON_NAME] 6…" at bounding box center [425, 352] width 713 height 506
click at [792, 66] on div "Safety Deterioration Newly Analyzed Condition Images & Docs" at bounding box center [686, 70] width 1243 height 28
click at [943, 58] on div "Safety Deterioration Newly Analyzed Condition Images & Docs" at bounding box center [686, 70] width 1243 height 28
click at [35, 129] on icon at bounding box center [27, 124] width 15 height 22
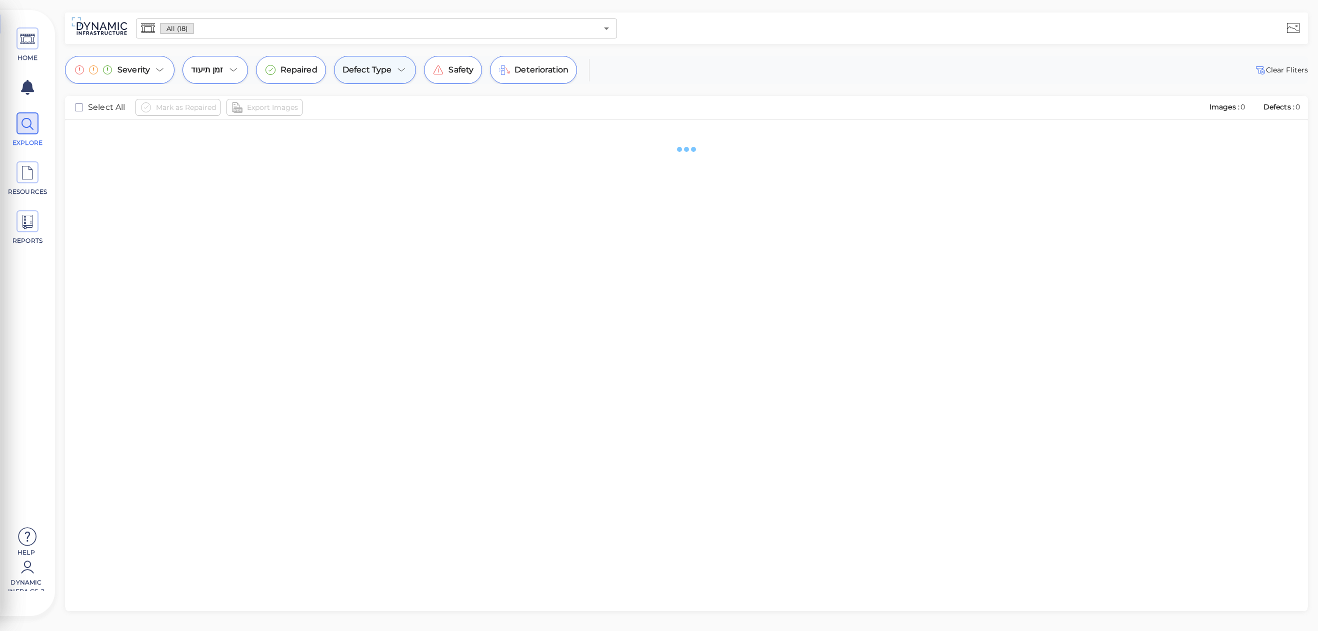
click at [397, 72] on icon at bounding box center [401, 70] width 12 height 12
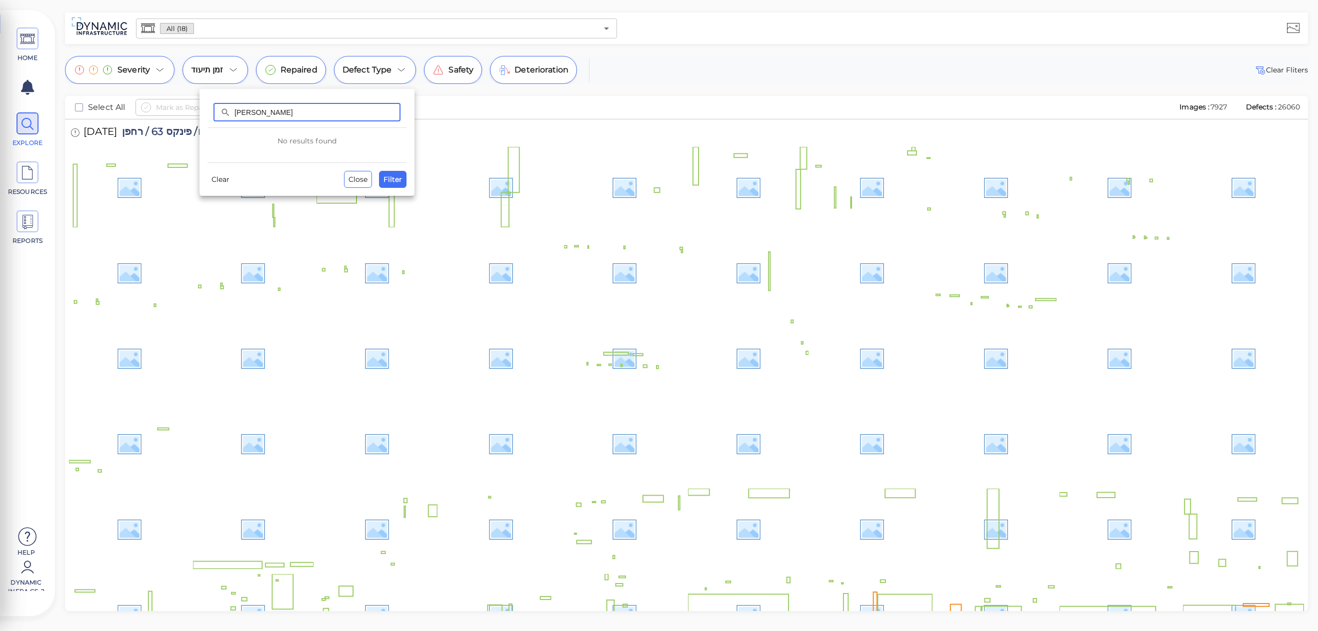
type input "ב"
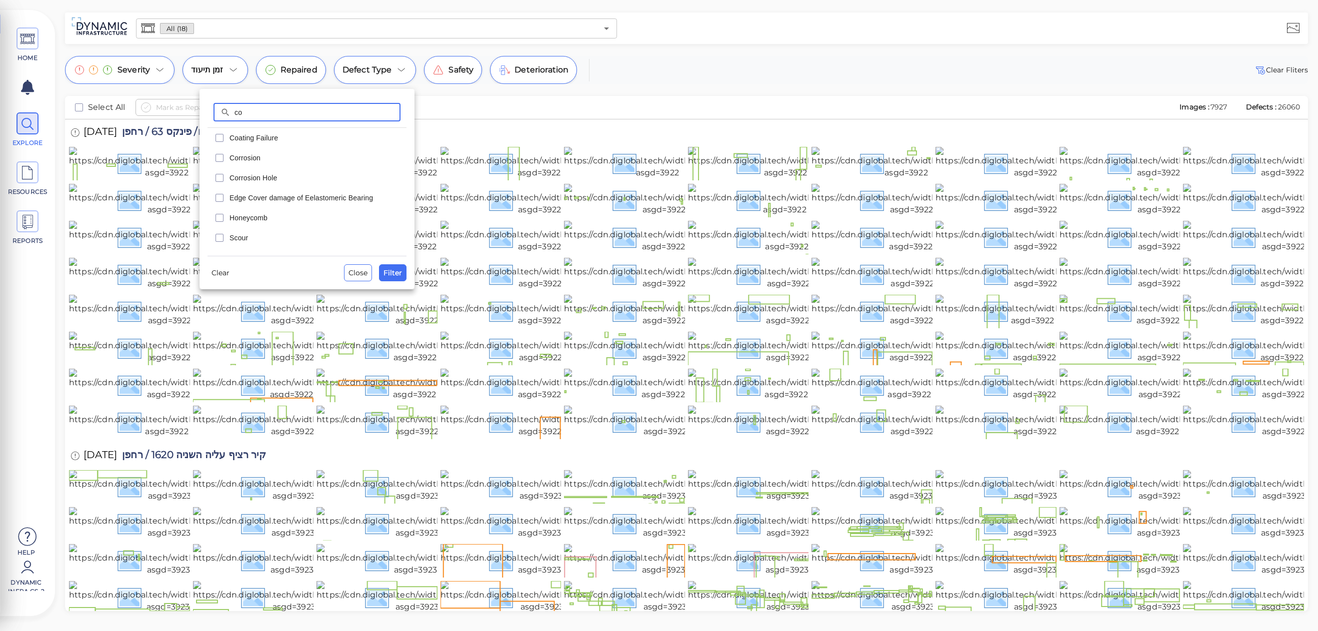
type input "co"
click at [266, 155] on span "Corrosion" at bounding box center [314, 158] width 171 height 10
click at [391, 274] on span "Filter" at bounding box center [392, 273] width 18 height 12
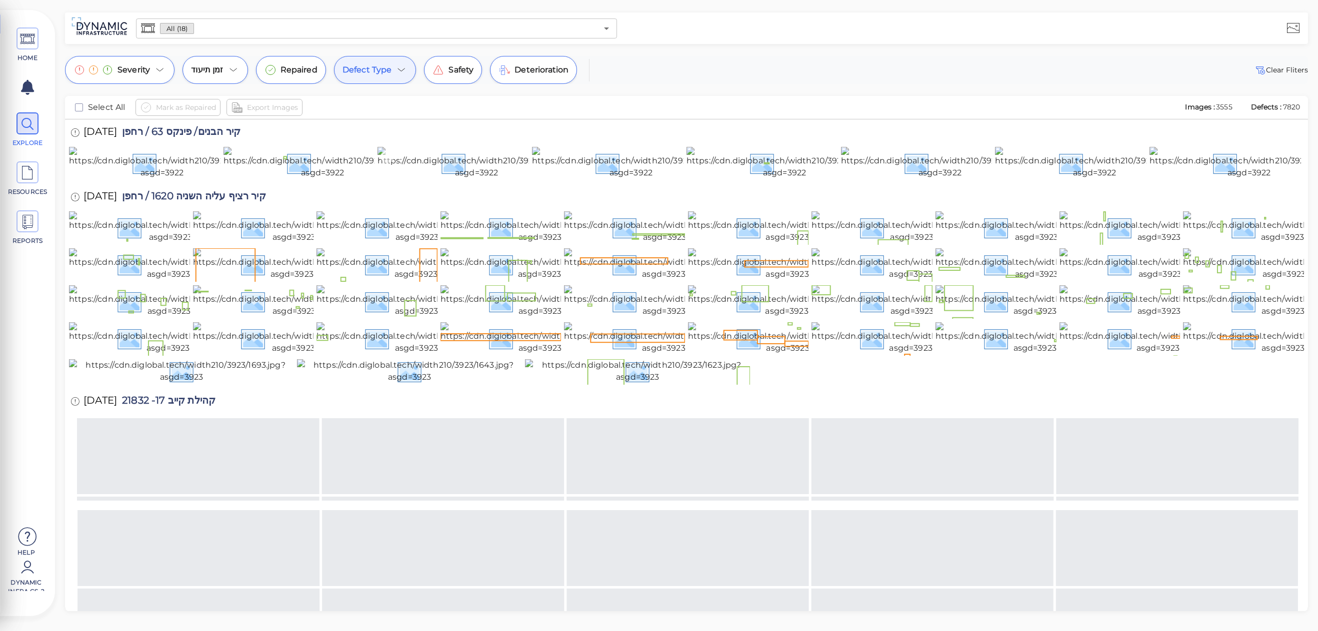
click at [484, 179] on img at bounding box center [475, 163] width 197 height 32
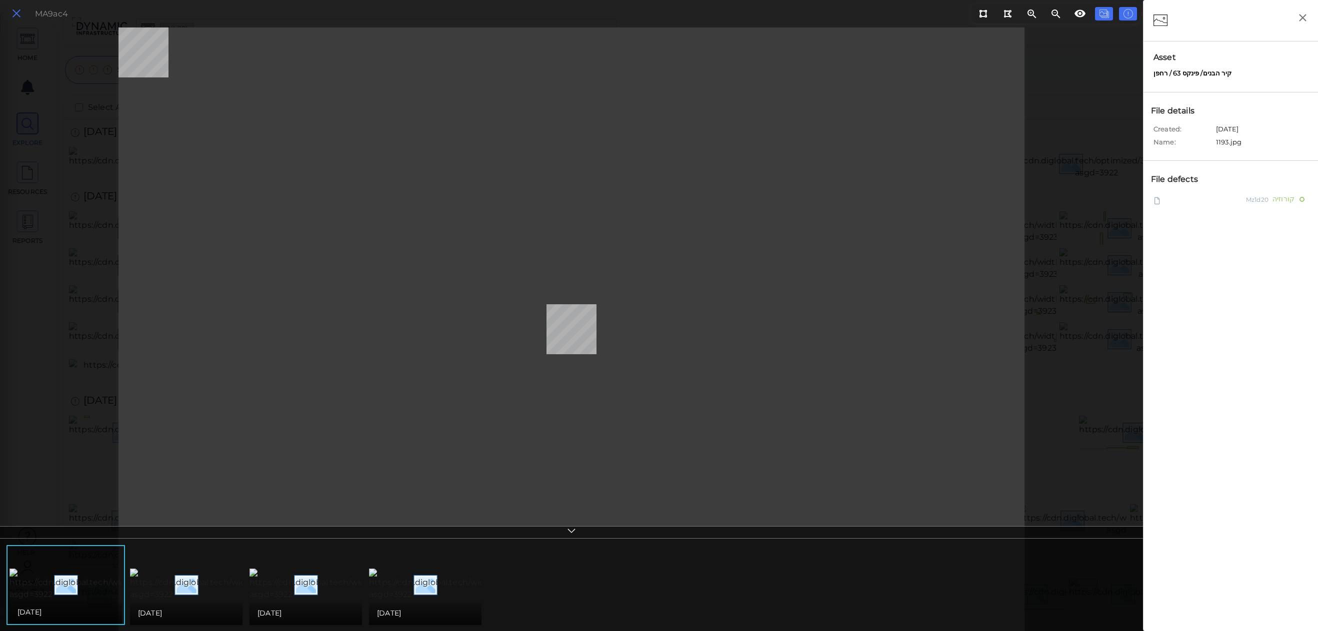
click at [21, 15] on icon at bounding box center [16, 13] width 11 height 13
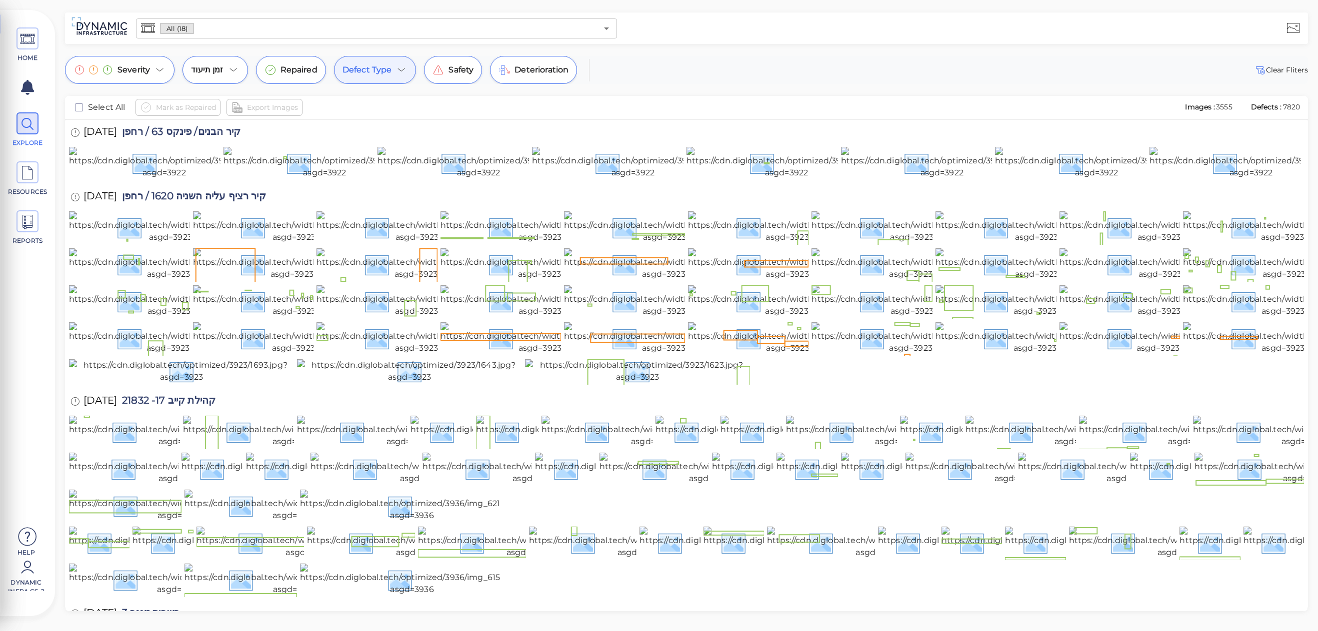
click at [404, 69] on icon at bounding box center [401, 70] width 12 height 12
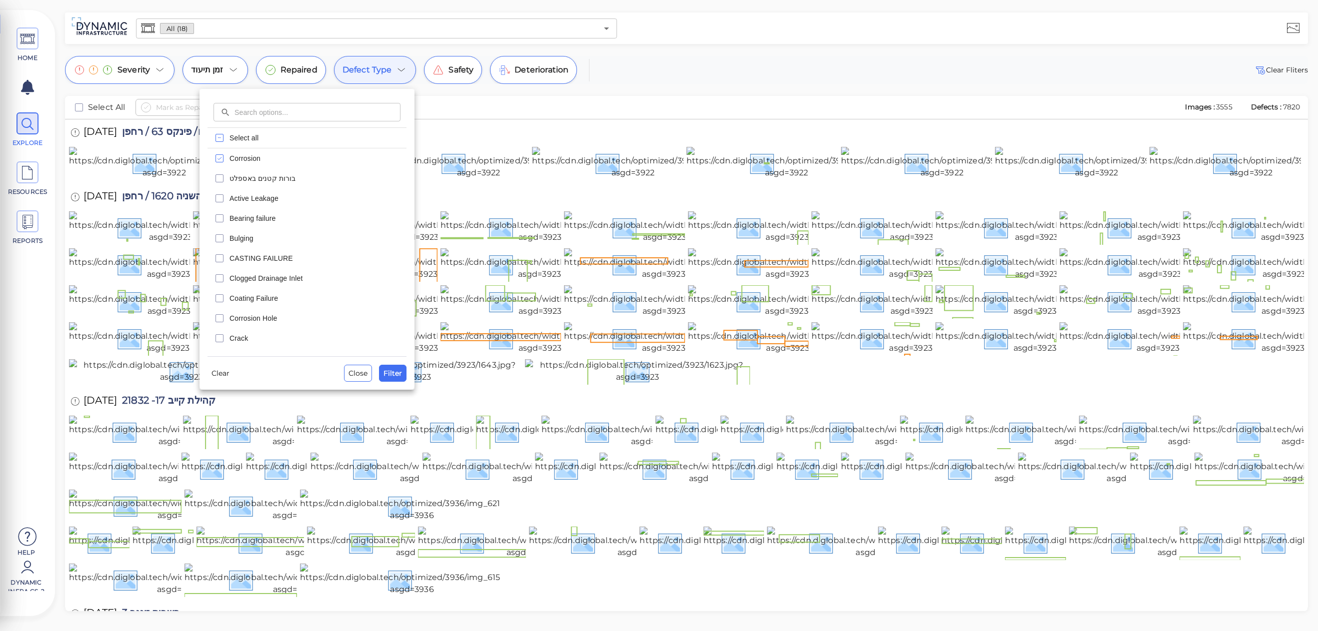
drag, startPoint x: 779, startPoint y: 96, endPoint x: 714, endPoint y: 82, distance: 66.5
click at [779, 96] on div at bounding box center [659, 315] width 1318 height 631
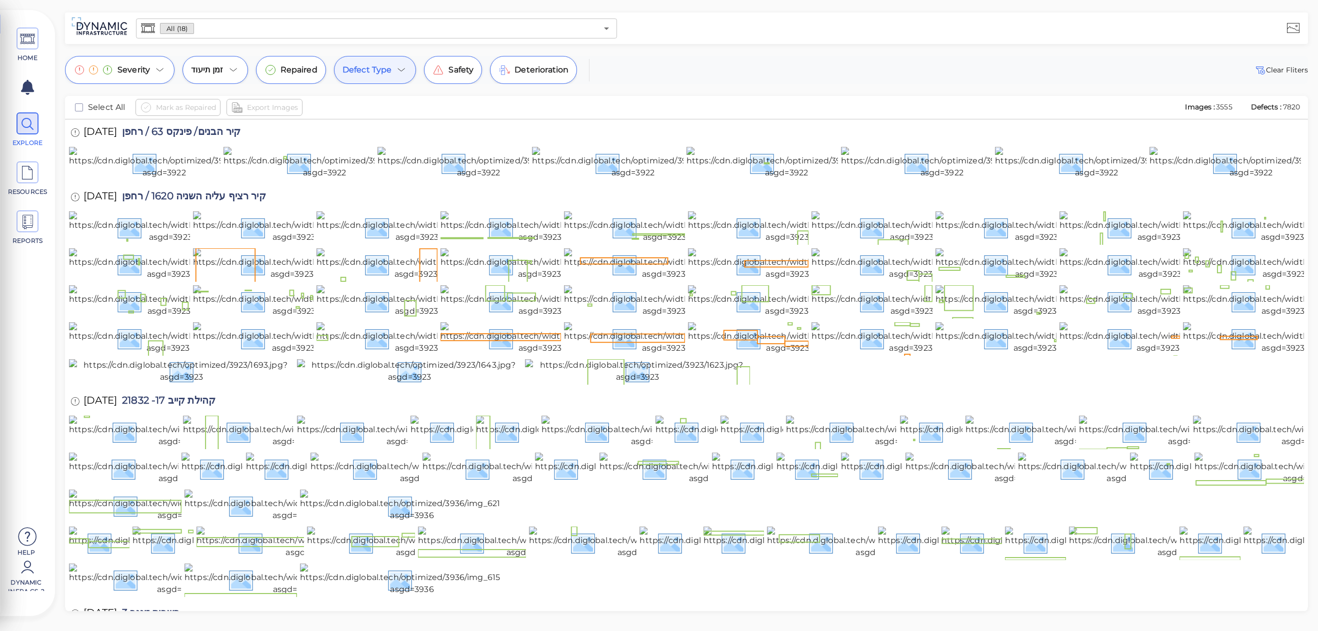
click at [869, 132] on div "25/7/2025 קיר הבנים/ פינקס 63 / רחפן" at bounding box center [686, 132] width 1235 height 27
click at [694, 38] on div at bounding box center [963, 27] width 685 height 27
